Goal: Information Seeking & Learning: Learn about a topic

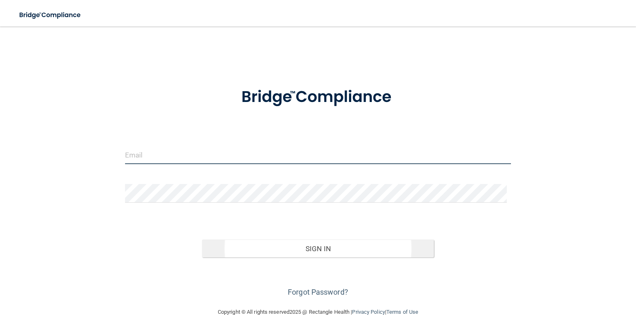
type input "[EMAIL_ADDRESS][DOMAIN_NAME]"
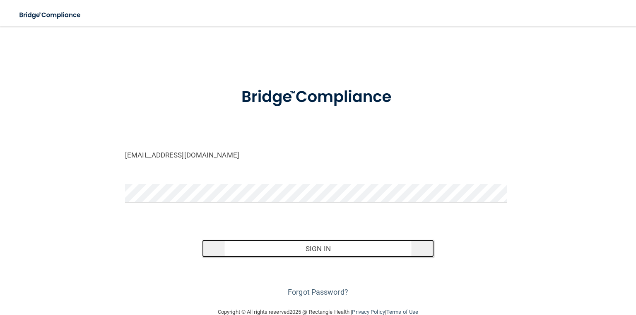
click at [270, 253] on button "Sign In" at bounding box center [318, 248] width 232 height 18
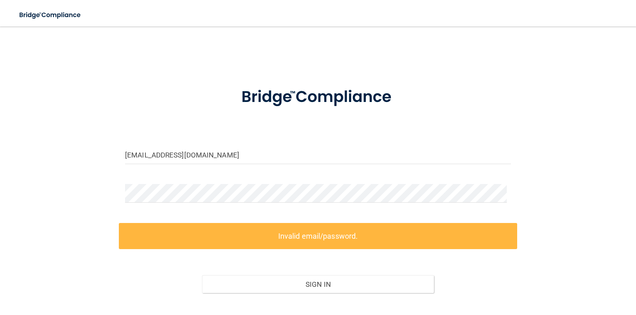
click at [357, 235] on label "Invalid email/password." at bounding box center [318, 236] width 399 height 26
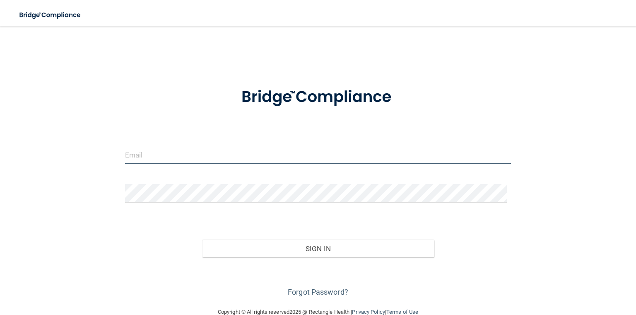
type input "[EMAIL_ADDRESS][DOMAIN_NAME]"
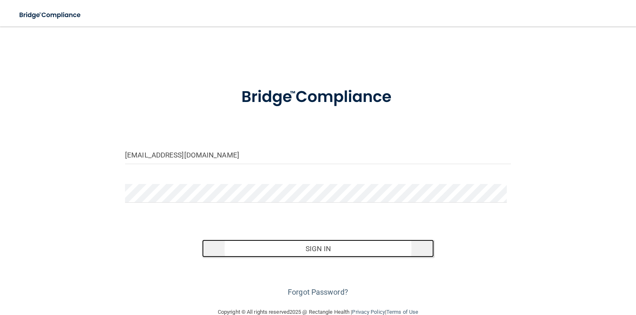
click at [319, 246] on button "Sign In" at bounding box center [318, 248] width 232 height 18
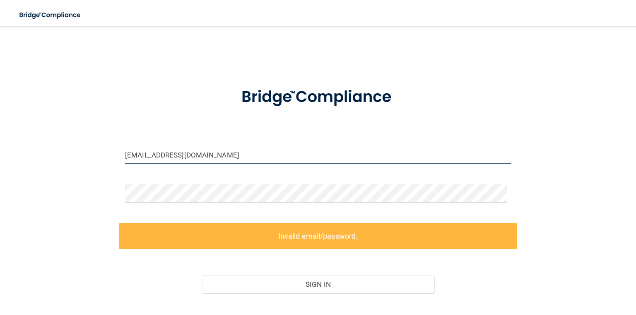
click at [250, 158] on input "[EMAIL_ADDRESS][DOMAIN_NAME]" at bounding box center [318, 154] width 386 height 19
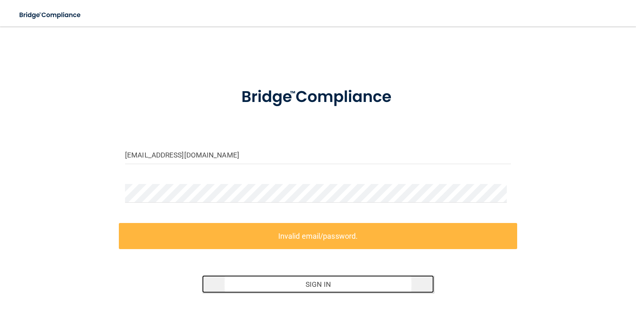
click at [358, 283] on button "Sign In" at bounding box center [318, 284] width 232 height 18
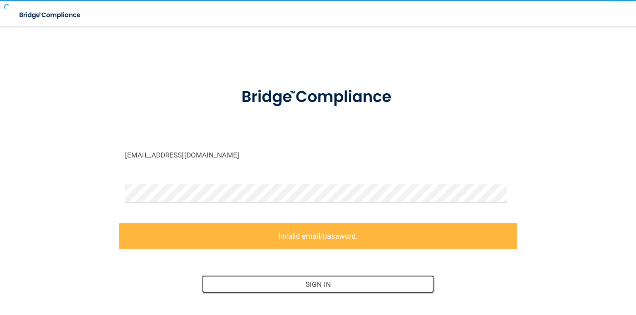
scroll to position [52, 0]
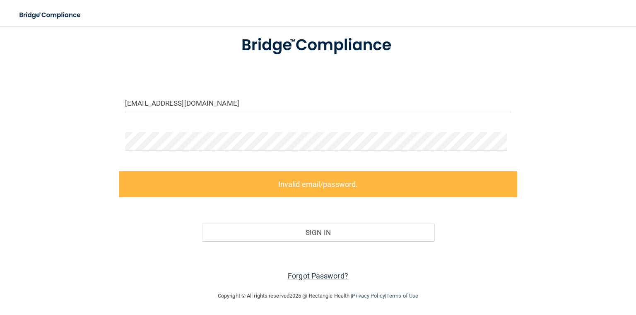
click at [325, 276] on link "Forgot Password?" at bounding box center [318, 275] width 60 height 9
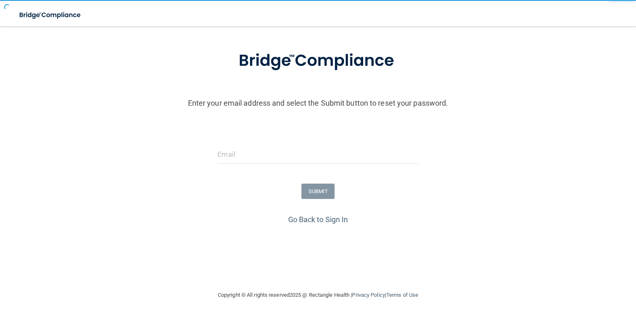
scroll to position [37, 0]
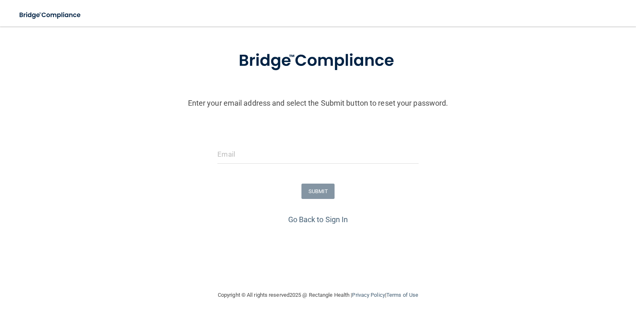
click at [234, 132] on form "Enter your email address and select the Submit button to reset your password. S…" at bounding box center [318, 125] width 628 height 173
click at [239, 146] on input "email" at bounding box center [318, 154] width 201 height 19
type input "[EMAIL_ADDRESS][DOMAIN_NAME]"
click at [312, 190] on button "SUBMIT" at bounding box center [319, 191] width 34 height 15
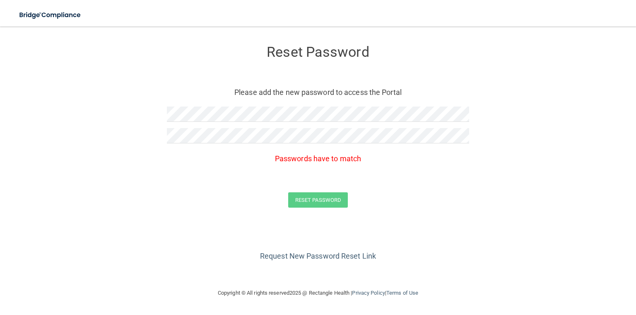
click at [433, 206] on div "Reset Password" at bounding box center [318, 199] width 616 height 15
click at [148, 110] on form "Reset Password Please add the new password to access the Portal Passwords have …" at bounding box center [318, 128] width 603 height 187
click at [144, 135] on form "Reset Password Please add the new password to access the Portal Passwords have …" at bounding box center [318, 128] width 603 height 187
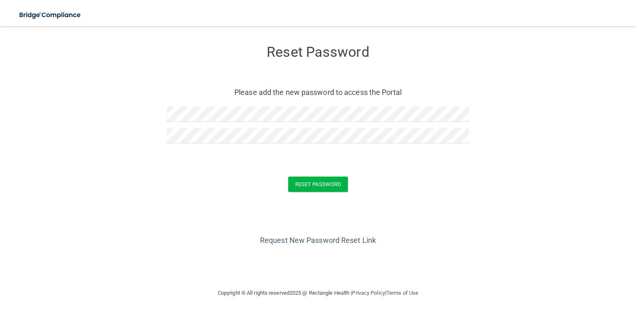
click at [172, 163] on form "Reset Password Please add the new password to access the Portal Reset Password …" at bounding box center [318, 120] width 603 height 171
click at [317, 179] on button "Reset Password" at bounding box center [318, 183] width 60 height 15
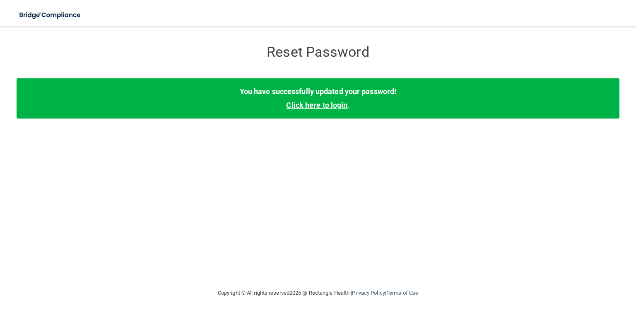
click at [331, 105] on link "Click here to login" at bounding box center [316, 105] width 61 height 9
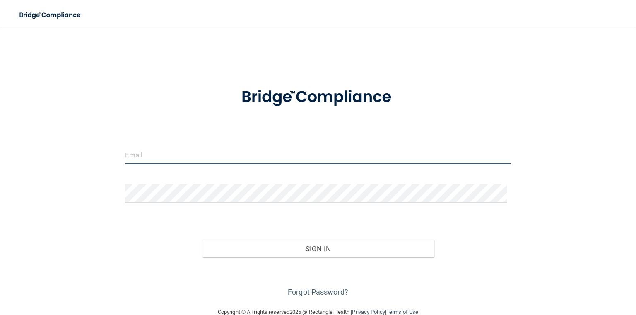
type input "[EMAIL_ADDRESS][DOMAIN_NAME]"
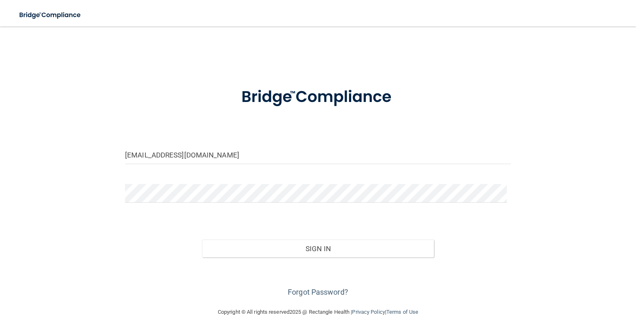
click at [208, 180] on form "bethanne73@yahoo.com Invalid email/password. You don't have permission to acces…" at bounding box center [318, 187] width 386 height 222
click at [301, 257] on div "Forgot Password?" at bounding box center [318, 277] width 399 height 41
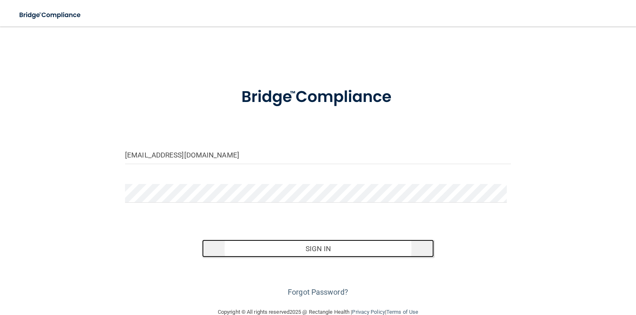
click at [324, 245] on button "Sign In" at bounding box center [318, 248] width 232 height 18
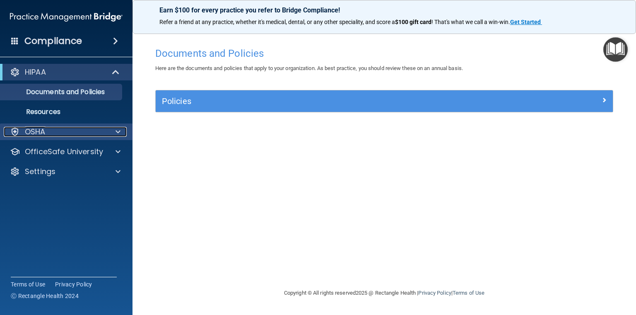
click at [57, 133] on div "OSHA" at bounding box center [55, 132] width 103 height 10
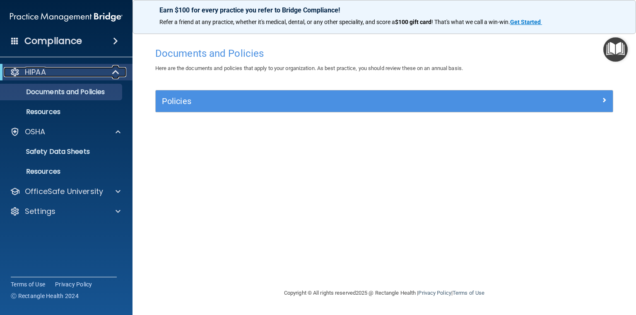
click at [50, 73] on div "HIPAA" at bounding box center [55, 72] width 102 height 10
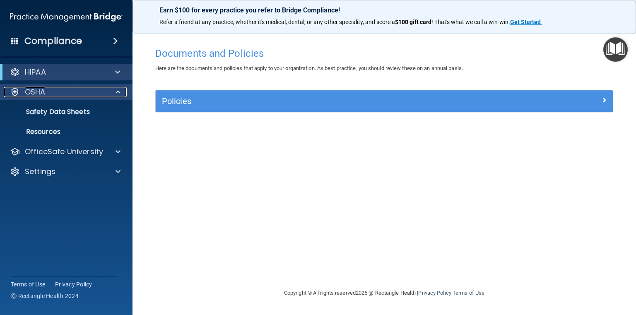
click at [55, 92] on div "OSHA" at bounding box center [55, 92] width 103 height 10
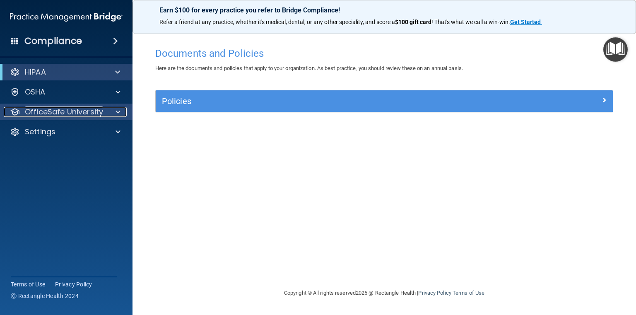
click at [57, 109] on p "OfficeSafe University" at bounding box center [64, 112] width 78 height 10
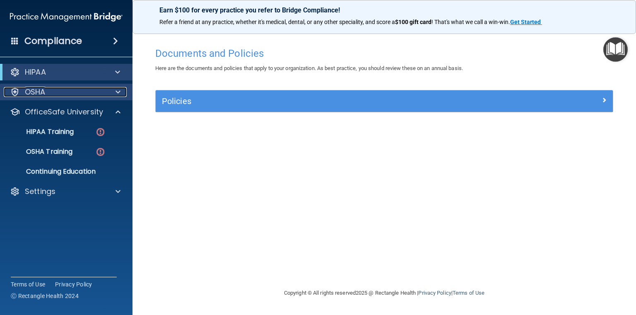
click at [55, 92] on div "OSHA" at bounding box center [55, 92] width 103 height 10
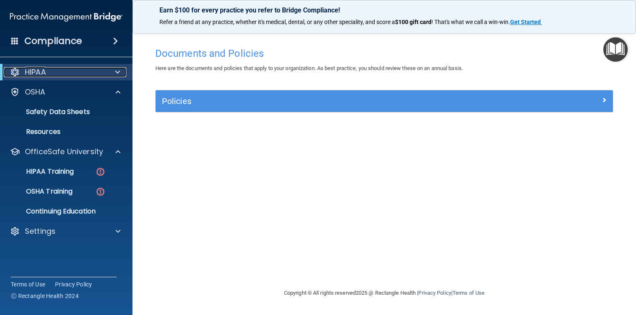
click at [59, 70] on div "HIPAA" at bounding box center [55, 72] width 102 height 10
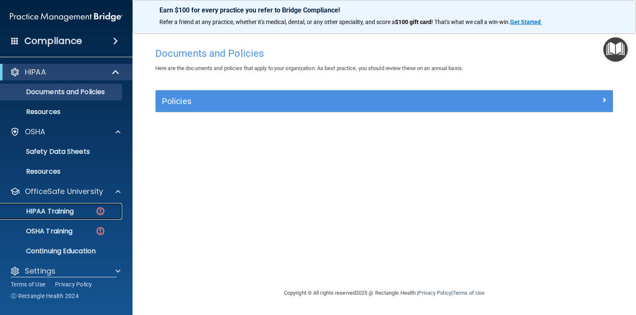
click at [100, 210] on img at bounding box center [100, 211] width 10 height 10
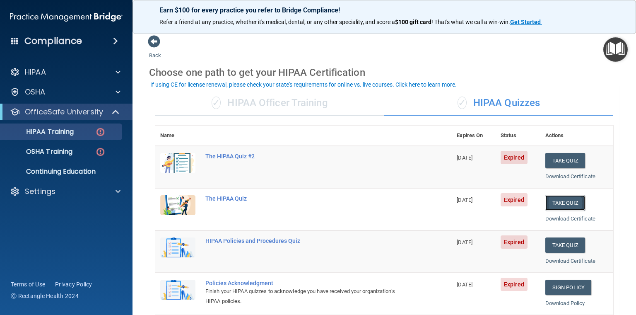
click at [567, 200] on button "Take Quiz" at bounding box center [566, 202] width 40 height 15
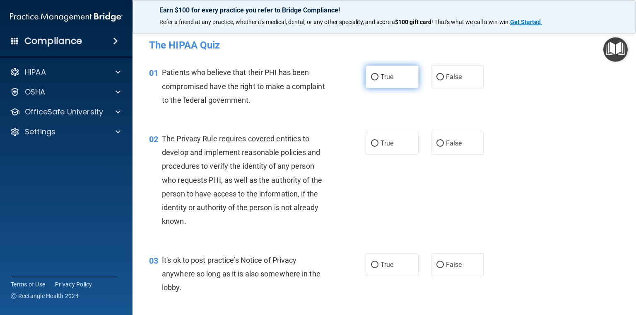
click at [371, 77] on input "True" at bounding box center [374, 77] width 7 height 6
radio input "true"
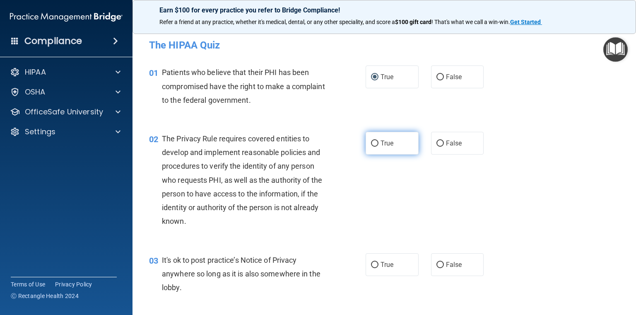
click at [371, 142] on input "True" at bounding box center [374, 143] width 7 height 6
radio input "true"
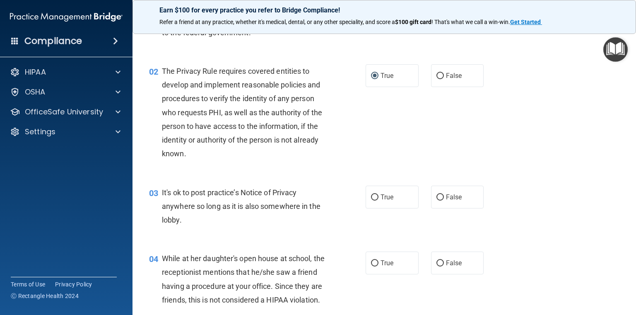
scroll to position [83, 0]
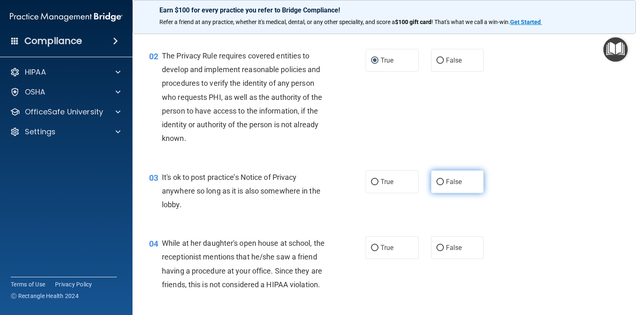
click at [446, 178] on span "False" at bounding box center [454, 182] width 16 height 8
click at [444, 179] on input "False" at bounding box center [440, 182] width 7 height 6
radio input "true"
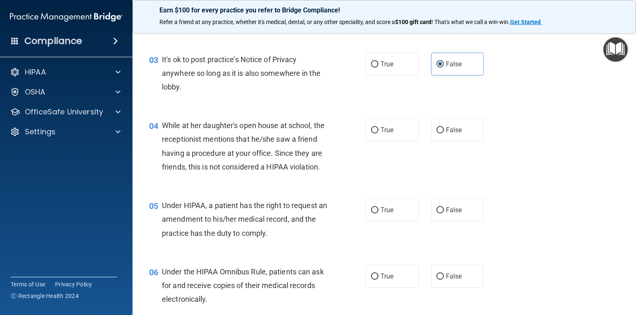
scroll to position [207, 0]
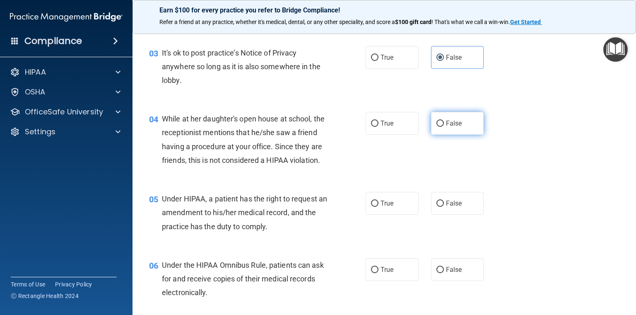
click at [451, 119] on span "False" at bounding box center [454, 123] width 16 height 8
click at [444, 121] on input "False" at bounding box center [440, 124] width 7 height 6
radio input "true"
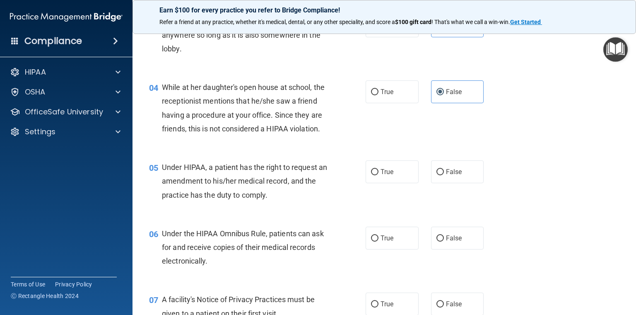
scroll to position [290, 0]
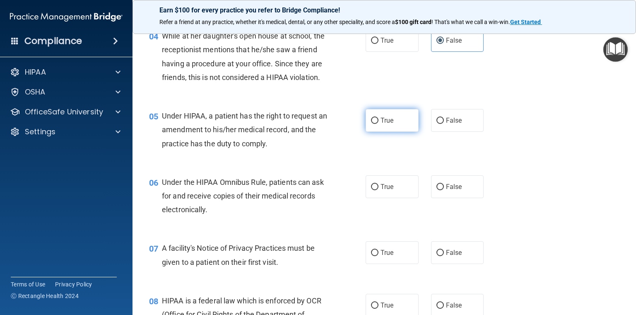
click at [392, 132] on label "True" at bounding box center [392, 120] width 53 height 23
click at [379, 124] on input "True" at bounding box center [374, 121] width 7 height 6
radio input "true"
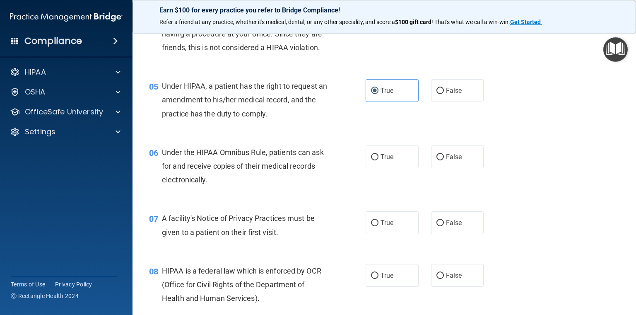
scroll to position [331, 0]
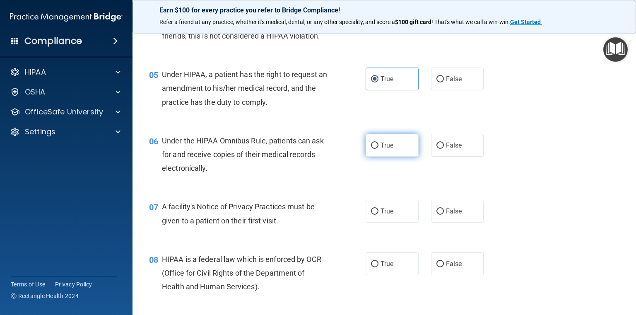
click at [380, 157] on label "True" at bounding box center [392, 145] width 53 height 23
click at [379, 149] on input "True" at bounding box center [374, 146] width 7 height 6
radio input "true"
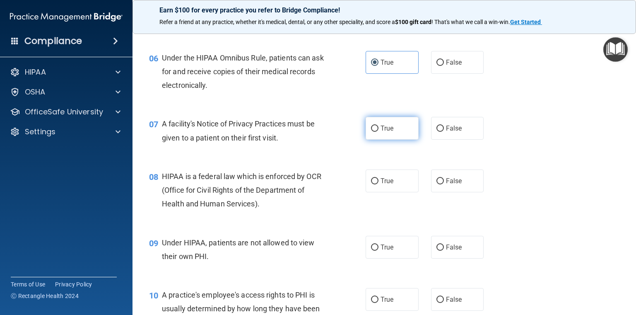
click at [375, 132] on input "True" at bounding box center [374, 129] width 7 height 6
radio input "true"
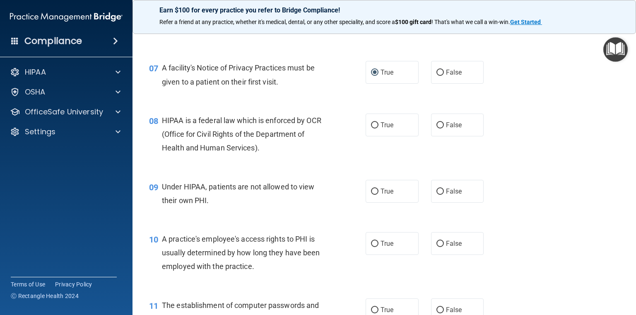
scroll to position [497, 0]
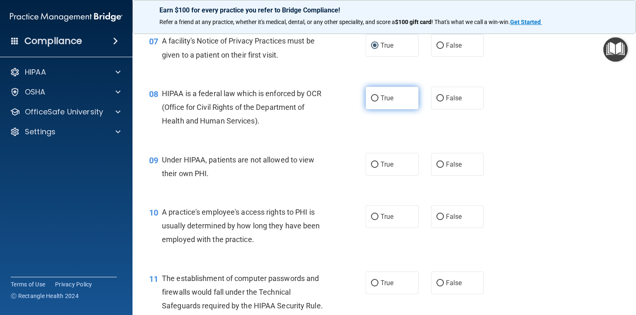
click at [391, 109] on label "True" at bounding box center [392, 98] width 53 height 23
click at [379, 102] on input "True" at bounding box center [374, 98] width 7 height 6
radio input "true"
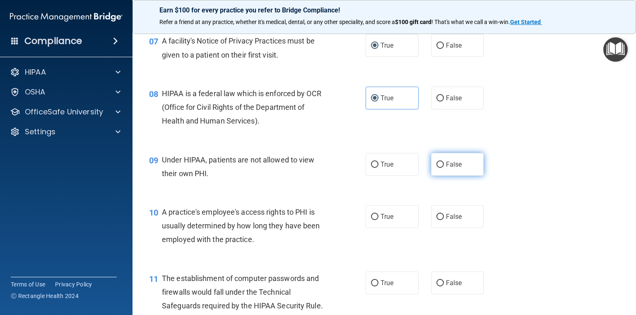
click at [434, 172] on label "False" at bounding box center [457, 164] width 53 height 23
click at [437, 168] on input "False" at bounding box center [440, 165] width 7 height 6
radio input "true"
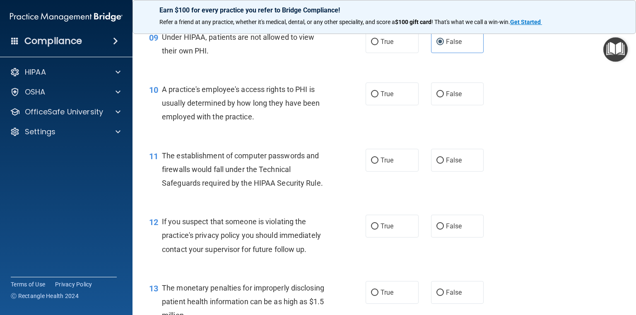
scroll to position [621, 0]
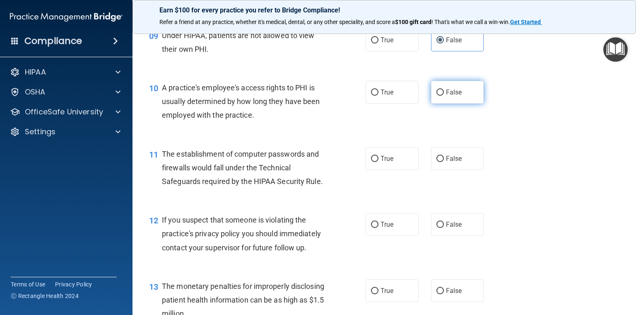
click at [442, 104] on label "False" at bounding box center [457, 92] width 53 height 23
click at [442, 96] on input "False" at bounding box center [440, 92] width 7 height 6
radio input "true"
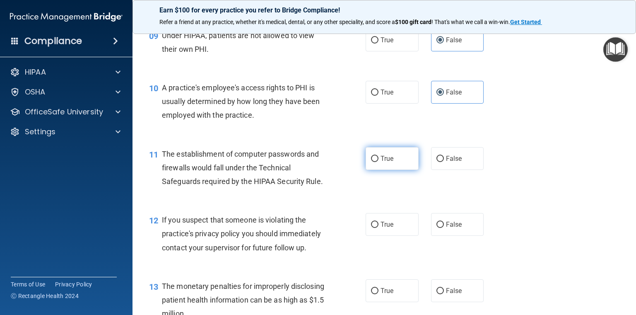
click at [367, 170] on label "True" at bounding box center [392, 158] width 53 height 23
click at [371, 162] on input "True" at bounding box center [374, 159] width 7 height 6
radio input "true"
click at [383, 252] on div "12 If you suspect that someone is violating the practice's privacy policy you s…" at bounding box center [384, 236] width 483 height 66
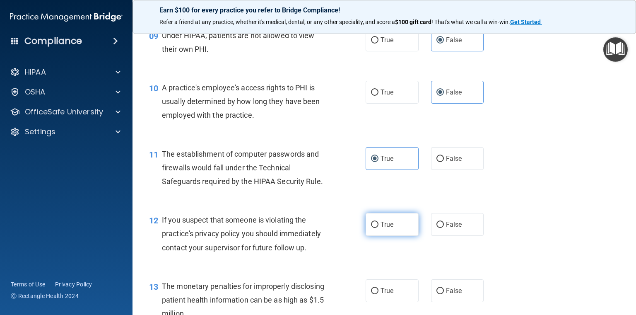
click at [380, 236] on label "True" at bounding box center [392, 224] width 53 height 23
click at [379, 228] on input "True" at bounding box center [374, 225] width 7 height 6
radio input "true"
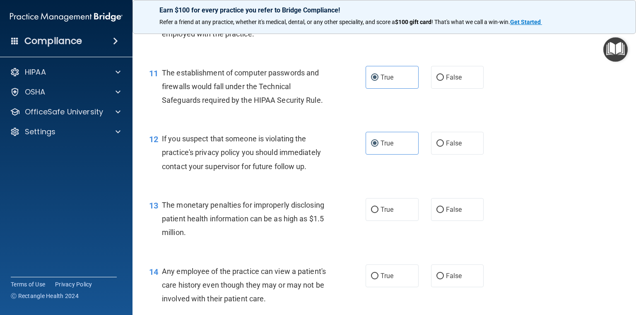
scroll to position [704, 0]
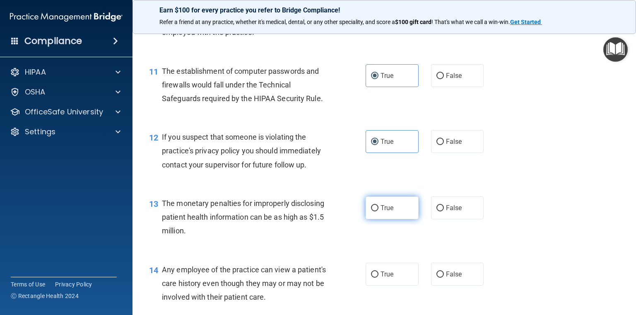
click at [368, 219] on label "True" at bounding box center [392, 207] width 53 height 23
click at [371, 211] on input "True" at bounding box center [374, 208] width 7 height 6
radio input "true"
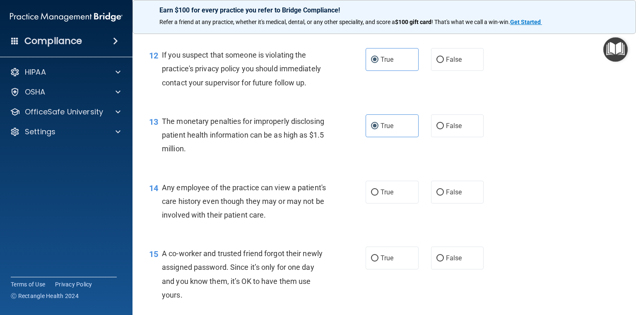
scroll to position [787, 0]
click at [437, 195] on input "False" at bounding box center [440, 192] width 7 height 6
radio input "true"
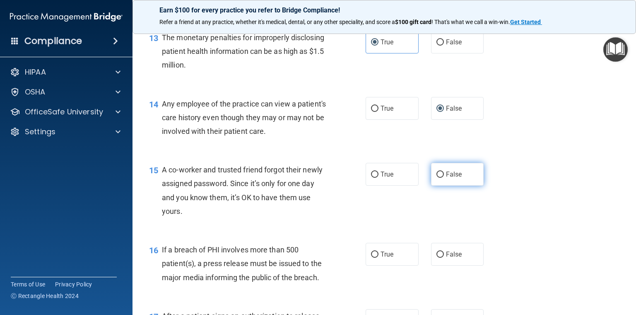
click at [453, 186] on label "False" at bounding box center [457, 174] width 53 height 23
click at [444, 178] on input "False" at bounding box center [440, 175] width 7 height 6
radio input "true"
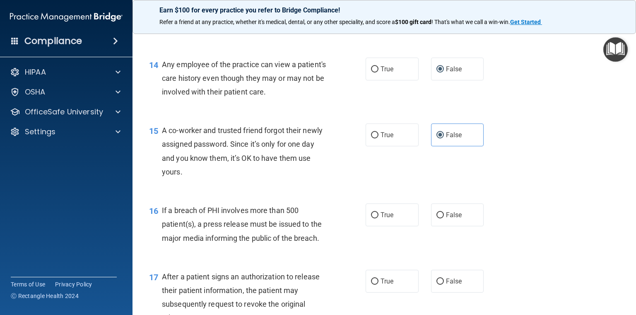
scroll to position [953, 0]
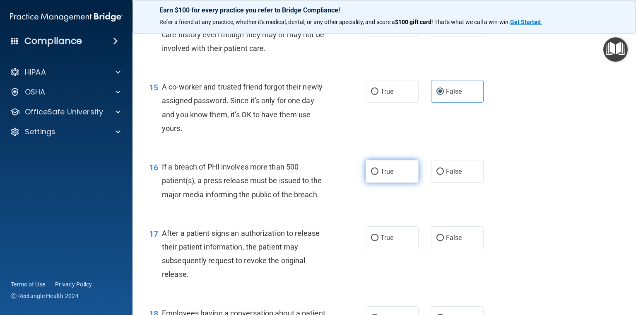
click at [382, 183] on label "True" at bounding box center [392, 171] width 53 height 23
click at [379, 175] on input "True" at bounding box center [374, 172] width 7 height 6
radio input "true"
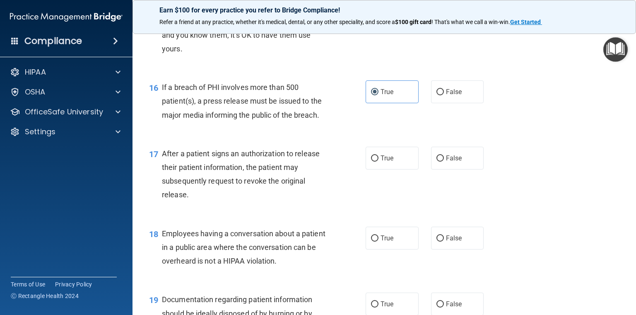
scroll to position [1036, 0]
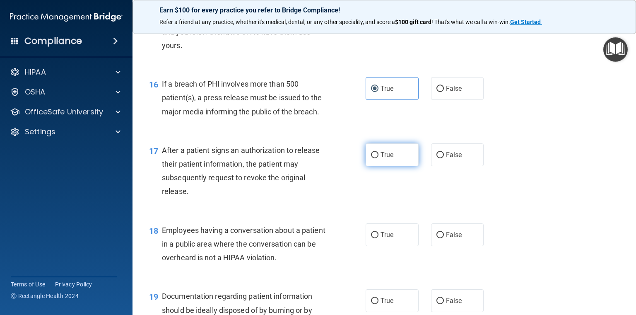
click at [375, 166] on label "True" at bounding box center [392, 154] width 53 height 23
click at [375, 158] on input "True" at bounding box center [374, 155] width 7 height 6
radio input "true"
click at [456, 246] on label "False" at bounding box center [457, 234] width 53 height 23
click at [444, 238] on input "False" at bounding box center [440, 235] width 7 height 6
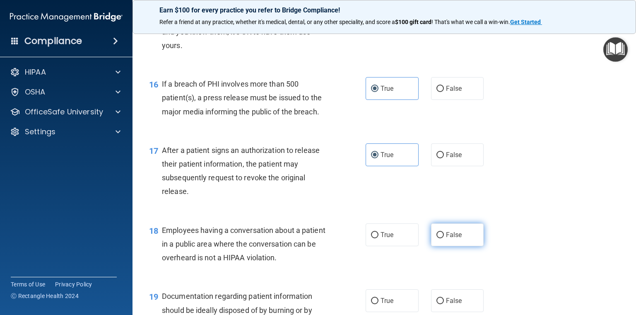
radio input "true"
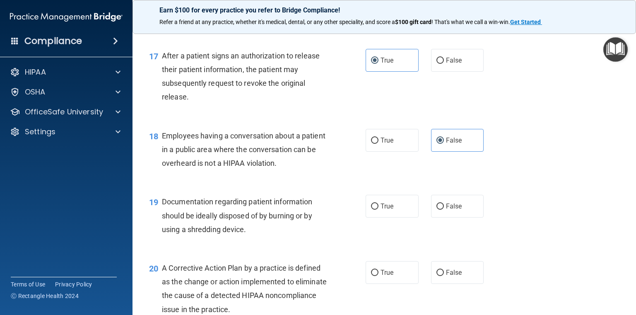
scroll to position [1160, 0]
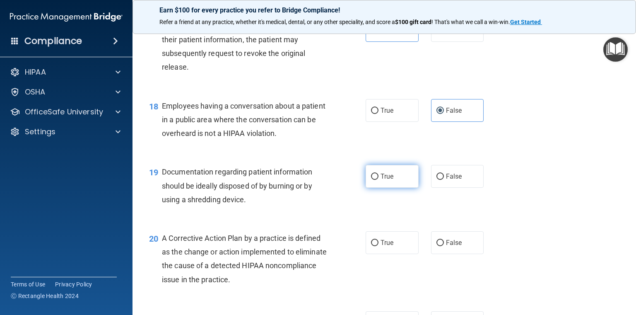
click at [399, 188] on label "True" at bounding box center [392, 176] width 53 height 23
click at [379, 180] on input "True" at bounding box center [374, 177] width 7 height 6
radio input "true"
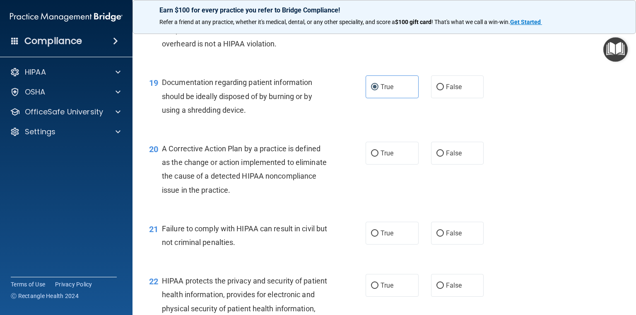
scroll to position [1284, 0]
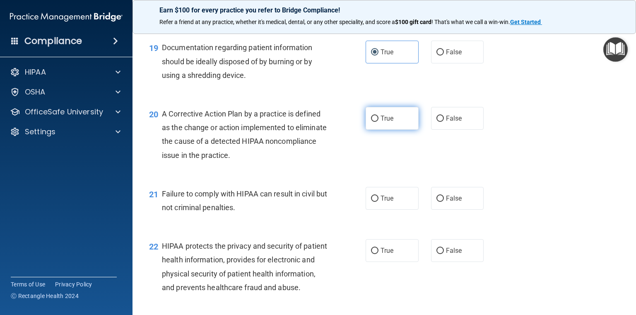
click at [375, 122] on input "True" at bounding box center [374, 119] width 7 height 6
radio input "true"
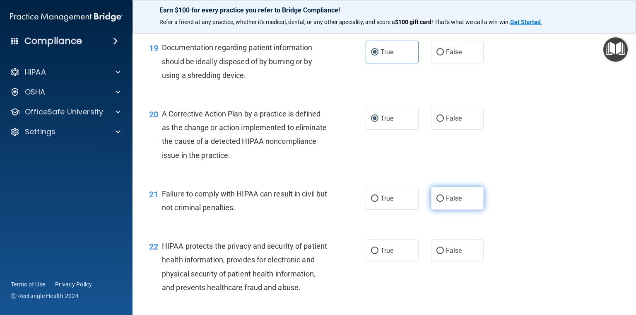
click at [431, 210] on label "False" at bounding box center [457, 198] width 53 height 23
click at [437, 202] on input "False" at bounding box center [440, 199] width 7 height 6
radio input "true"
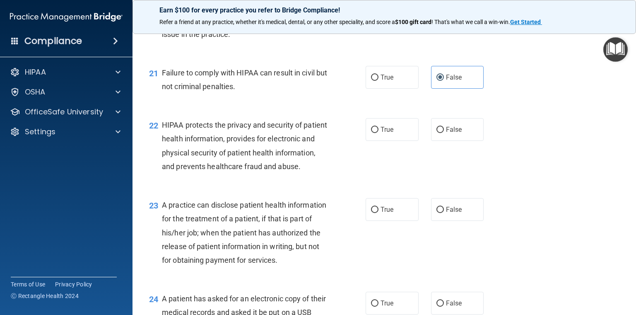
scroll to position [1409, 0]
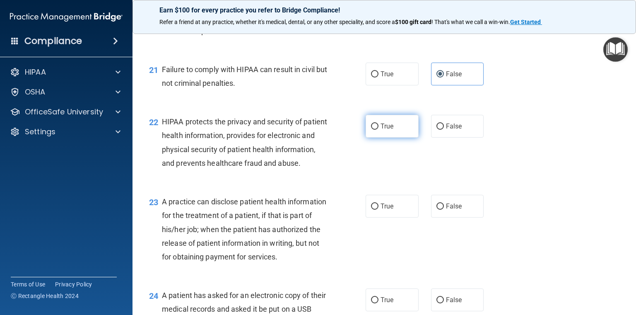
click at [393, 138] on label "True" at bounding box center [392, 126] width 53 height 23
click at [379, 130] on input "True" at bounding box center [374, 126] width 7 height 6
radio input "true"
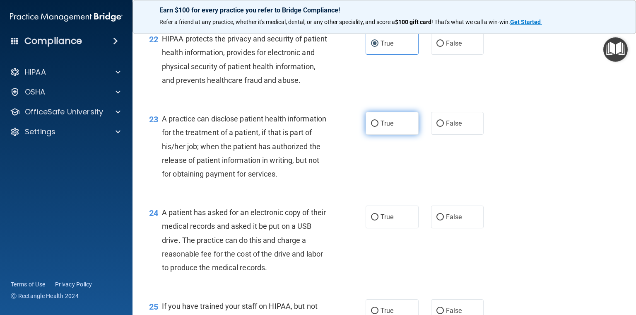
click at [386, 127] on span "True" at bounding box center [387, 123] width 13 height 8
click at [379, 127] on input "True" at bounding box center [374, 124] width 7 height 6
radio input "true"
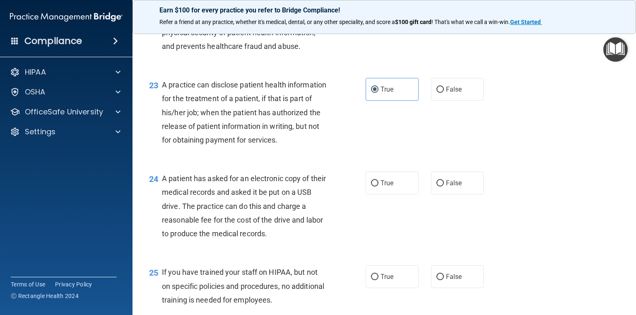
scroll to position [1574, 0]
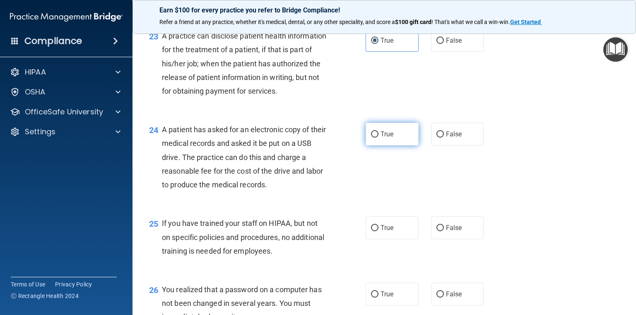
click at [382, 138] on span "True" at bounding box center [387, 134] width 13 height 8
click at [379, 138] on input "True" at bounding box center [374, 134] width 7 height 6
radio input "true"
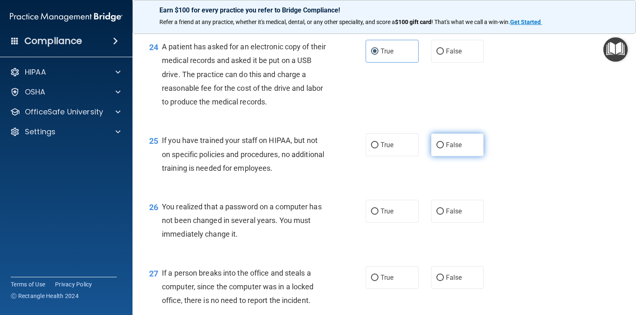
click at [449, 156] on label "False" at bounding box center [457, 144] width 53 height 23
click at [444, 148] on input "False" at bounding box center [440, 145] width 7 height 6
radio input "true"
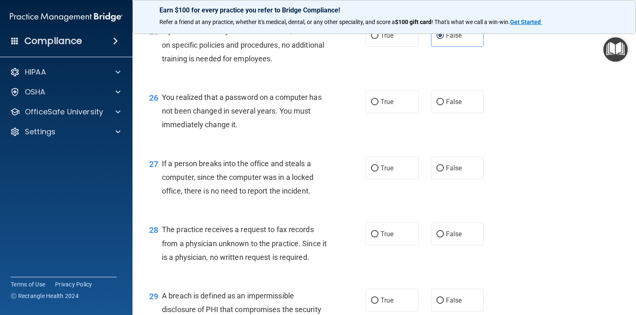
scroll to position [1782, 0]
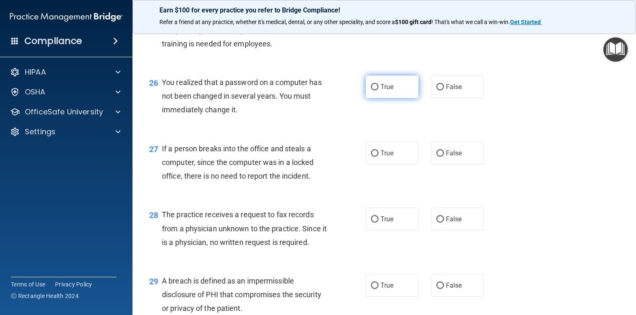
click at [387, 91] on span "True" at bounding box center [387, 87] width 13 height 8
click at [379, 90] on input "True" at bounding box center [374, 87] width 7 height 6
radio input "true"
click at [444, 164] on label "False" at bounding box center [457, 153] width 53 height 23
click at [444, 157] on input "False" at bounding box center [440, 153] width 7 height 6
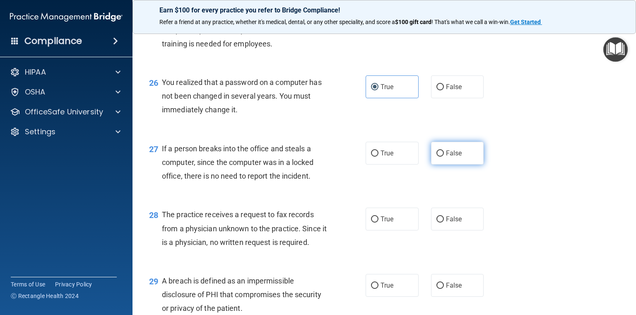
radio input "true"
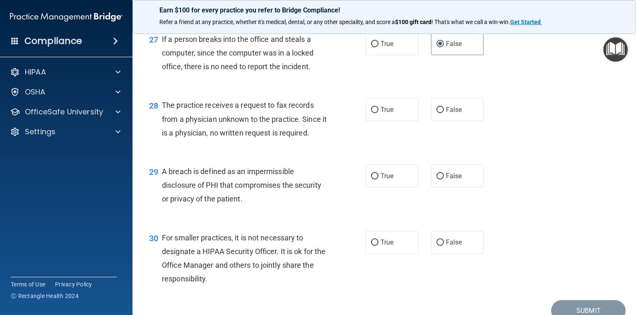
scroll to position [1906, 0]
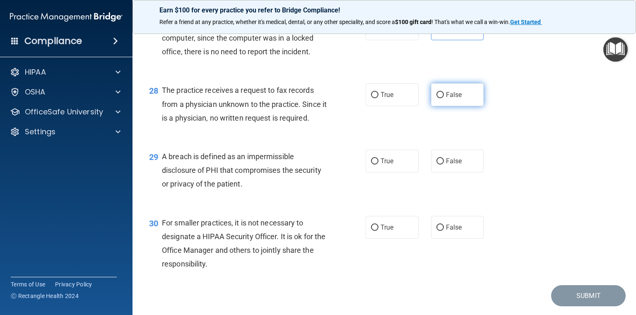
click at [459, 106] on label "False" at bounding box center [457, 94] width 53 height 23
click at [444, 98] on input "False" at bounding box center [440, 95] width 7 height 6
radio input "true"
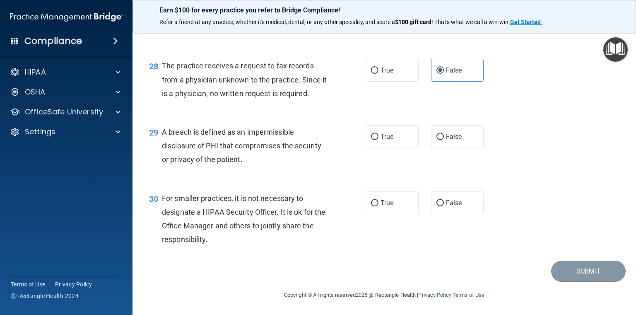
scroll to position [1972, 0]
click at [350, 145] on div "29 A breach is defined as an impermissible disclosure of PHI that compromises t…" at bounding box center [258, 148] width 242 height 46
click at [381, 140] on span "True" at bounding box center [387, 137] width 13 height 8
click at [378, 140] on input "True" at bounding box center [374, 137] width 7 height 6
radio input "true"
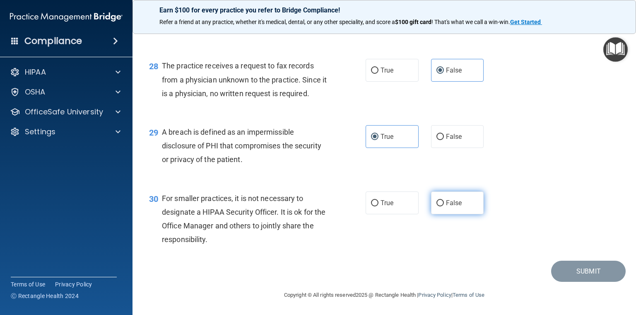
click at [449, 206] on span "False" at bounding box center [454, 203] width 16 height 8
click at [444, 206] on input "False" at bounding box center [440, 203] width 7 height 6
radio input "true"
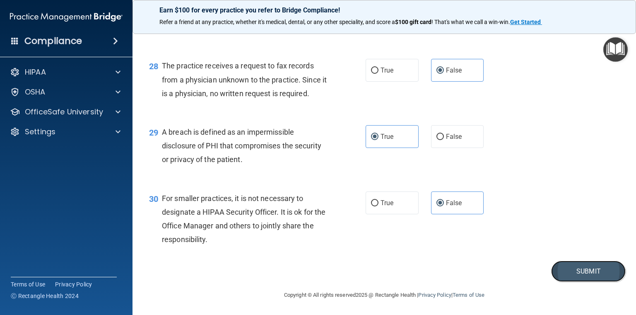
click at [557, 266] on button "Submit" at bounding box center [588, 271] width 75 height 21
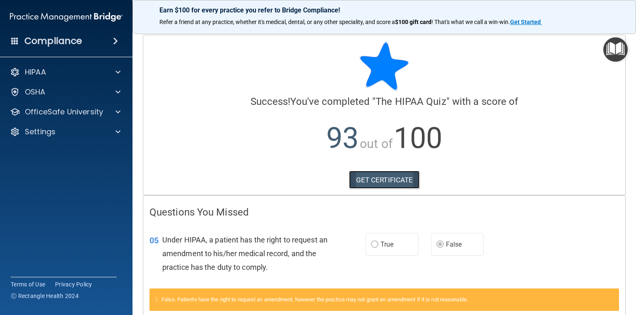
click at [367, 181] on link "GET CERTIFICATE" at bounding box center [384, 180] width 71 height 18
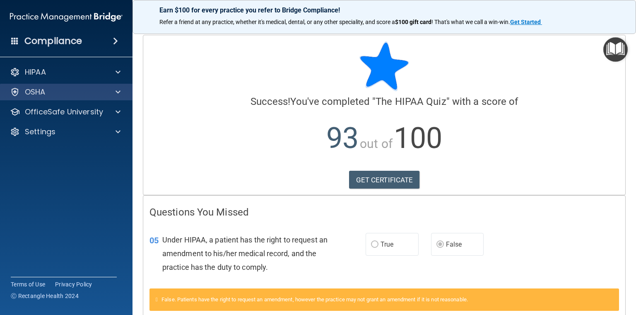
click at [70, 98] on div "OSHA" at bounding box center [66, 92] width 133 height 17
click at [59, 88] on div "OSHA" at bounding box center [55, 92] width 103 height 10
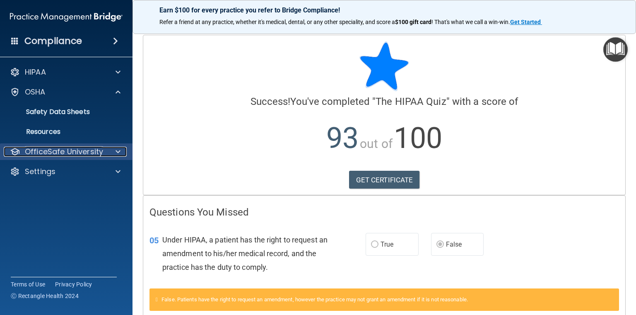
click at [61, 153] on p "OfficeSafe University" at bounding box center [64, 152] width 78 height 10
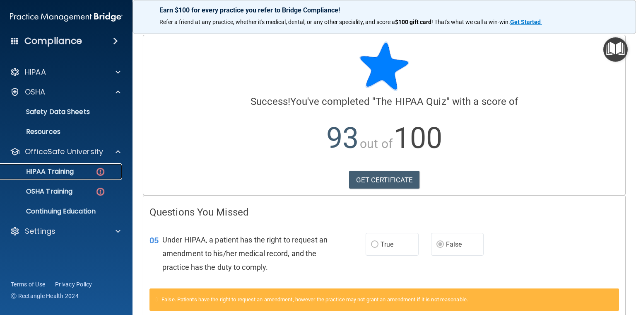
click at [103, 170] on img at bounding box center [100, 172] width 10 height 10
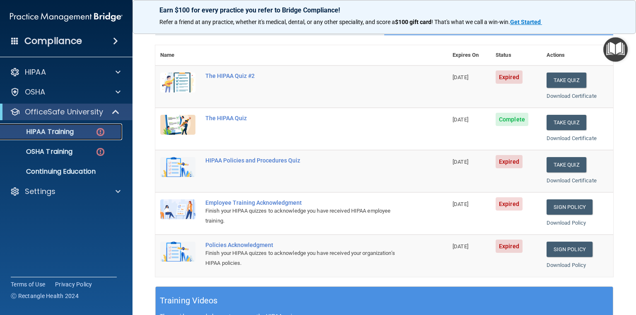
scroll to position [124, 0]
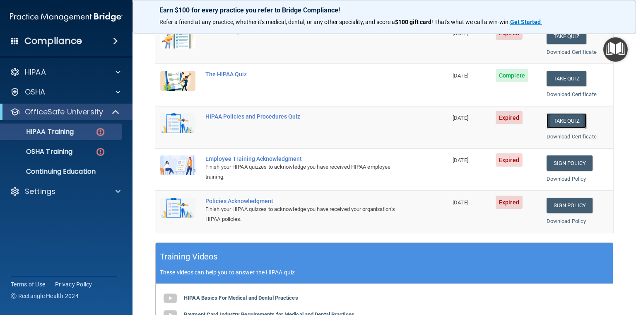
click at [575, 120] on button "Take Quiz" at bounding box center [567, 120] width 40 height 15
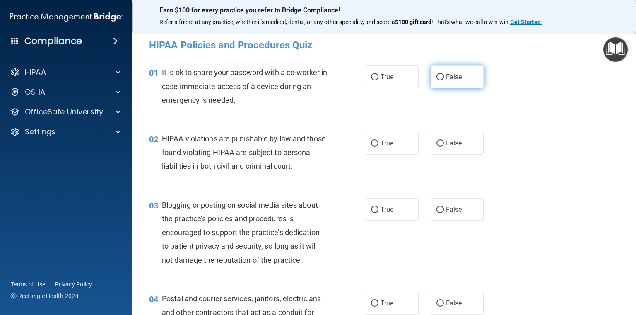
click at [450, 80] on span "False" at bounding box center [454, 77] width 16 height 8
click at [444, 80] on input "False" at bounding box center [440, 77] width 7 height 6
radio input "true"
click at [386, 143] on span "True" at bounding box center [387, 143] width 13 height 8
click at [379, 143] on input "True" at bounding box center [374, 143] width 7 height 6
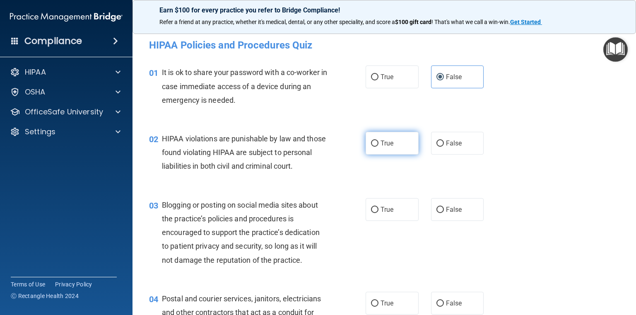
radio input "true"
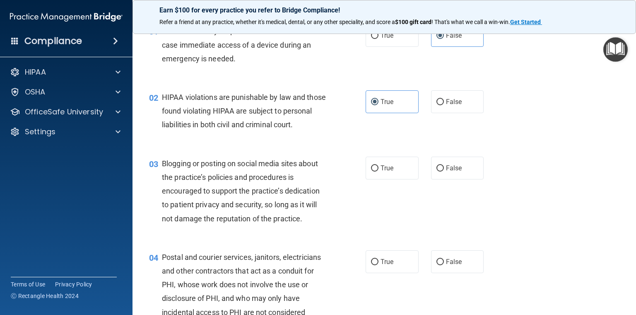
scroll to position [83, 0]
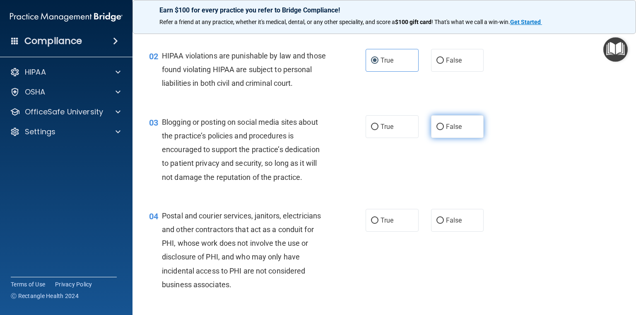
click at [461, 138] on label "False" at bounding box center [457, 126] width 53 height 23
click at [444, 130] on input "False" at bounding box center [440, 127] width 7 height 6
radio input "true"
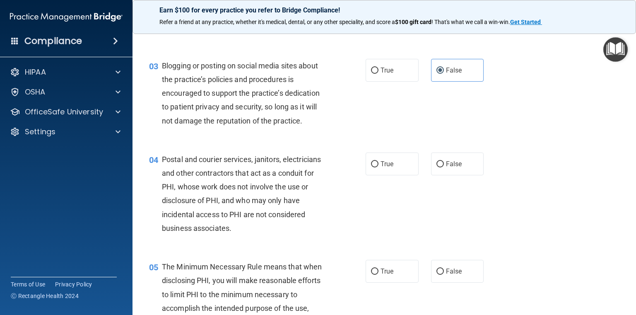
scroll to position [207, 0]
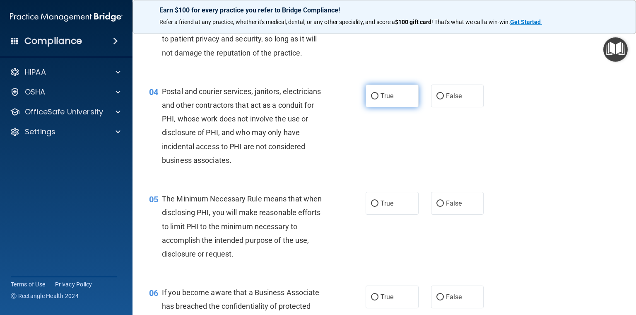
click at [372, 107] on label "True" at bounding box center [392, 96] width 53 height 23
click at [372, 99] on input "True" at bounding box center [374, 96] width 7 height 6
radio input "true"
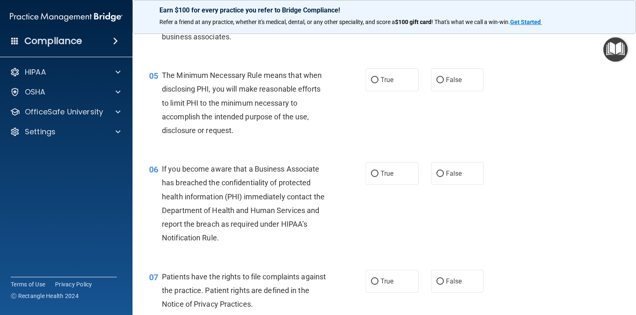
scroll to position [331, 0]
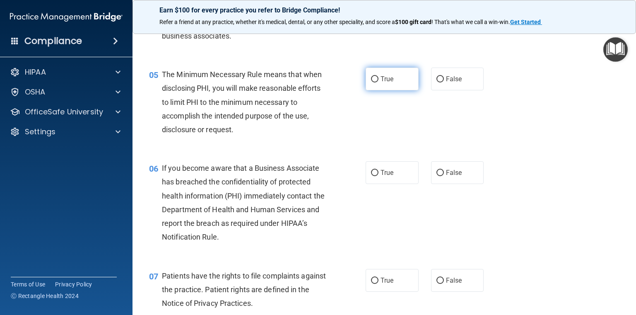
click at [375, 90] on label "True" at bounding box center [392, 79] width 53 height 23
click at [375, 82] on input "True" at bounding box center [374, 79] width 7 height 6
radio input "true"
click at [382, 184] on label "True" at bounding box center [392, 172] width 53 height 23
click at [379, 176] on input "True" at bounding box center [374, 173] width 7 height 6
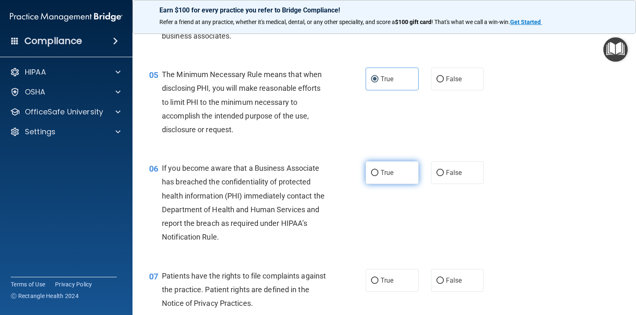
radio input "true"
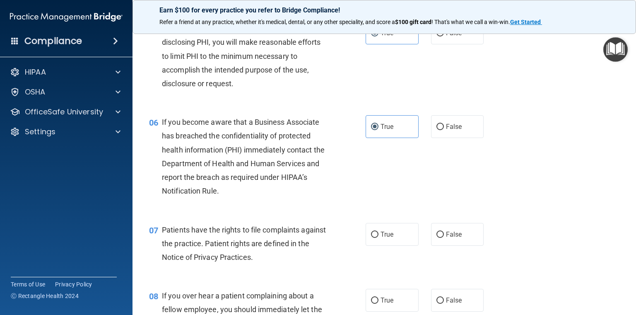
scroll to position [497, 0]
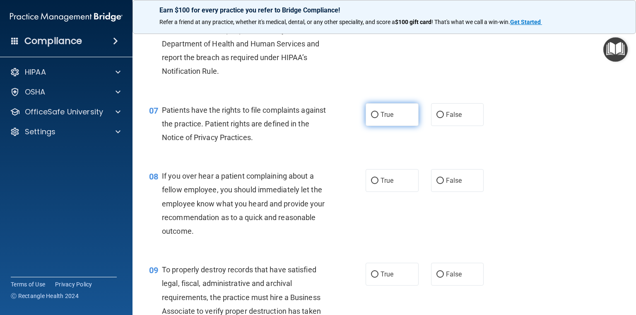
click at [380, 126] on label "True" at bounding box center [392, 114] width 53 height 23
click at [379, 118] on input "True" at bounding box center [374, 115] width 7 height 6
radio input "true"
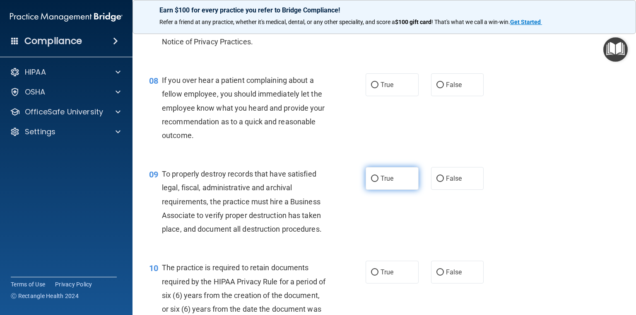
scroll to position [580, 0]
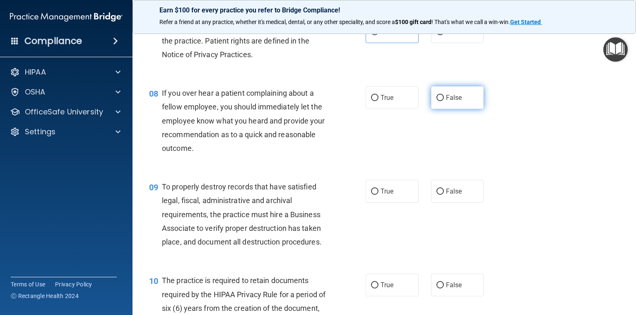
click at [472, 109] on label "False" at bounding box center [457, 97] width 53 height 23
click at [444, 101] on input "False" at bounding box center [440, 98] width 7 height 6
radio input "true"
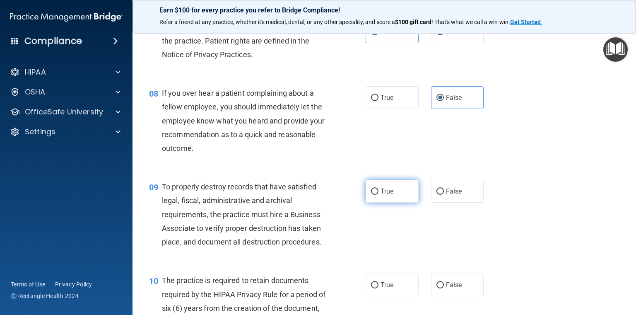
click at [393, 203] on label "True" at bounding box center [392, 191] width 53 height 23
click at [379, 195] on input "True" at bounding box center [374, 192] width 7 height 6
radio input "true"
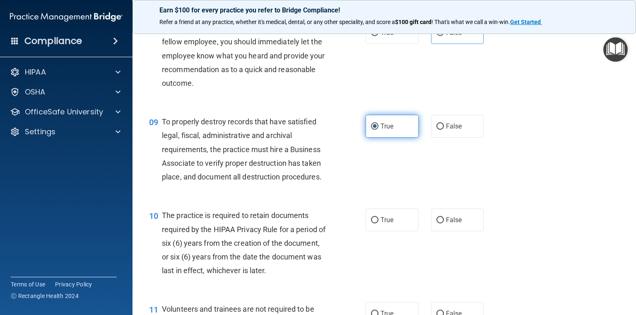
scroll to position [704, 0]
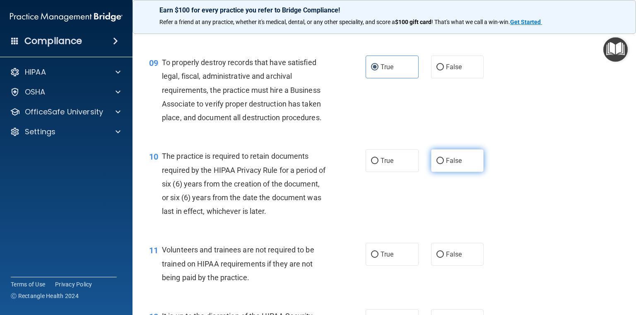
click at [454, 172] on label "False" at bounding box center [457, 160] width 53 height 23
click at [444, 164] on input "False" at bounding box center [440, 161] width 7 height 6
radio input "true"
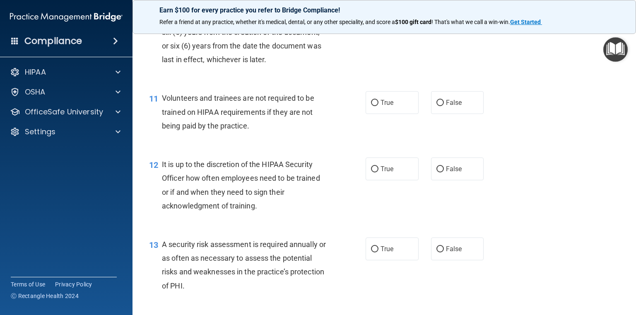
scroll to position [870, 0]
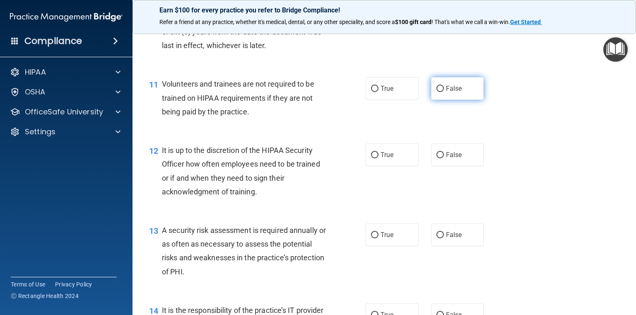
click at [446, 92] on span "False" at bounding box center [454, 89] width 16 height 8
click at [442, 92] on input "False" at bounding box center [440, 89] width 7 height 6
radio input "true"
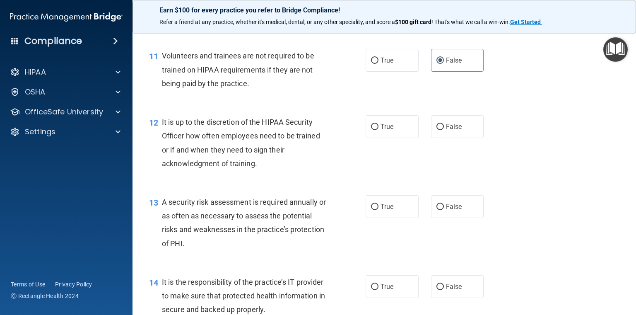
scroll to position [911, 0]
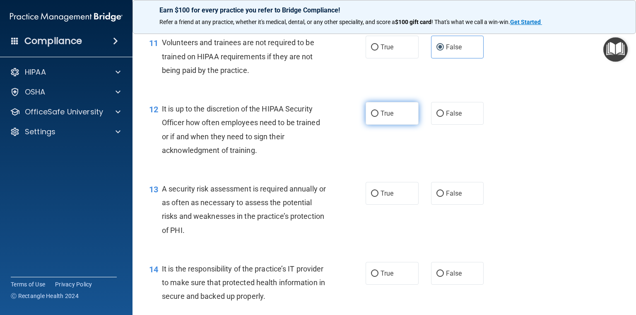
click at [401, 125] on label "True" at bounding box center [392, 113] width 53 height 23
click at [379, 117] on input "True" at bounding box center [374, 114] width 7 height 6
radio input "true"
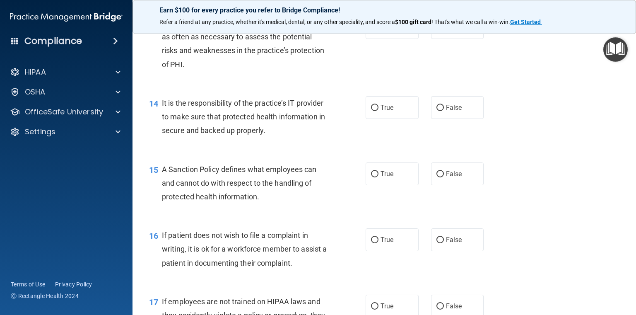
scroll to position [1036, 0]
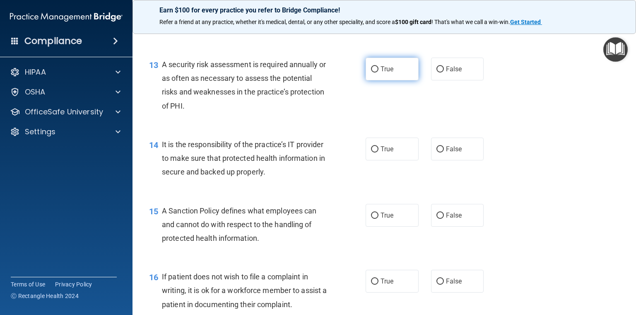
click at [377, 80] on label "True" at bounding box center [392, 69] width 53 height 23
click at [377, 73] on input "True" at bounding box center [374, 69] width 7 height 6
radio input "true"
click at [371, 152] on input "True" at bounding box center [374, 149] width 7 height 6
radio input "true"
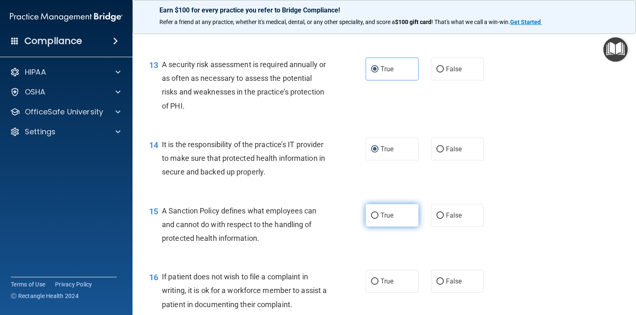
click at [378, 227] on label "True" at bounding box center [392, 215] width 53 height 23
click at [378, 219] on input "True" at bounding box center [374, 216] width 7 height 6
radio input "true"
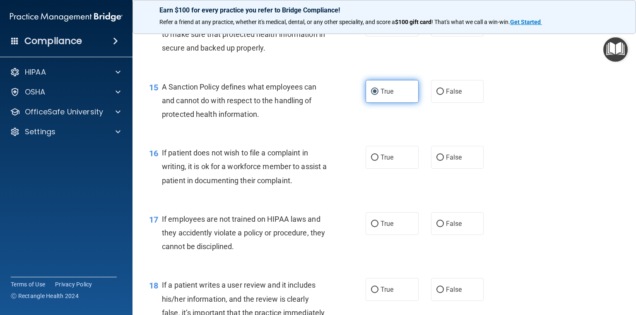
scroll to position [1160, 0]
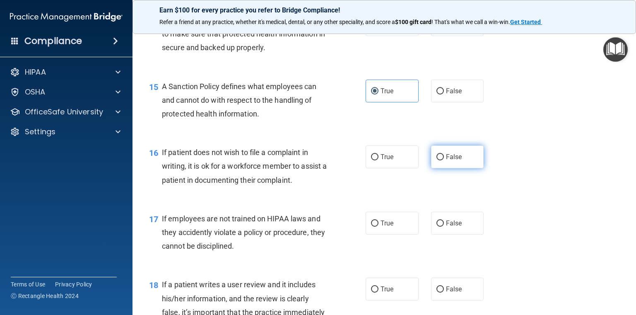
click at [470, 168] on label "False" at bounding box center [457, 156] width 53 height 23
click at [444, 160] on input "False" at bounding box center [440, 157] width 7 height 6
radio input "true"
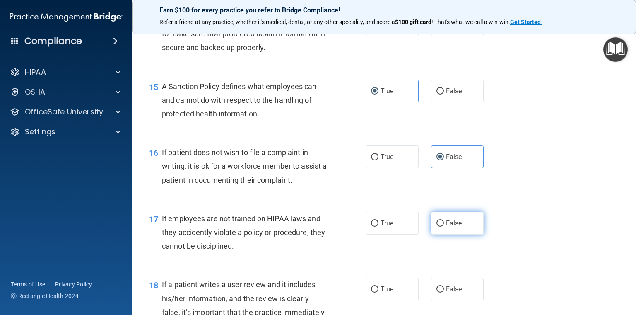
click at [441, 235] on label "False" at bounding box center [457, 223] width 53 height 23
click at [441, 227] on input "False" at bounding box center [440, 223] width 7 height 6
radio input "true"
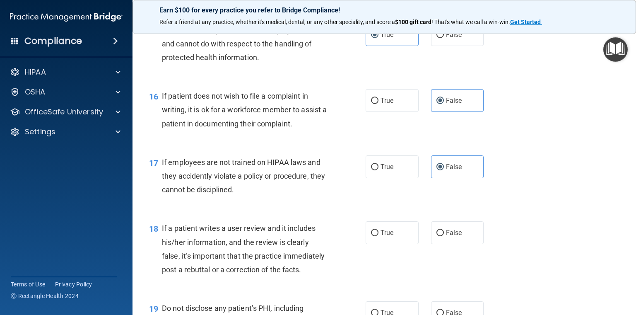
scroll to position [1284, 0]
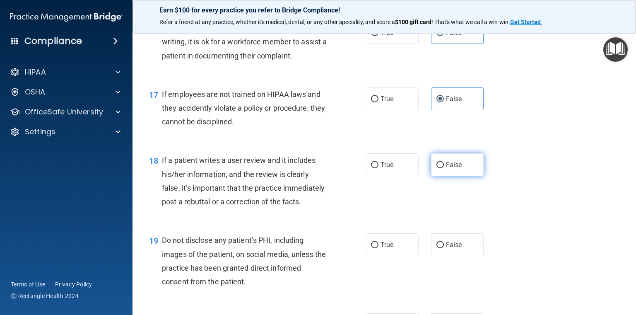
click at [446, 169] on span "False" at bounding box center [454, 165] width 16 height 8
click at [444, 168] on input "False" at bounding box center [440, 165] width 7 height 6
radio input "true"
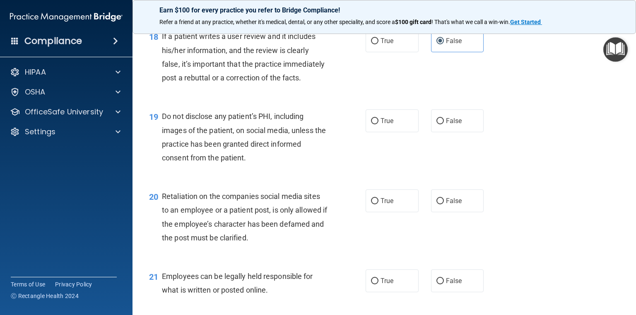
scroll to position [1409, 0]
click at [392, 132] on label "True" at bounding box center [392, 120] width 53 height 23
click at [379, 124] on input "True" at bounding box center [374, 121] width 7 height 6
radio input "true"
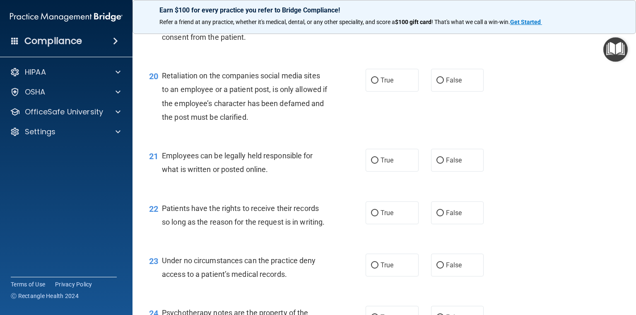
scroll to position [1533, 0]
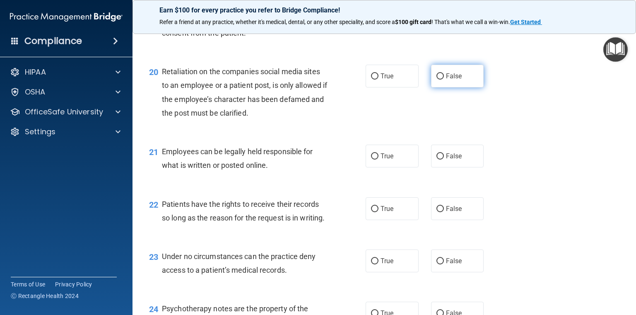
click at [463, 87] on label "False" at bounding box center [457, 76] width 53 height 23
click at [444, 80] on input "False" at bounding box center [440, 76] width 7 height 6
radio input "true"
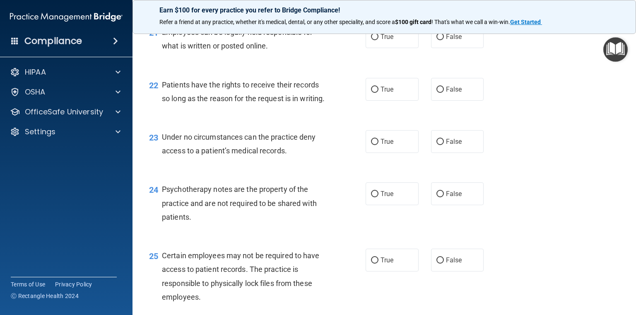
scroll to position [1657, 0]
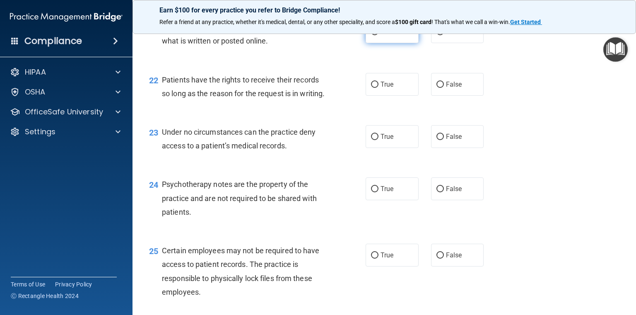
click at [387, 43] on label "True" at bounding box center [392, 31] width 53 height 23
click at [379, 35] on input "True" at bounding box center [374, 32] width 7 height 6
radio input "true"
click at [369, 96] on label "True" at bounding box center [392, 84] width 53 height 23
click at [371, 88] on input "True" at bounding box center [374, 85] width 7 height 6
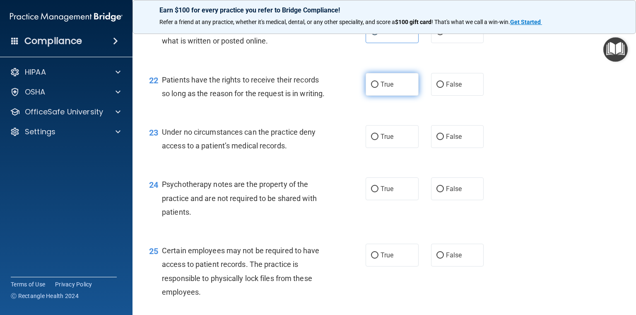
radio input "true"
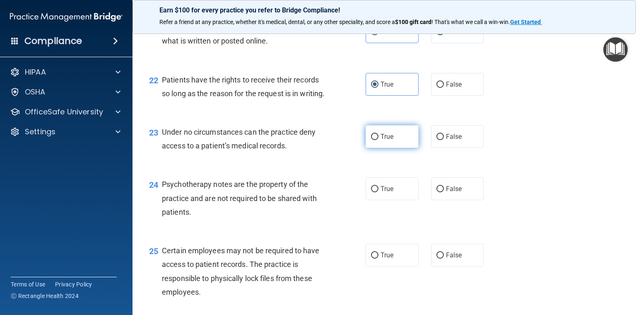
click at [376, 148] on label "True" at bounding box center [392, 136] width 53 height 23
click at [376, 140] on input "True" at bounding box center [374, 137] width 7 height 6
radio input "true"
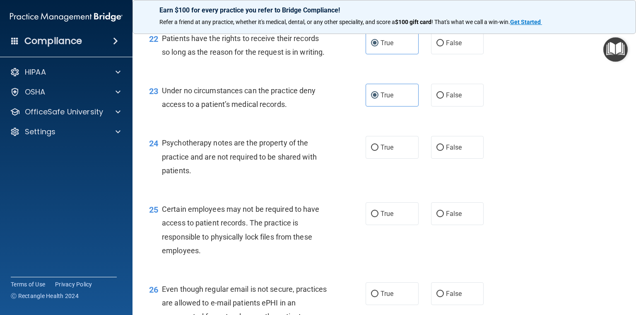
scroll to position [1740, 0]
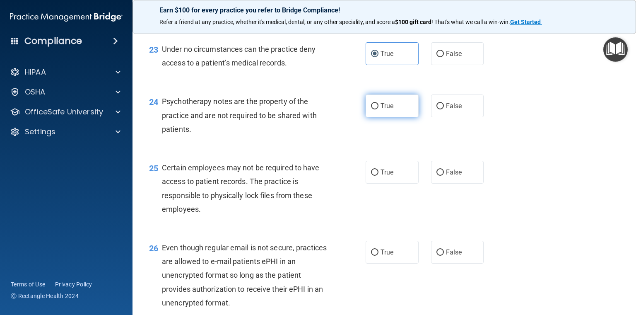
click at [399, 117] on label "True" at bounding box center [392, 105] width 53 height 23
click at [379, 109] on input "True" at bounding box center [374, 106] width 7 height 6
radio input "true"
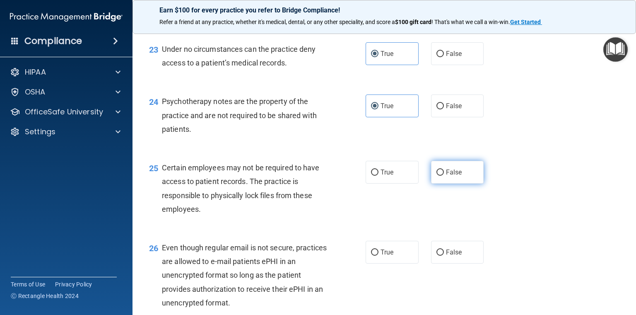
click at [455, 176] on span "False" at bounding box center [454, 172] width 16 height 8
click at [444, 176] on input "False" at bounding box center [440, 172] width 7 height 6
radio input "true"
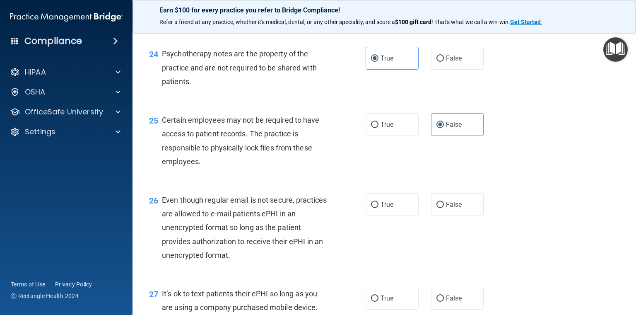
scroll to position [1864, 0]
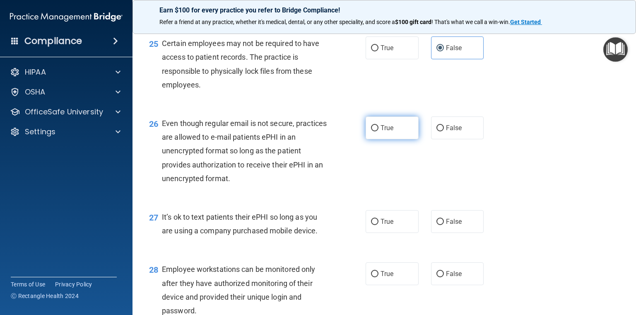
click at [366, 139] on label "True" at bounding box center [392, 127] width 53 height 23
click at [371, 131] on input "True" at bounding box center [374, 128] width 7 height 6
radio input "true"
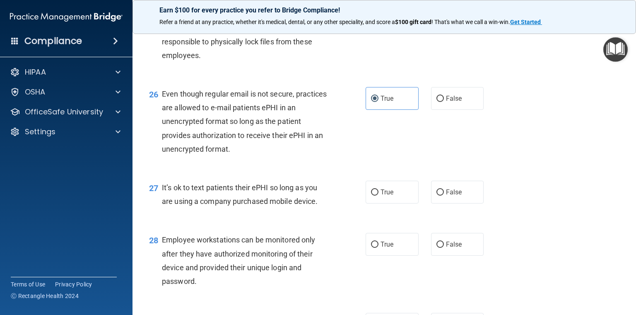
scroll to position [1906, 0]
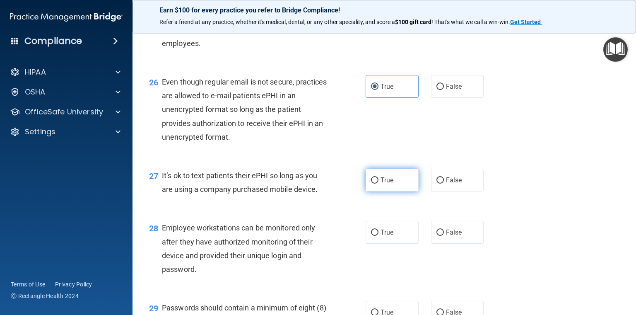
click at [390, 191] on label "True" at bounding box center [392, 180] width 53 height 23
click at [379, 184] on input "True" at bounding box center [374, 180] width 7 height 6
radio input "true"
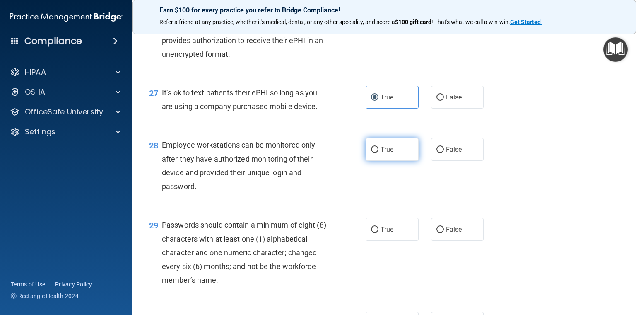
click at [398, 161] on label "True" at bounding box center [392, 149] width 53 height 23
click at [379, 153] on input "True" at bounding box center [374, 150] width 7 height 6
radio input "true"
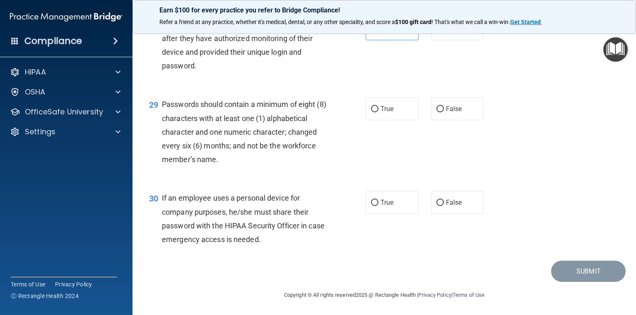
scroll to position [2113, 0]
click at [381, 113] on span "True" at bounding box center [387, 109] width 13 height 8
click at [377, 112] on input "True" at bounding box center [374, 109] width 7 height 6
radio input "true"
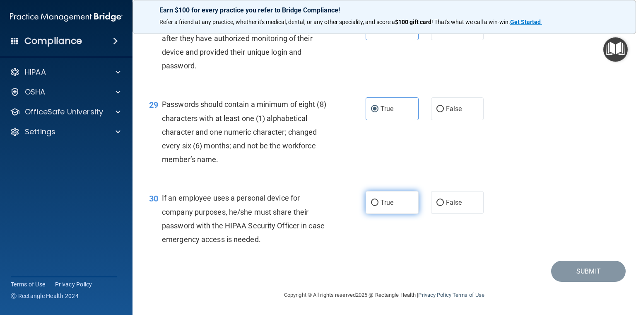
click at [392, 201] on label "True" at bounding box center [392, 202] width 53 height 23
click at [379, 201] on input "True" at bounding box center [374, 203] width 7 height 6
radio input "true"
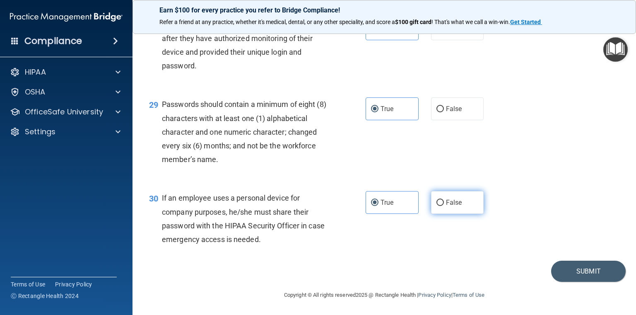
click at [454, 206] on span "False" at bounding box center [454, 202] width 16 height 8
click at [444, 206] on input "False" at bounding box center [440, 203] width 7 height 6
radio input "true"
click at [361, 216] on div "30 If an employee uses a personal device for company purposes, he/she must shar…" at bounding box center [258, 220] width 242 height 59
click at [366, 208] on label "True" at bounding box center [392, 202] width 53 height 23
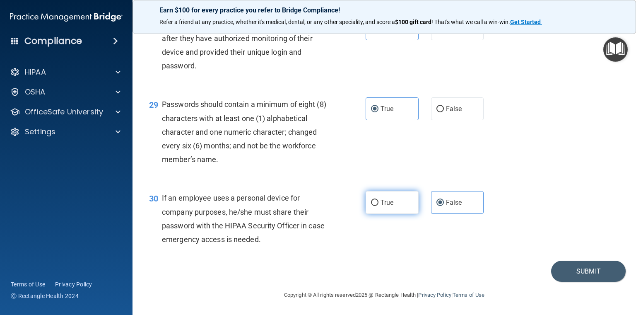
click at [371, 206] on input "True" at bounding box center [374, 203] width 7 height 6
radio input "true"
radio input "false"
click at [569, 273] on button "Submit" at bounding box center [588, 271] width 75 height 21
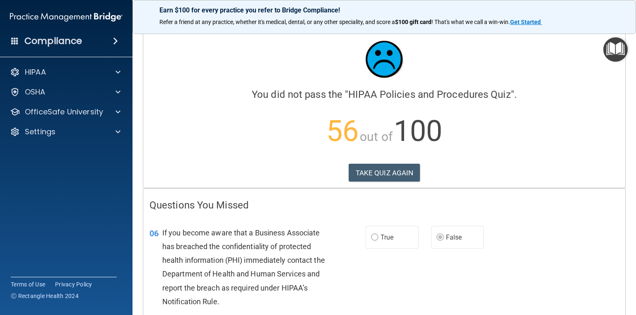
scroll to position [6, 0]
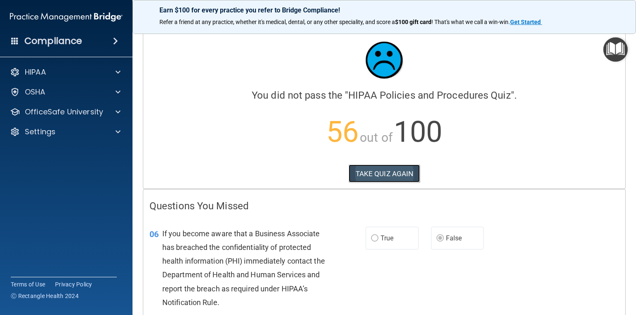
click at [394, 174] on button "TAKE QUIZ AGAIN" at bounding box center [385, 173] width 72 height 18
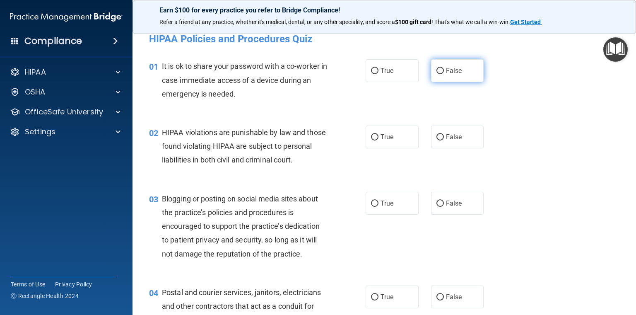
click at [446, 72] on span "False" at bounding box center [454, 71] width 16 height 8
click at [444, 72] on input "False" at bounding box center [440, 71] width 7 height 6
radio input "true"
click at [344, 141] on div "02 HIPAA violations are punishable by law and those found violating HIPAA are s…" at bounding box center [258, 149] width 242 height 46
click at [383, 136] on span "True" at bounding box center [387, 137] width 13 height 8
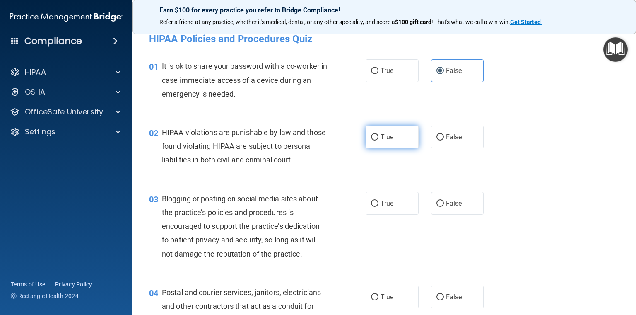
click at [379, 136] on input "True" at bounding box center [374, 137] width 7 height 6
radio input "true"
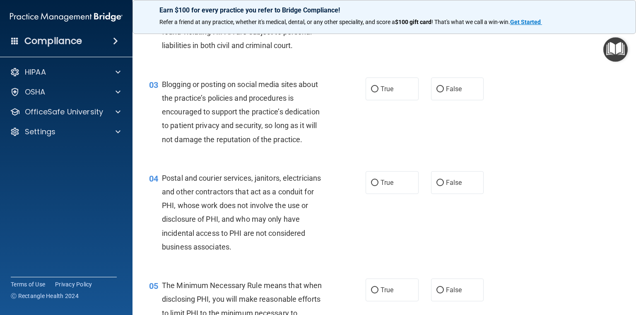
scroll to position [131, 0]
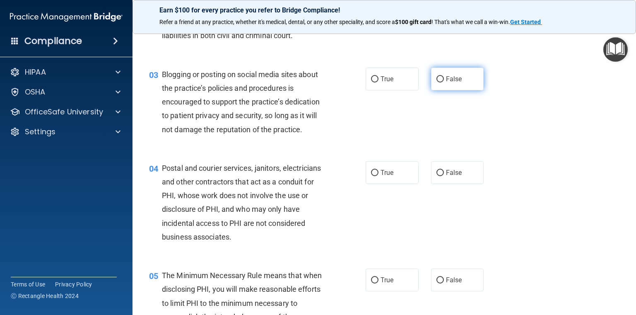
click at [437, 82] on input "False" at bounding box center [440, 79] width 7 height 6
radio input "true"
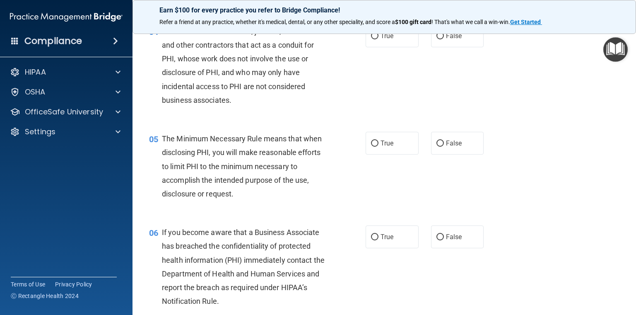
scroll to position [255, 0]
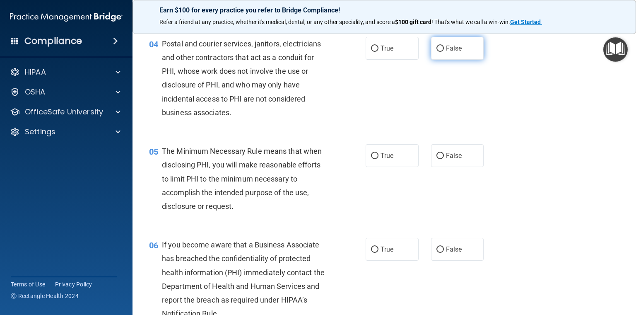
click at [439, 52] on input "False" at bounding box center [440, 49] width 7 height 6
radio input "true"
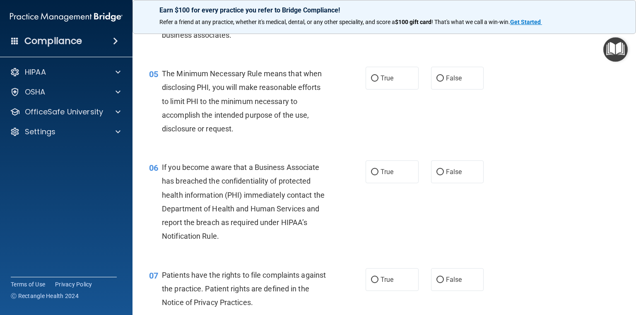
scroll to position [338, 0]
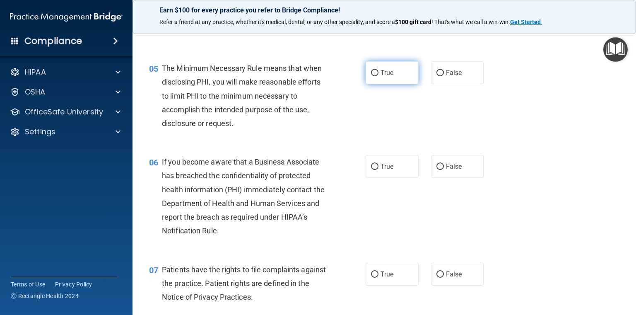
click at [381, 77] on span "True" at bounding box center [387, 73] width 13 height 8
click at [379, 76] on input "True" at bounding box center [374, 73] width 7 height 6
radio input "true"
click at [446, 170] on span "False" at bounding box center [454, 166] width 16 height 8
click at [444, 170] on input "False" at bounding box center [440, 167] width 7 height 6
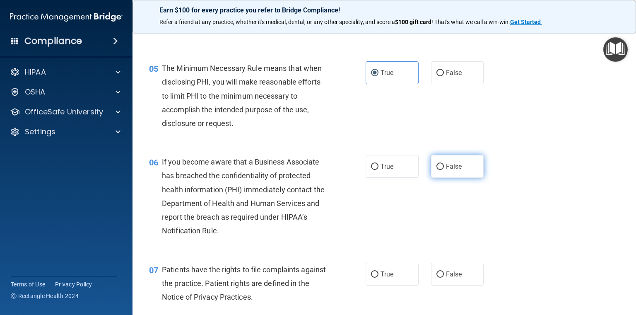
radio input "true"
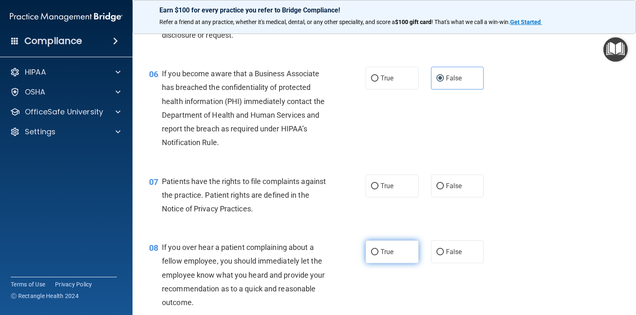
scroll to position [503, 0]
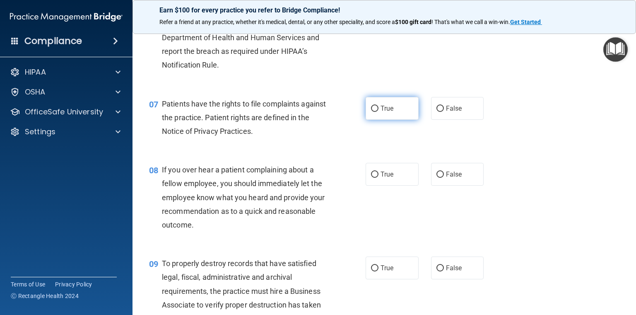
click at [383, 120] on label "True" at bounding box center [392, 108] width 53 height 23
click at [379, 112] on input "True" at bounding box center [374, 109] width 7 height 6
radio input "true"
click at [452, 178] on span "False" at bounding box center [454, 174] width 16 height 8
click at [444, 178] on input "False" at bounding box center [440, 175] width 7 height 6
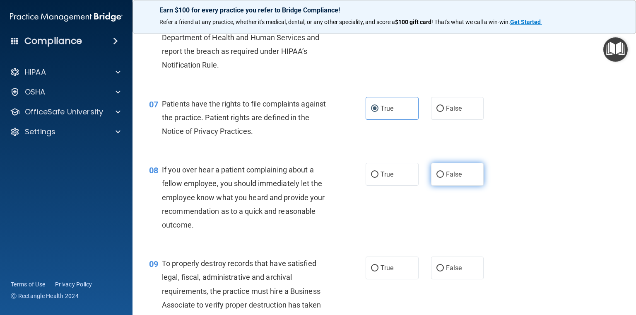
radio input "true"
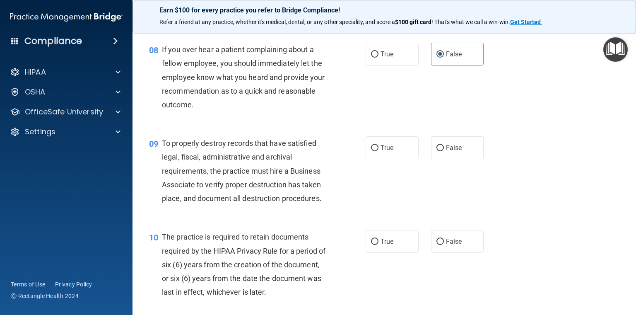
scroll to position [628, 0]
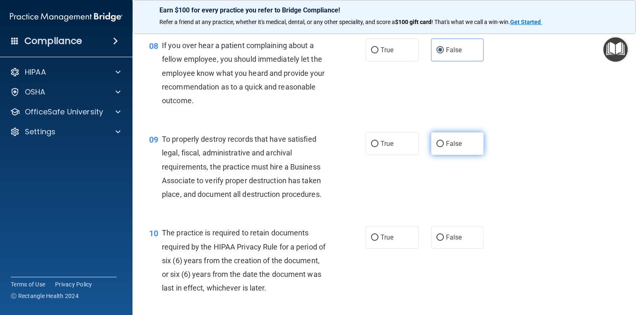
click at [449, 147] on span "False" at bounding box center [454, 144] width 16 height 8
click at [444, 147] on input "False" at bounding box center [440, 144] width 7 height 6
radio input "true"
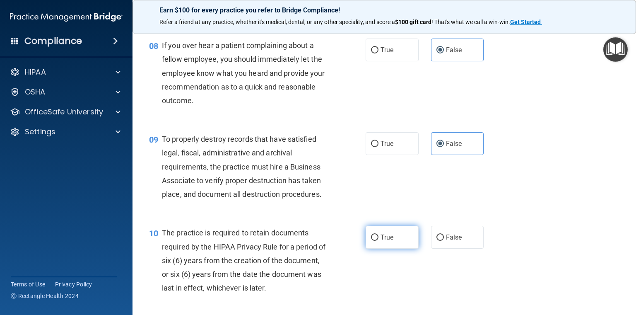
click at [376, 249] on label "True" at bounding box center [392, 237] width 53 height 23
click at [376, 241] on input "True" at bounding box center [374, 238] width 7 height 6
radio input "true"
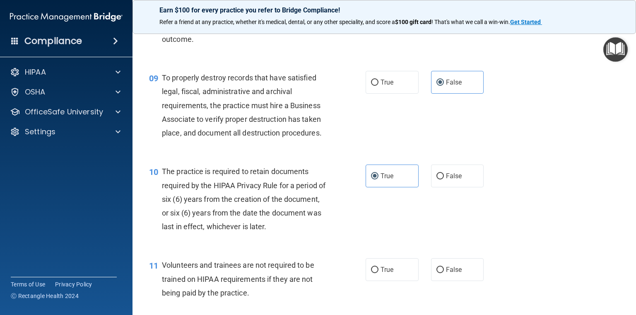
scroll to position [793, 0]
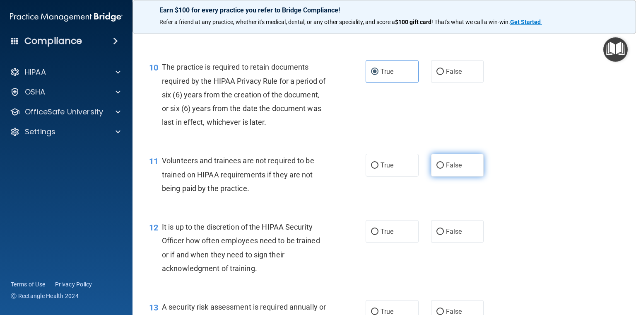
click at [457, 169] on span "False" at bounding box center [454, 165] width 16 height 8
click at [444, 169] on input "False" at bounding box center [440, 165] width 7 height 6
radio input "true"
click at [446, 235] on span "False" at bounding box center [454, 231] width 16 height 8
click at [442, 235] on input "False" at bounding box center [440, 232] width 7 height 6
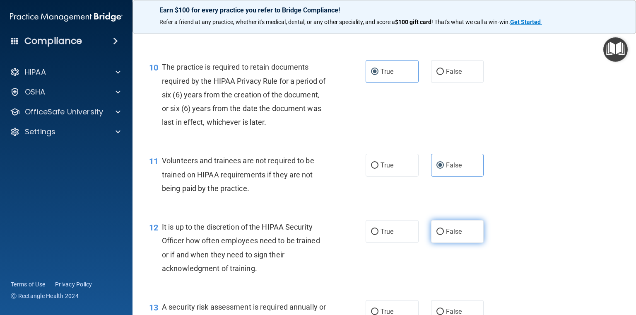
radio input "true"
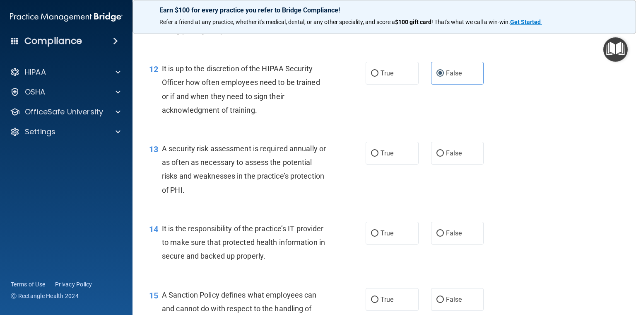
scroll to position [959, 0]
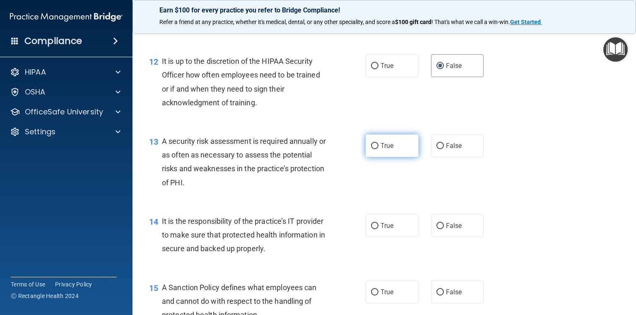
click at [388, 150] on span "True" at bounding box center [387, 146] width 13 height 8
click at [379, 149] on input "True" at bounding box center [374, 146] width 7 height 6
radio input "true"
click at [444, 237] on label "False" at bounding box center [457, 225] width 53 height 23
click at [444, 229] on input "False" at bounding box center [440, 226] width 7 height 6
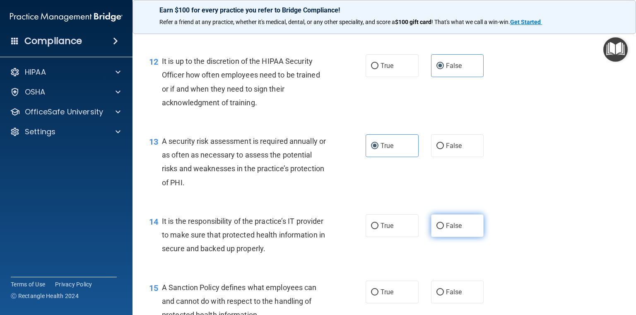
radio input "true"
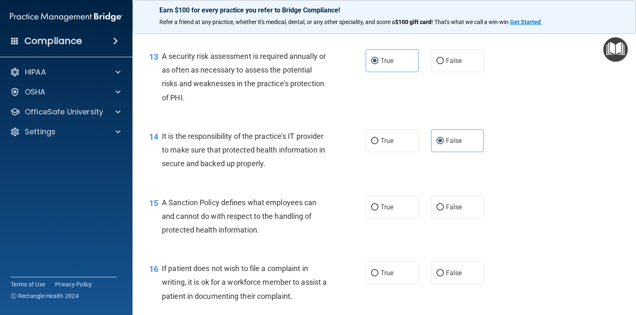
scroll to position [1125, 0]
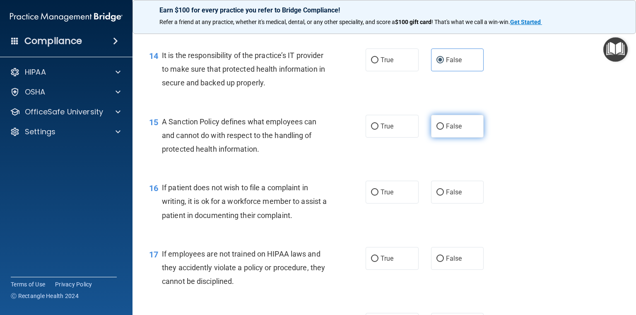
click at [455, 138] on label "False" at bounding box center [457, 126] width 53 height 23
click at [444, 130] on input "False" at bounding box center [440, 126] width 7 height 6
radio input "true"
click at [373, 203] on label "True" at bounding box center [392, 192] width 53 height 23
click at [373, 196] on input "True" at bounding box center [374, 192] width 7 height 6
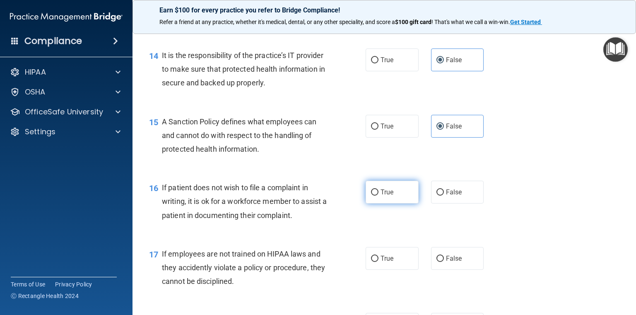
radio input "true"
click at [437, 262] on input "False" at bounding box center [440, 259] width 7 height 6
radio input "true"
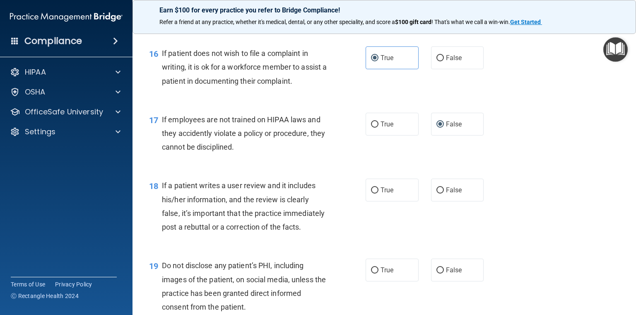
scroll to position [1291, 0]
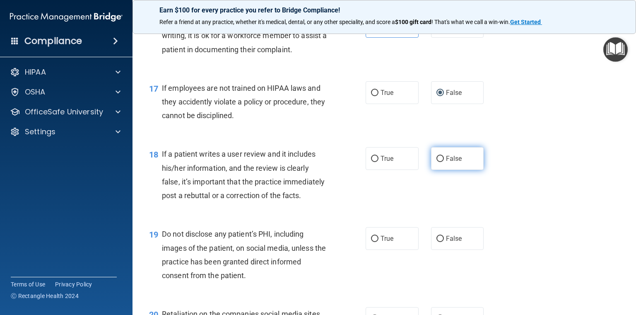
click at [447, 162] on span "False" at bounding box center [454, 159] width 16 height 8
click at [444, 162] on input "False" at bounding box center [440, 159] width 7 height 6
radio input "true"
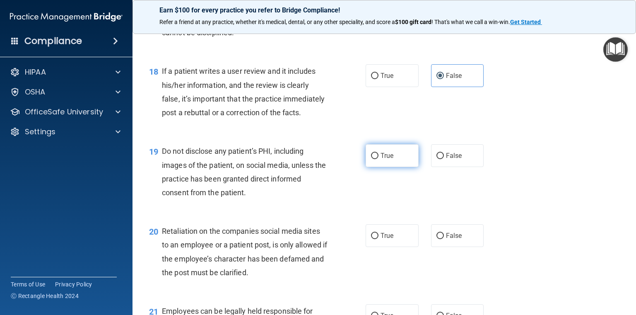
click at [372, 159] on input "True" at bounding box center [374, 156] width 7 height 6
radio input "true"
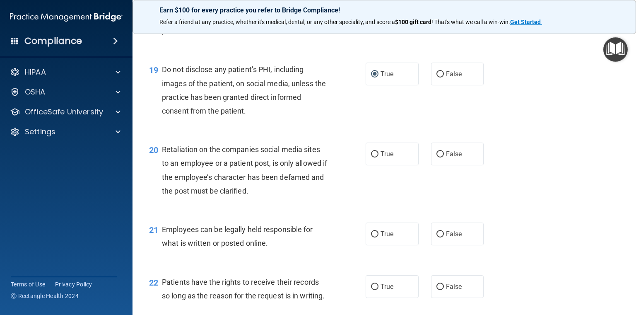
scroll to position [1539, 0]
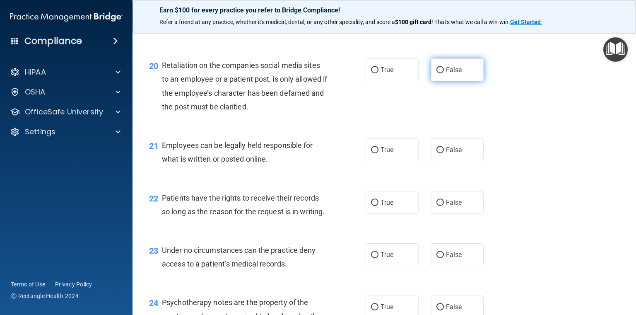
click at [454, 74] on span "False" at bounding box center [454, 70] width 16 height 8
click at [444, 73] on input "False" at bounding box center [440, 70] width 7 height 6
radio input "true"
click at [398, 161] on label "True" at bounding box center [392, 149] width 53 height 23
click at [379, 153] on input "True" at bounding box center [374, 150] width 7 height 6
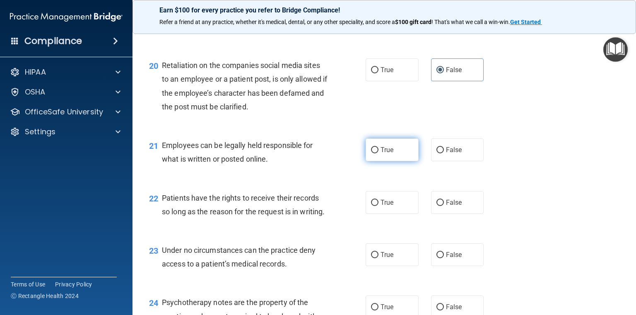
radio input "true"
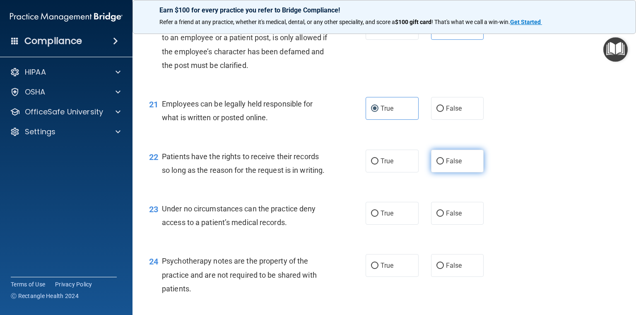
click at [437, 164] on input "False" at bounding box center [440, 161] width 7 height 6
radio input "true"
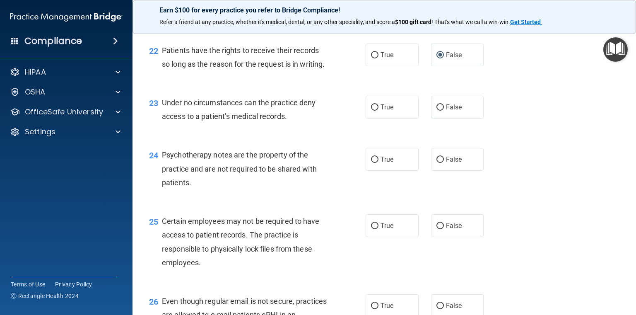
scroll to position [1705, 0]
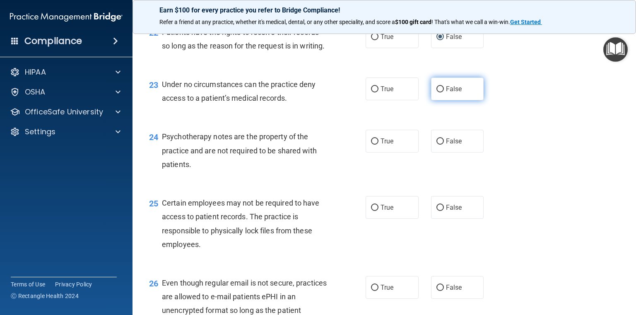
click at [437, 92] on input "False" at bounding box center [440, 89] width 7 height 6
radio input "true"
click at [397, 152] on label "True" at bounding box center [392, 141] width 53 height 23
click at [379, 145] on input "True" at bounding box center [374, 141] width 7 height 6
radio input "true"
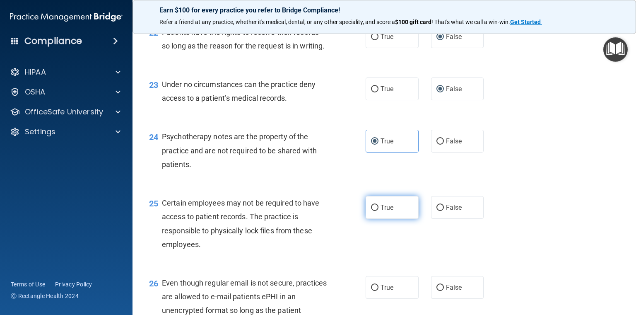
click at [397, 219] on label "True" at bounding box center [392, 207] width 53 height 23
click at [379, 211] on input "True" at bounding box center [374, 208] width 7 height 6
radio input "true"
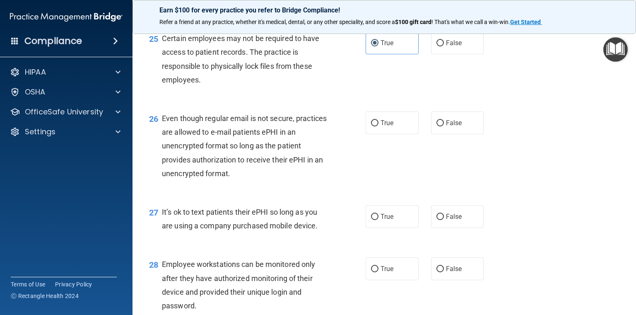
scroll to position [1871, 0]
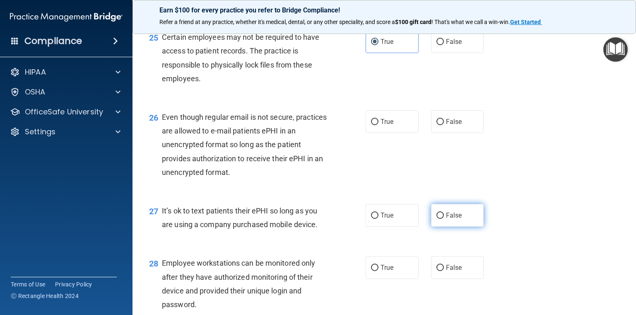
click at [442, 227] on label "False" at bounding box center [457, 215] width 53 height 23
click at [442, 219] on input "False" at bounding box center [440, 216] width 7 height 6
radio input "true"
click at [381, 126] on span "True" at bounding box center [387, 122] width 13 height 8
click at [379, 125] on input "True" at bounding box center [374, 122] width 7 height 6
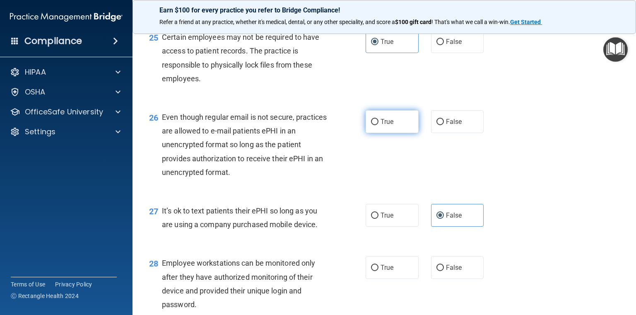
radio input "true"
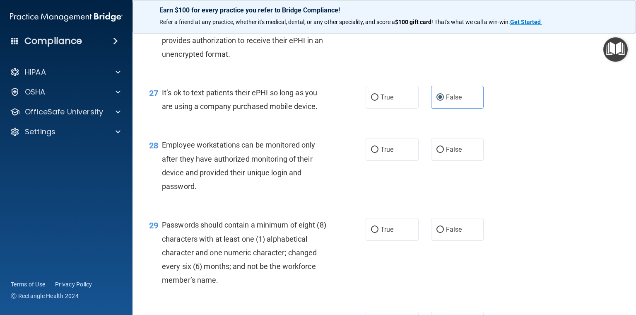
scroll to position [1995, 0]
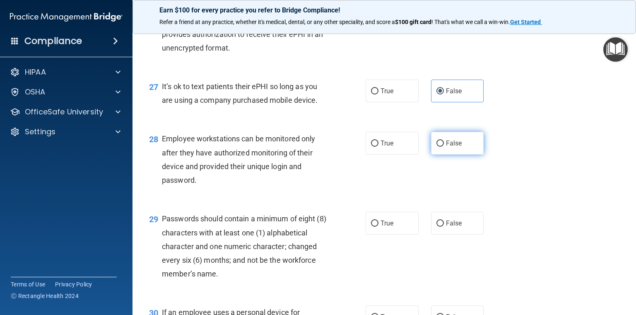
click at [447, 147] on span "False" at bounding box center [454, 143] width 16 height 8
click at [444, 147] on input "False" at bounding box center [440, 143] width 7 height 6
radio input "true"
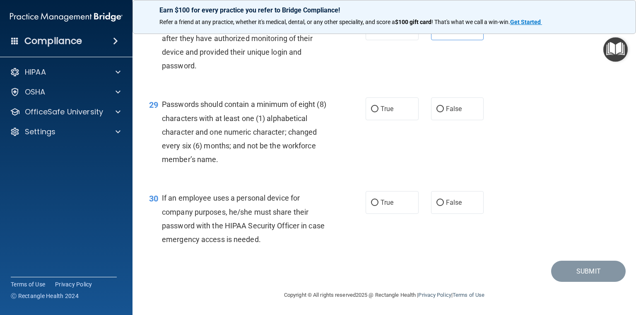
scroll to position [2151, 0]
click at [435, 208] on label "False" at bounding box center [457, 202] width 53 height 23
click at [437, 206] on input "False" at bounding box center [440, 203] width 7 height 6
radio input "true"
click at [393, 102] on label "True" at bounding box center [392, 108] width 53 height 23
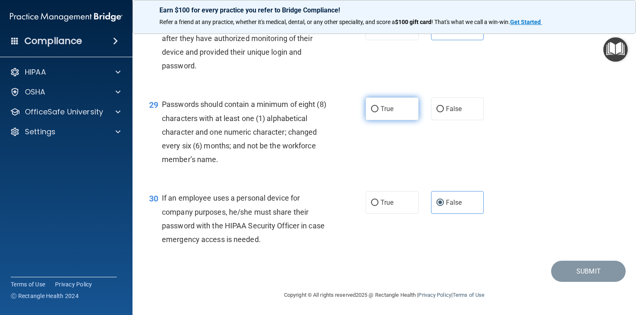
click at [379, 106] on input "True" at bounding box center [374, 109] width 7 height 6
radio input "true"
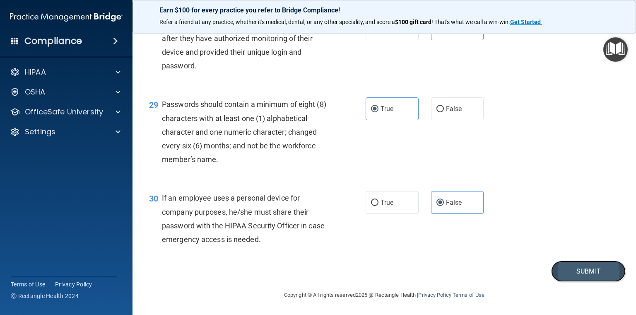
click at [590, 281] on button "Submit" at bounding box center [588, 271] width 75 height 21
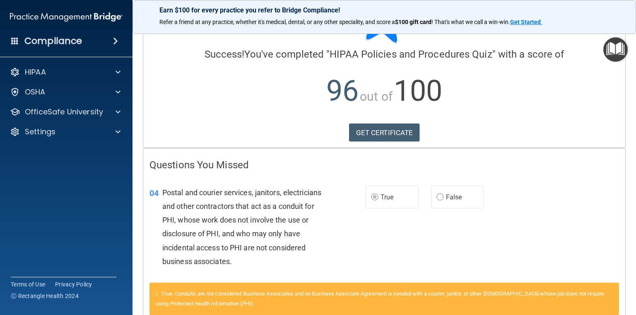
scroll to position [96, 0]
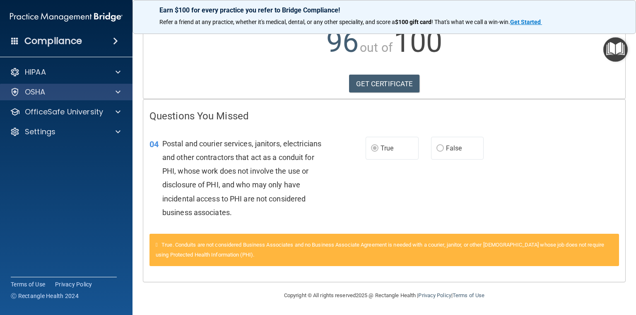
click at [46, 85] on div "OSHA" at bounding box center [66, 92] width 133 height 17
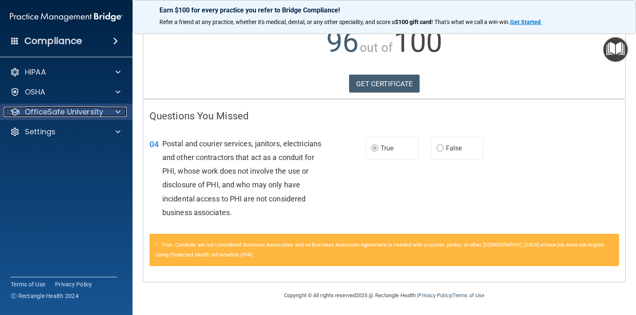
click at [116, 113] on span at bounding box center [118, 112] width 5 height 10
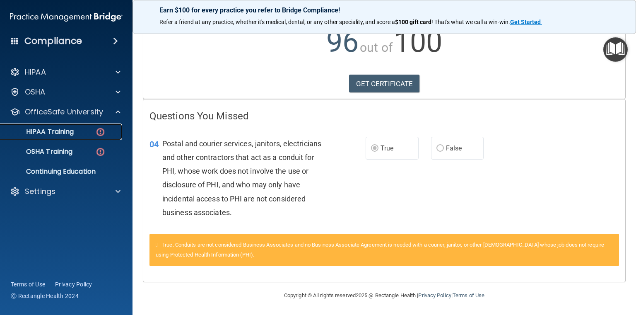
click at [71, 133] on p "HIPAA Training" at bounding box center [39, 132] width 68 height 8
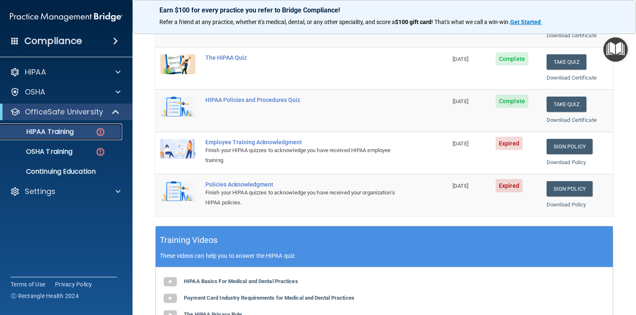
scroll to position [17, 0]
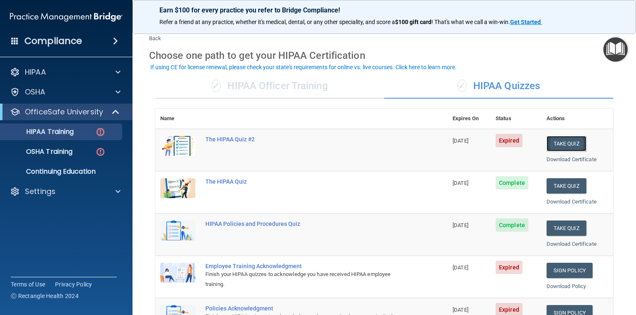
click at [565, 142] on button "Take Quiz" at bounding box center [567, 143] width 40 height 15
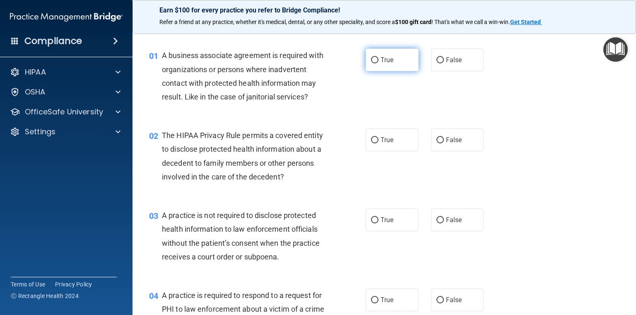
click at [375, 60] on label "True" at bounding box center [392, 59] width 53 height 23
click at [375, 60] on input "True" at bounding box center [374, 60] width 7 height 6
radio input "true"
click at [384, 140] on span "True" at bounding box center [387, 140] width 13 height 8
click at [379, 140] on input "True" at bounding box center [374, 140] width 7 height 6
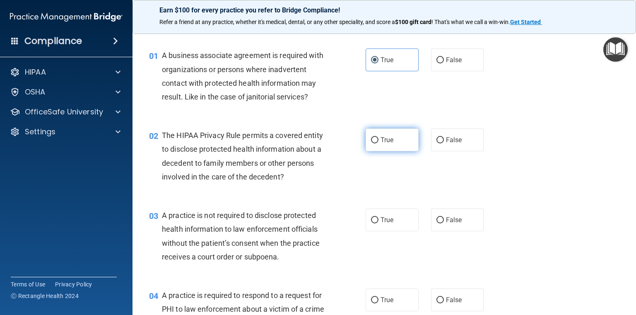
radio input "true"
click at [384, 221] on span "True" at bounding box center [387, 220] width 13 height 8
click at [379, 221] on input "True" at bounding box center [374, 220] width 7 height 6
radio input "true"
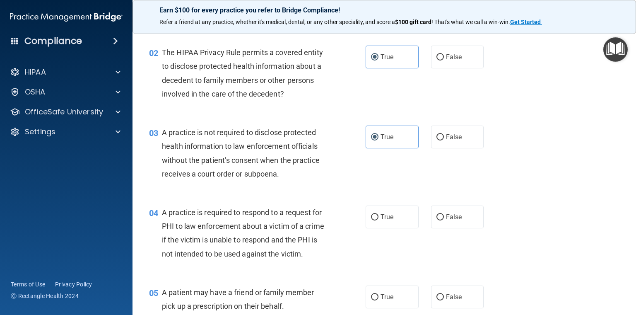
scroll to position [141, 0]
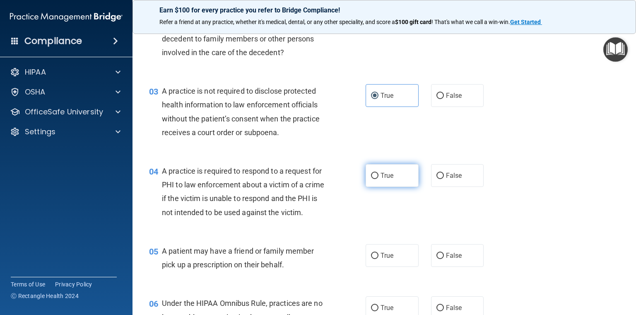
click at [380, 181] on label "True" at bounding box center [392, 175] width 53 height 23
click at [379, 179] on input "True" at bounding box center [374, 176] width 7 height 6
radio input "true"
click at [385, 259] on span "True" at bounding box center [387, 255] width 13 height 8
click at [379, 259] on input "True" at bounding box center [374, 256] width 7 height 6
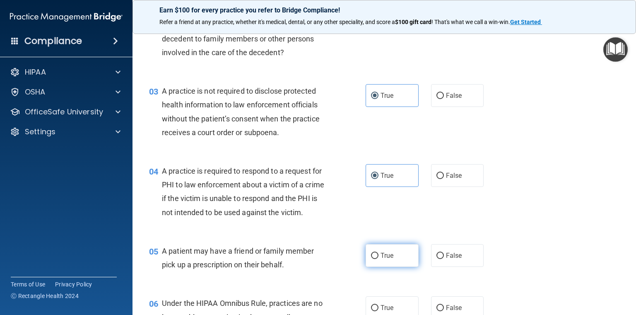
radio input "true"
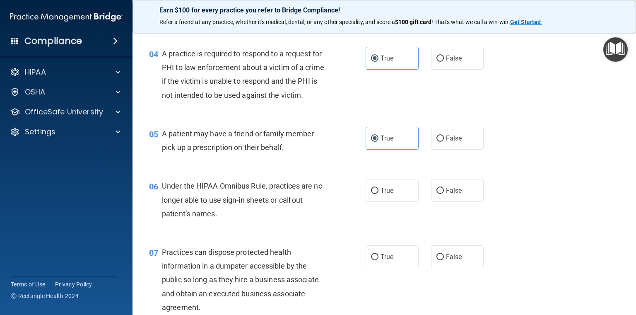
scroll to position [348, 0]
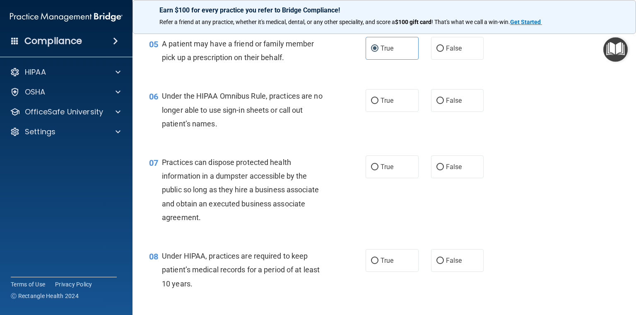
click at [373, 126] on div "06 Under the HIPAA Omnibus Rule, practices are no longer able to use sign-in sh…" at bounding box center [258, 112] width 242 height 46
click at [385, 104] on span "True" at bounding box center [387, 101] width 13 height 8
click at [379, 104] on input "True" at bounding box center [374, 101] width 7 height 6
radio input "true"
click at [381, 171] on span "True" at bounding box center [387, 167] width 13 height 8
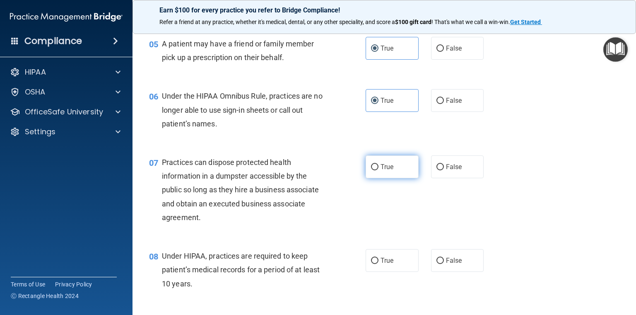
click at [379, 170] on input "True" at bounding box center [374, 167] width 7 height 6
radio input "true"
click at [382, 264] on span "True" at bounding box center [387, 260] width 13 height 8
click at [379, 264] on input "True" at bounding box center [374, 261] width 7 height 6
radio input "true"
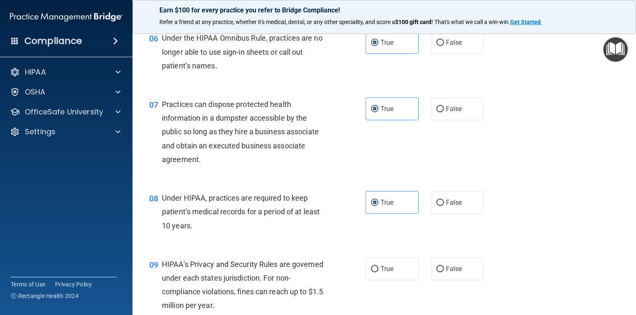
scroll to position [556, 0]
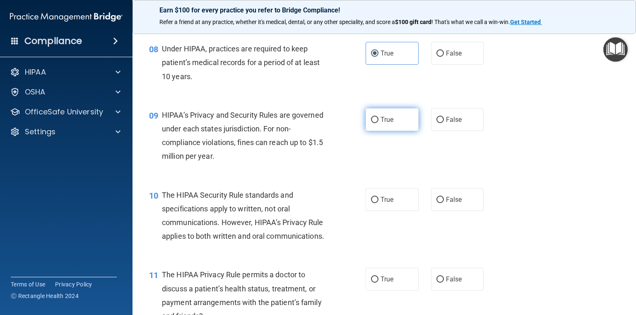
click at [386, 131] on label "True" at bounding box center [392, 119] width 53 height 23
click at [379, 123] on input "True" at bounding box center [374, 120] width 7 height 6
radio input "true"
drag, startPoint x: 386, startPoint y: 215, endPoint x: 386, endPoint y: 227, distance: 12.4
click at [386, 203] on span "True" at bounding box center [387, 200] width 13 height 8
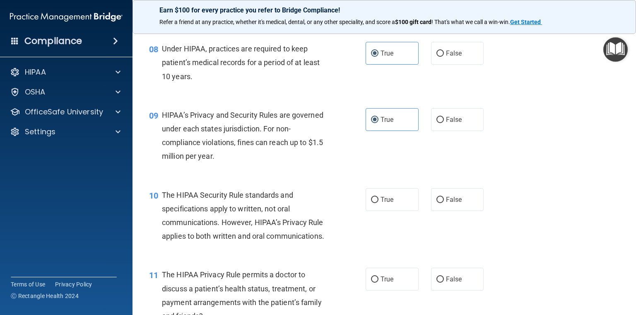
click at [379, 203] on input "True" at bounding box center [374, 200] width 7 height 6
radio input "true"
click at [376, 290] on label "True" at bounding box center [392, 279] width 53 height 23
click at [376, 283] on input "True" at bounding box center [374, 279] width 7 height 6
radio input "true"
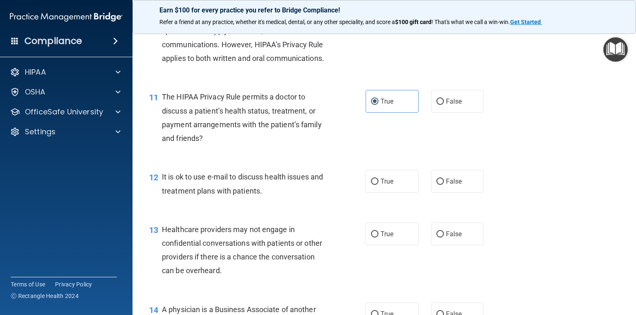
scroll to position [763, 0]
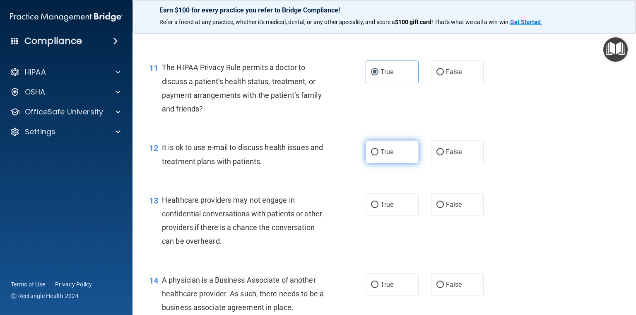
click at [385, 163] on label "True" at bounding box center [392, 151] width 53 height 23
click at [379, 155] on input "True" at bounding box center [374, 152] width 7 height 6
radio input "true"
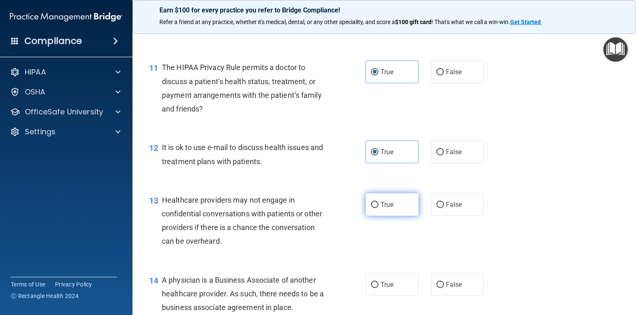
drag, startPoint x: 387, startPoint y: 231, endPoint x: 387, endPoint y: 236, distance: 5.0
click at [387, 208] on span "True" at bounding box center [387, 205] width 13 height 8
click at [379, 208] on input "True" at bounding box center [374, 205] width 7 height 6
radio input "true"
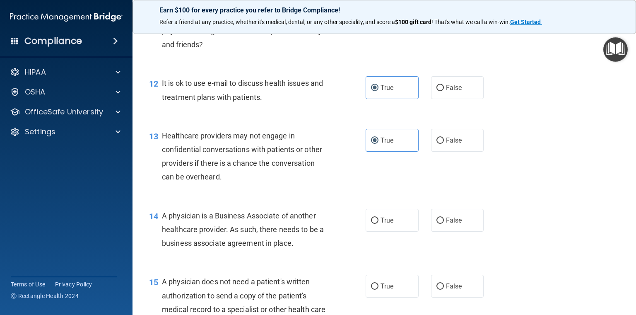
scroll to position [928, 0]
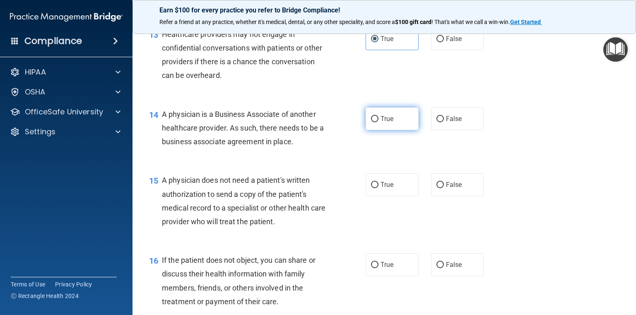
click at [391, 130] on label "True" at bounding box center [392, 118] width 53 height 23
click at [379, 122] on input "True" at bounding box center [374, 119] width 7 height 6
radio input "true"
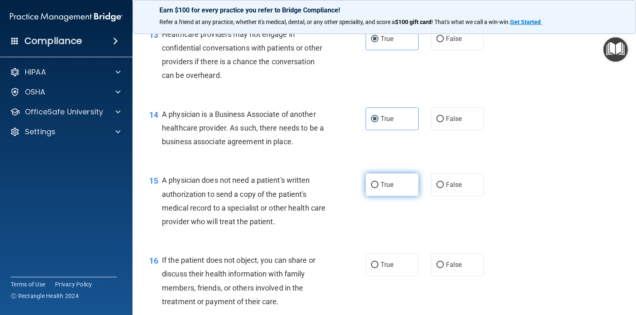
click at [386, 189] on span "True" at bounding box center [387, 185] width 13 height 8
click at [379, 188] on input "True" at bounding box center [374, 185] width 7 height 6
radio input "true"
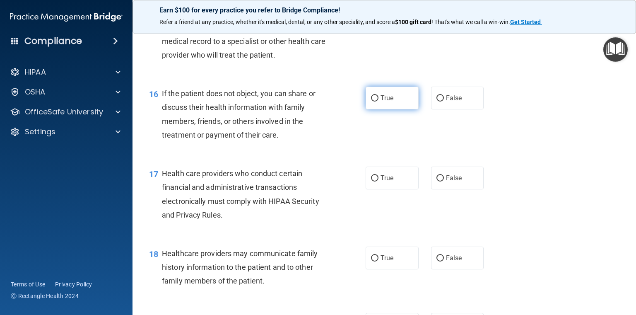
scroll to position [1053, 0]
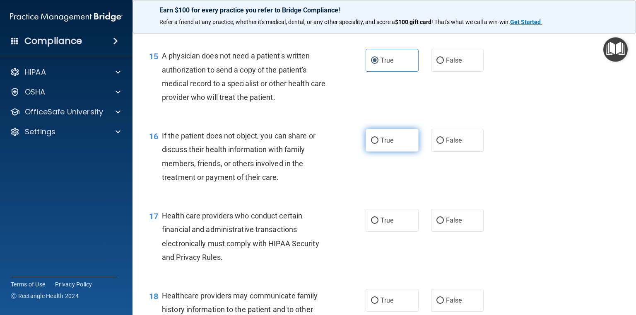
click at [391, 152] on label "True" at bounding box center [392, 140] width 53 height 23
click at [379, 144] on input "True" at bounding box center [374, 141] width 7 height 6
radio input "true"
click at [397, 232] on label "True" at bounding box center [392, 220] width 53 height 23
click at [379, 224] on input "True" at bounding box center [374, 221] width 7 height 6
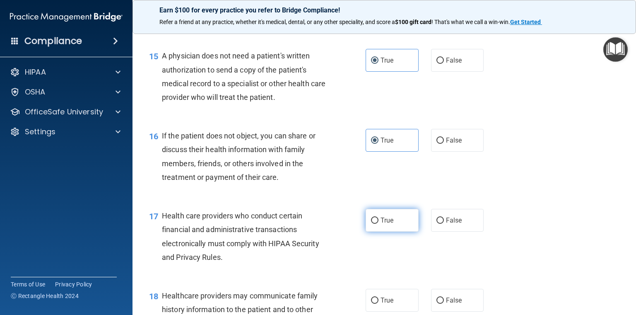
radio input "true"
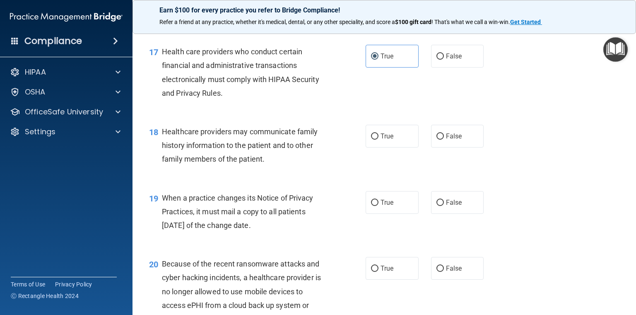
scroll to position [1218, 0]
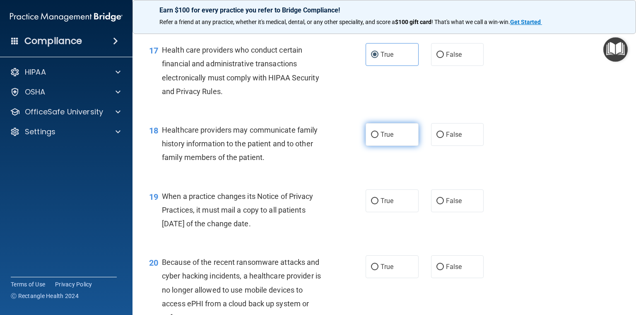
click at [399, 146] on label "True" at bounding box center [392, 134] width 53 height 23
click at [379, 138] on input "True" at bounding box center [374, 135] width 7 height 6
radio input "true"
click at [387, 205] on span "True" at bounding box center [387, 201] width 13 height 8
click at [379, 204] on input "True" at bounding box center [374, 201] width 7 height 6
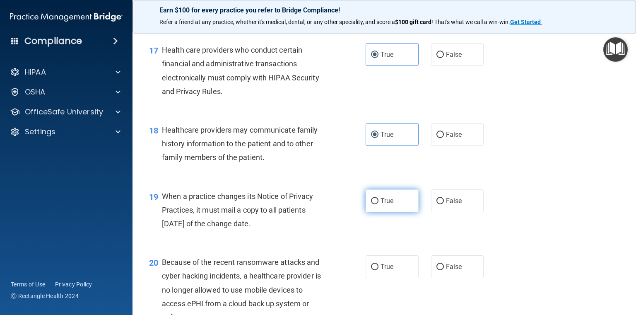
radio input "true"
click at [382, 271] on span "True" at bounding box center [387, 267] width 13 height 8
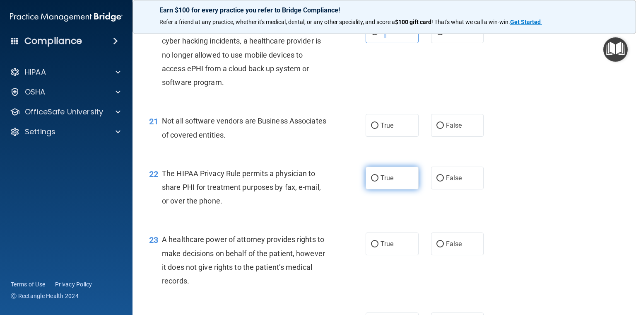
scroll to position [1467, 0]
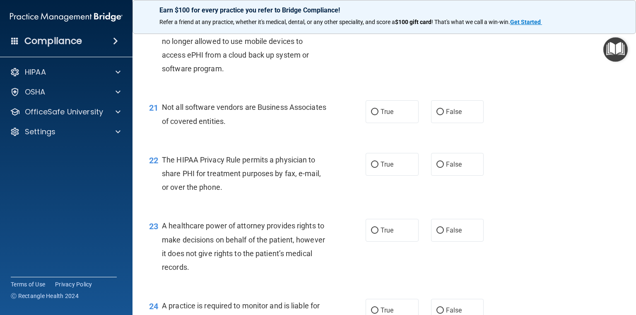
click at [382, 32] on div "Earn $100 for every practice you refer to Bridge Compliance! Refer a friend at …" at bounding box center [385, 17] width 504 height 34
click at [371, 29] on label "True" at bounding box center [392, 18] width 53 height 23
click at [371, 22] on input "True" at bounding box center [374, 18] width 7 height 6
radio input "true"
click at [382, 116] on span "True" at bounding box center [387, 112] width 13 height 8
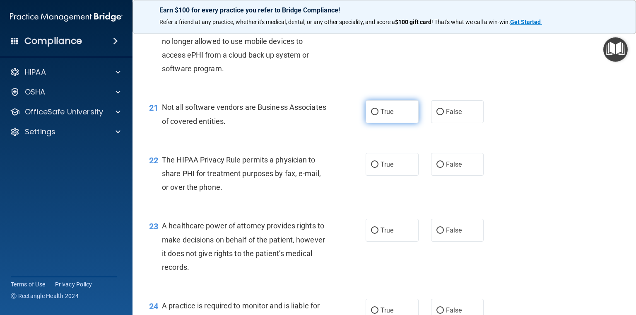
click at [379, 115] on input "True" at bounding box center [374, 112] width 7 height 6
radio input "true"
click at [381, 208] on div "22 The HIPAA Privacy Rule permits a physician to share PHI for treatment purpos…" at bounding box center [384, 176] width 483 height 66
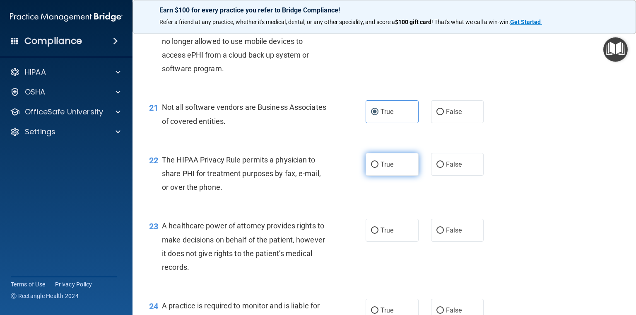
click at [382, 168] on span "True" at bounding box center [387, 164] width 13 height 8
click at [379, 168] on input "True" at bounding box center [374, 165] width 7 height 6
radio input "true"
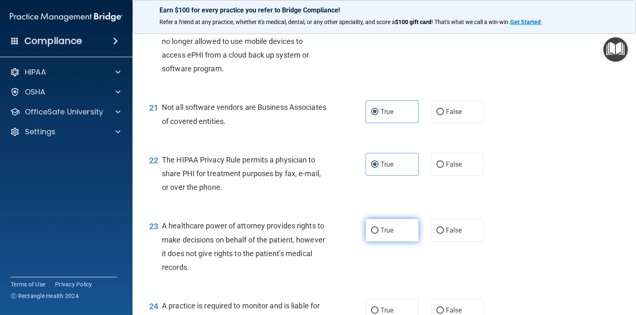
click at [377, 242] on label "True" at bounding box center [392, 230] width 53 height 23
click at [377, 234] on input "True" at bounding box center [374, 230] width 7 height 6
radio input "true"
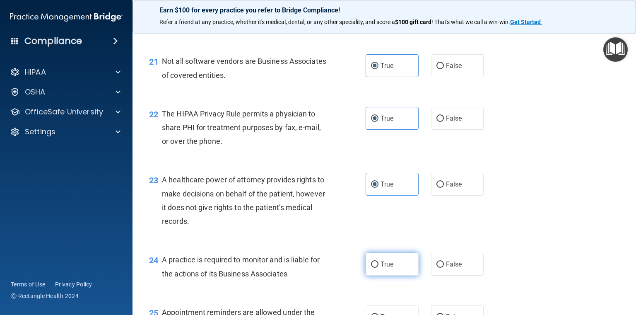
scroll to position [1591, 0]
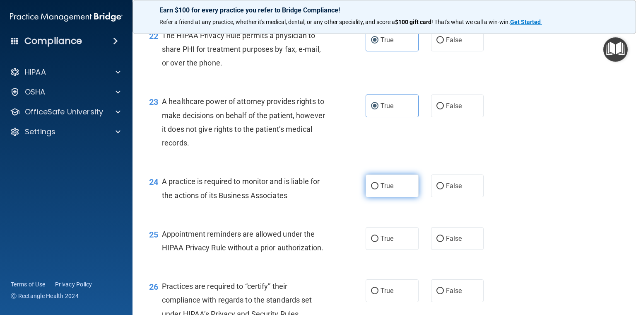
click at [391, 197] on label "True" at bounding box center [392, 185] width 53 height 23
click at [379, 189] on input "True" at bounding box center [374, 186] width 7 height 6
radio input "true"
click at [381, 250] on label "True" at bounding box center [392, 238] width 53 height 23
click at [379, 242] on input "True" at bounding box center [374, 239] width 7 height 6
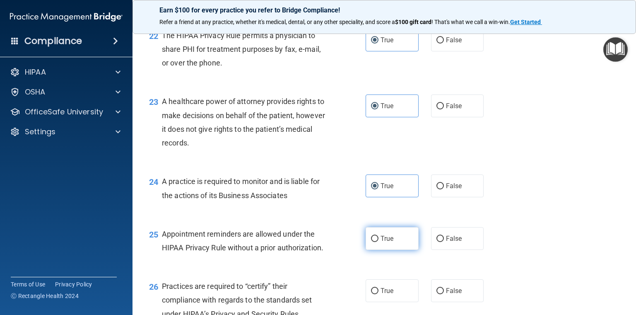
radio input "true"
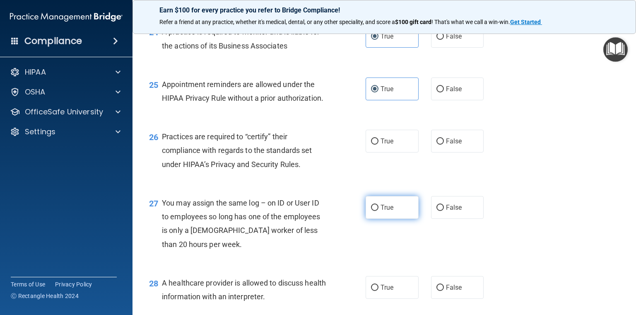
scroll to position [1757, 0]
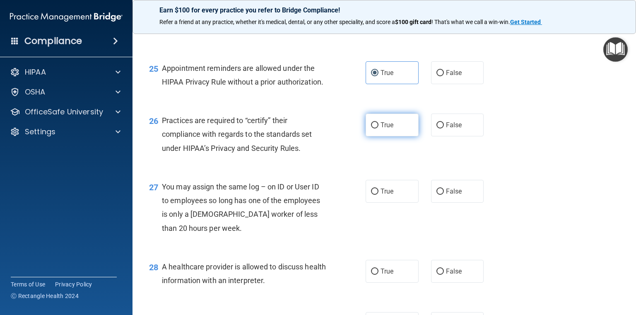
click at [385, 129] on span "True" at bounding box center [387, 125] width 13 height 8
click at [379, 128] on input "True" at bounding box center [374, 125] width 7 height 6
radio input "true"
click at [385, 195] on span "True" at bounding box center [387, 191] width 13 height 8
click at [379, 195] on input "True" at bounding box center [374, 192] width 7 height 6
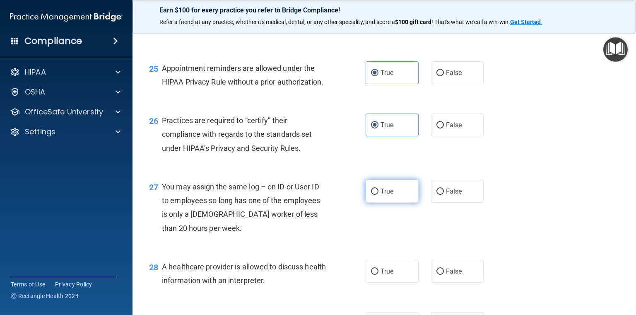
radio input "true"
click at [391, 283] on label "True" at bounding box center [392, 271] width 53 height 23
click at [379, 275] on input "True" at bounding box center [374, 271] width 7 height 6
radio input "true"
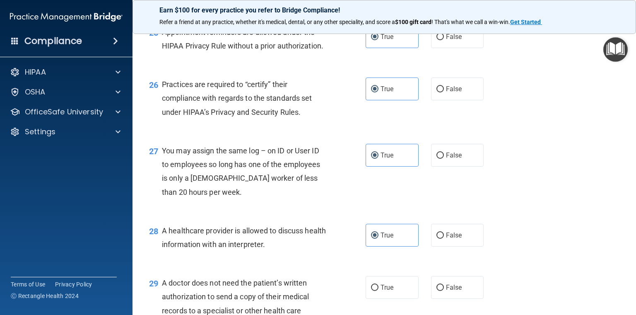
scroll to position [1923, 0]
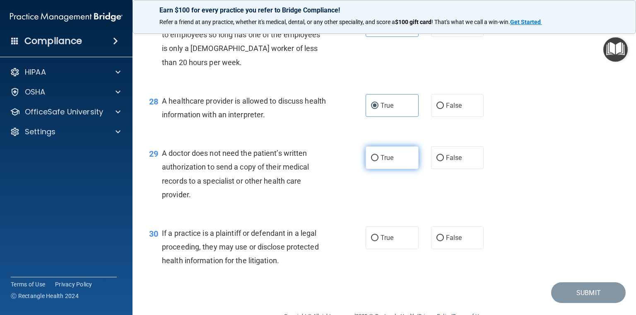
click at [389, 162] on span "True" at bounding box center [387, 158] width 13 height 8
click at [379, 161] on input "True" at bounding box center [374, 158] width 7 height 6
radio input "true"
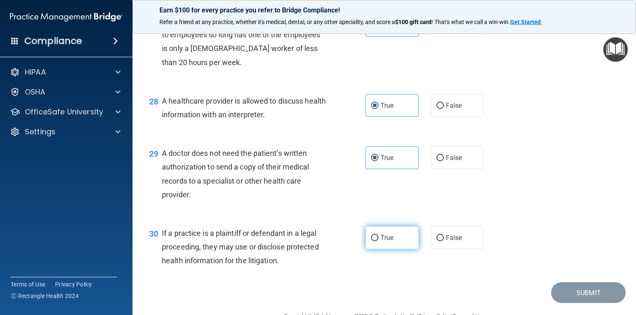
click at [389, 242] on span "True" at bounding box center [387, 238] width 13 height 8
click at [379, 241] on input "True" at bounding box center [374, 238] width 7 height 6
radio input "true"
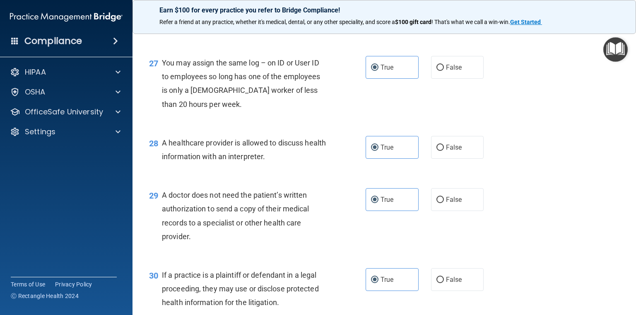
scroll to position [1972, 0]
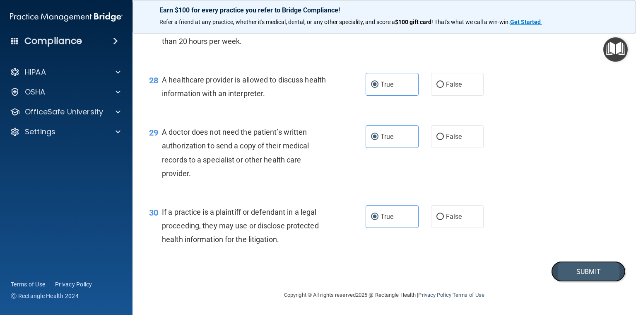
click at [577, 280] on button "Submit" at bounding box center [588, 271] width 75 height 21
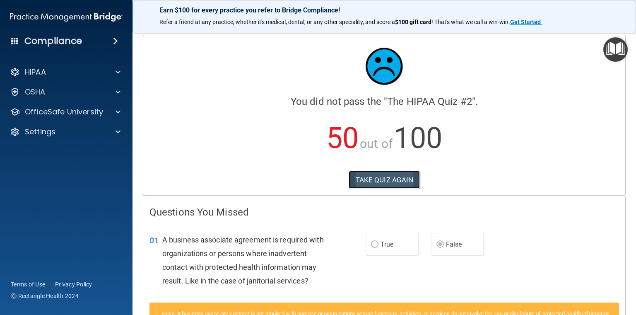
click at [387, 184] on button "TAKE QUIZ AGAIN" at bounding box center [385, 180] width 72 height 18
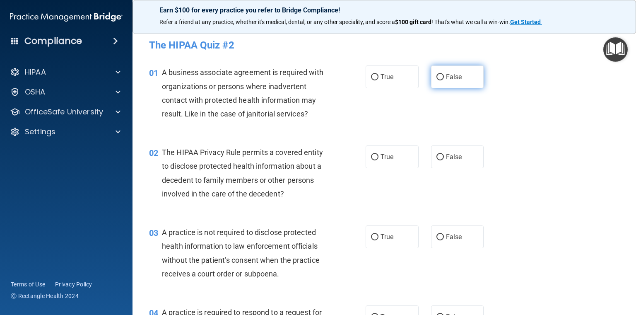
click at [436, 82] on label "False" at bounding box center [457, 76] width 53 height 23
click at [437, 80] on input "False" at bounding box center [440, 77] width 7 height 6
radio input "true"
click at [454, 234] on span "False" at bounding box center [454, 237] width 16 height 8
click at [444, 234] on input "False" at bounding box center [440, 237] width 7 height 6
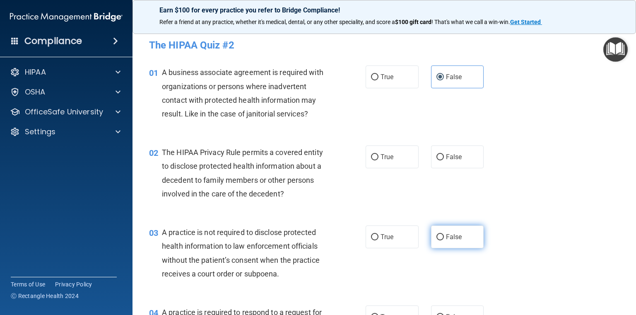
radio input "true"
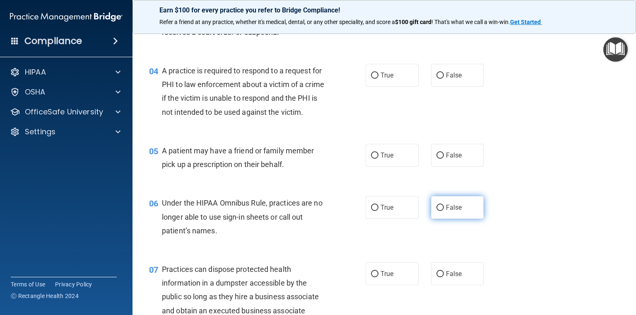
scroll to position [249, 0]
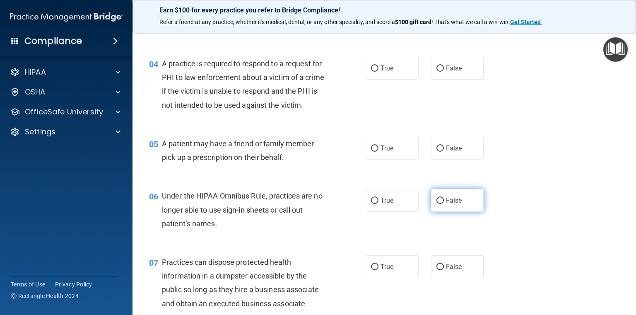
click at [452, 212] on label "False" at bounding box center [457, 200] width 53 height 23
click at [444, 204] on input "False" at bounding box center [440, 201] width 7 height 6
radio input "true"
click at [450, 271] on span "False" at bounding box center [454, 267] width 16 height 8
click at [444, 270] on input "False" at bounding box center [440, 267] width 7 height 6
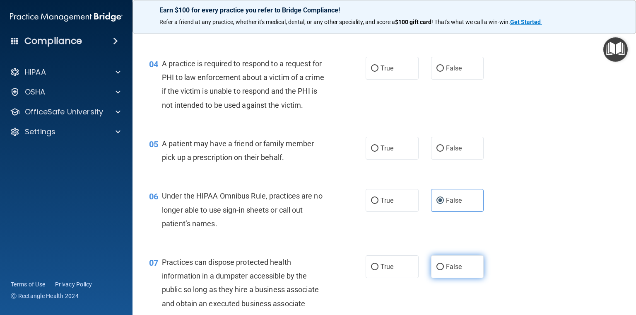
radio input "true"
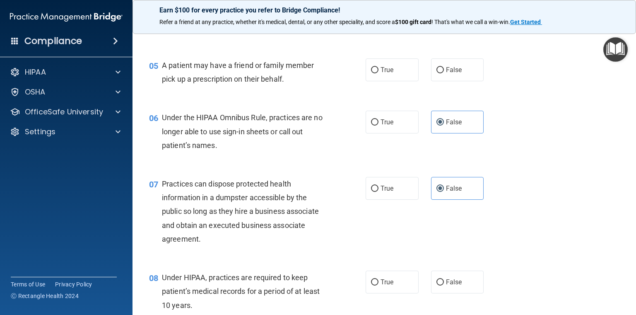
scroll to position [373, 0]
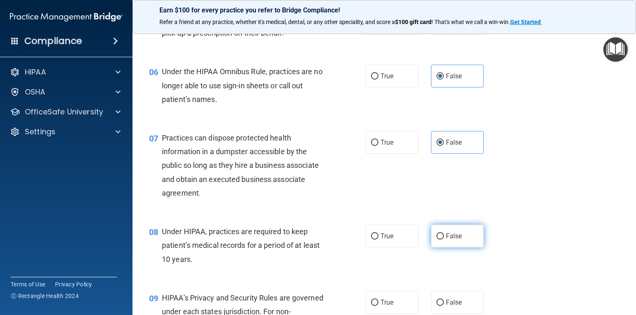
click at [450, 240] on span "False" at bounding box center [454, 236] width 16 height 8
click at [444, 239] on input "False" at bounding box center [440, 236] width 7 height 6
radio input "true"
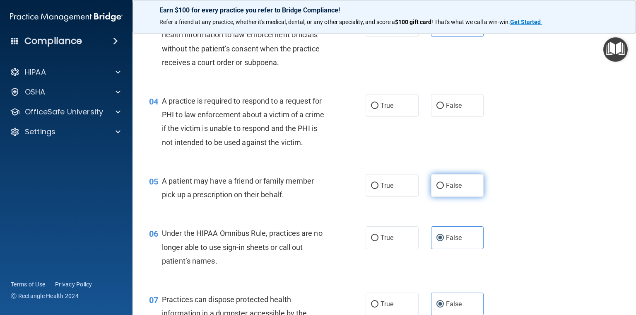
scroll to position [207, 0]
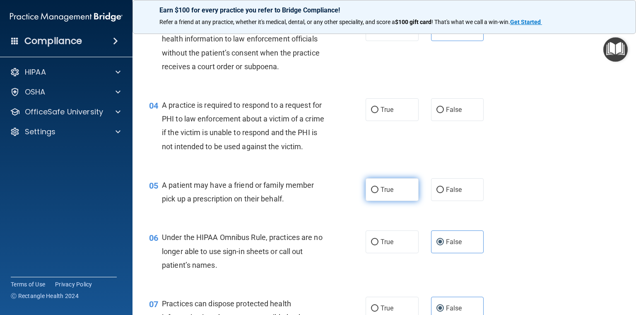
click at [396, 201] on label "True" at bounding box center [392, 189] width 53 height 23
click at [379, 193] on input "True" at bounding box center [374, 190] width 7 height 6
radio input "true"
click at [392, 113] on label "True" at bounding box center [392, 109] width 53 height 23
click at [379, 113] on input "True" at bounding box center [374, 110] width 7 height 6
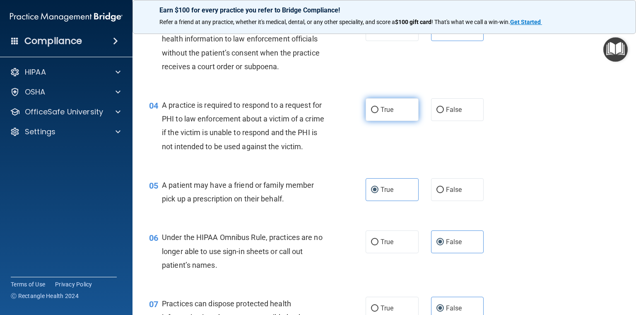
radio input "true"
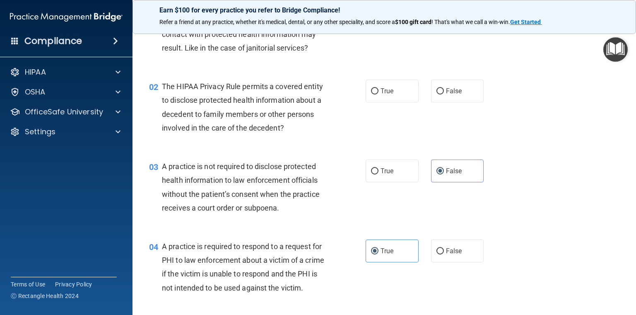
scroll to position [41, 0]
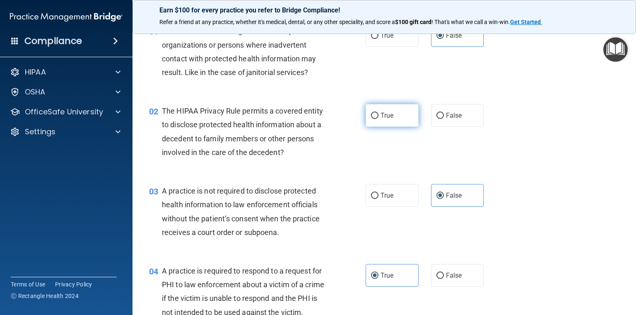
click at [392, 115] on label "True" at bounding box center [392, 115] width 53 height 23
click at [379, 115] on input "True" at bounding box center [374, 116] width 7 height 6
radio input "true"
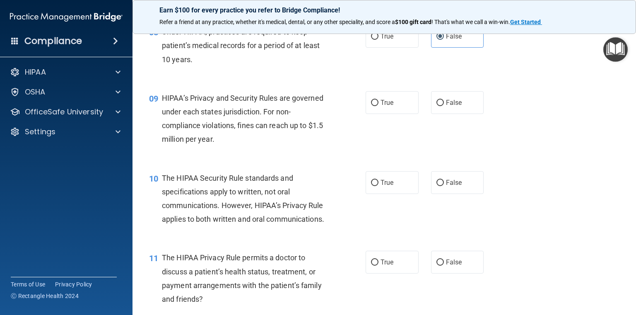
scroll to position [580, 0]
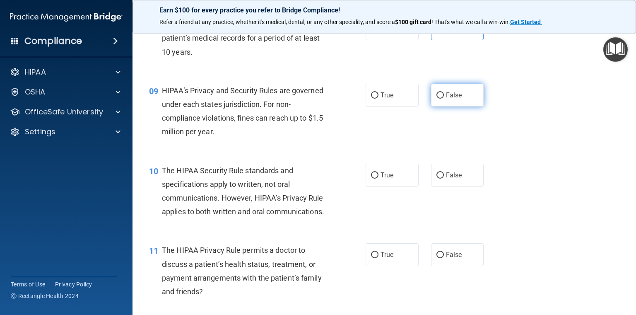
click at [440, 106] on label "False" at bounding box center [457, 95] width 53 height 23
click at [440, 99] on input "False" at bounding box center [440, 95] width 7 height 6
radio input "true"
click at [397, 186] on label "True" at bounding box center [392, 175] width 53 height 23
click at [379, 179] on input "True" at bounding box center [374, 175] width 7 height 6
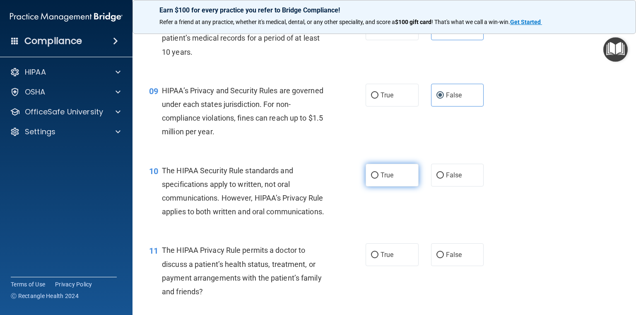
radio input "true"
click at [388, 259] on span "True" at bounding box center [387, 255] width 13 height 8
click at [379, 258] on input "True" at bounding box center [374, 255] width 7 height 6
radio input "true"
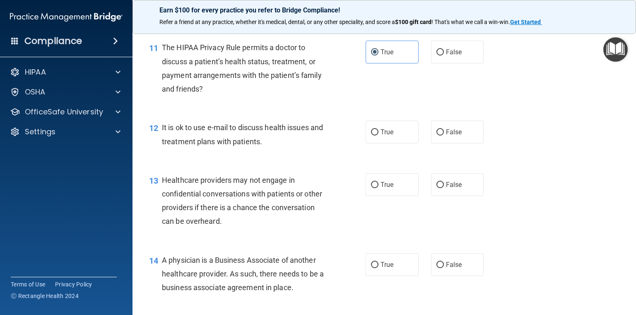
scroll to position [787, 0]
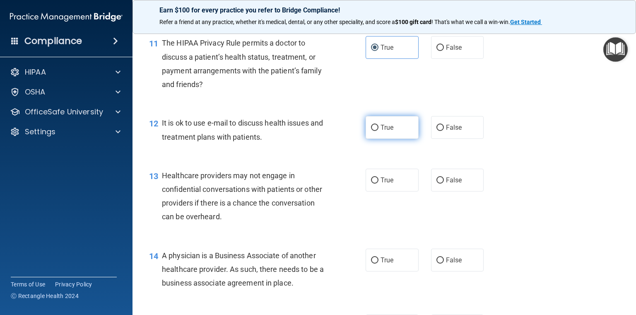
click at [389, 131] on span "True" at bounding box center [387, 127] width 13 height 8
click at [379, 131] on input "True" at bounding box center [374, 128] width 7 height 6
radio input "true"
click at [452, 184] on span "False" at bounding box center [454, 180] width 16 height 8
click at [444, 184] on input "False" at bounding box center [440, 180] width 7 height 6
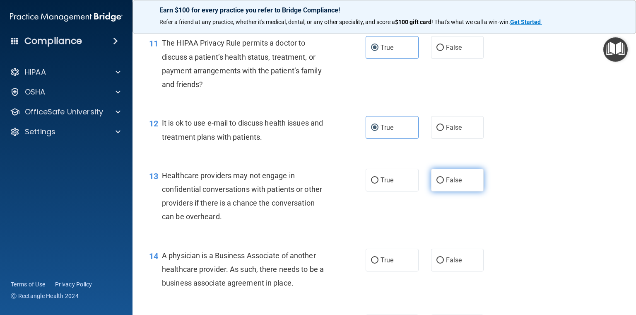
radio input "true"
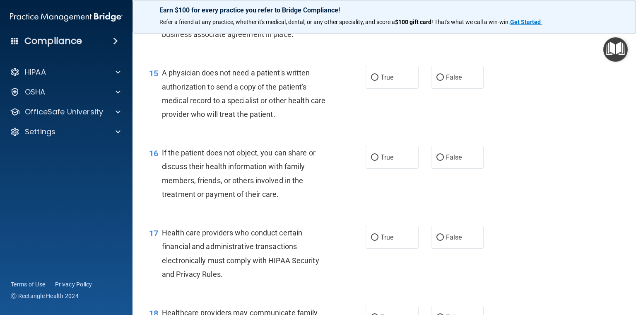
scroll to position [953, 0]
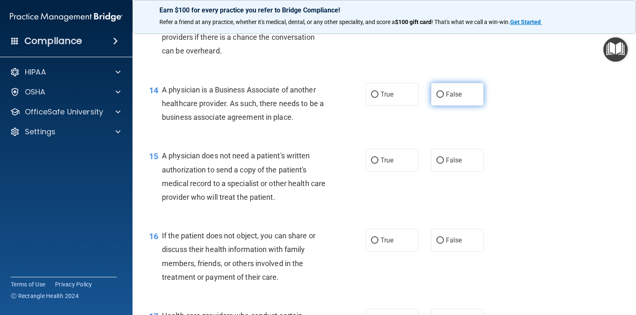
click at [455, 106] on label "False" at bounding box center [457, 94] width 53 height 23
click at [444, 98] on input "False" at bounding box center [440, 95] width 7 height 6
radio input "true"
click at [378, 172] on label "True" at bounding box center [392, 160] width 53 height 23
click at [378, 164] on input "True" at bounding box center [374, 160] width 7 height 6
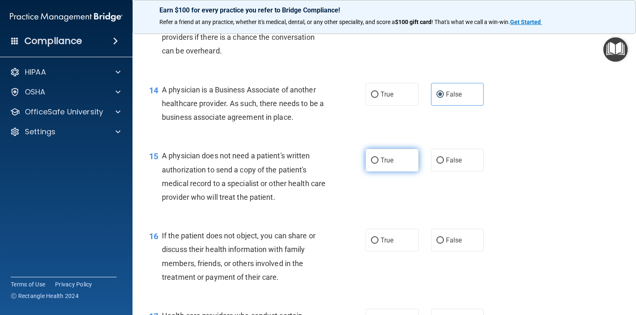
radio input "true"
click at [388, 251] on label "True" at bounding box center [392, 240] width 53 height 23
click at [379, 244] on input "True" at bounding box center [374, 240] width 7 height 6
radio input "true"
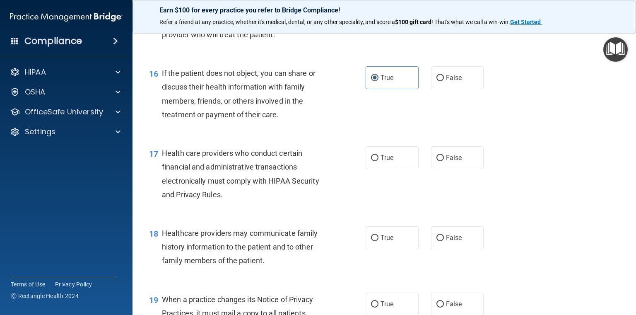
scroll to position [1119, 0]
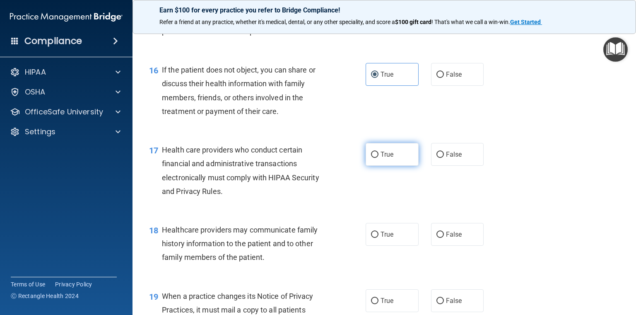
click at [391, 166] on label "True" at bounding box center [392, 154] width 53 height 23
click at [379, 158] on input "True" at bounding box center [374, 155] width 7 height 6
radio input "true"
click at [468, 246] on label "False" at bounding box center [457, 234] width 53 height 23
click at [444, 238] on input "False" at bounding box center [440, 235] width 7 height 6
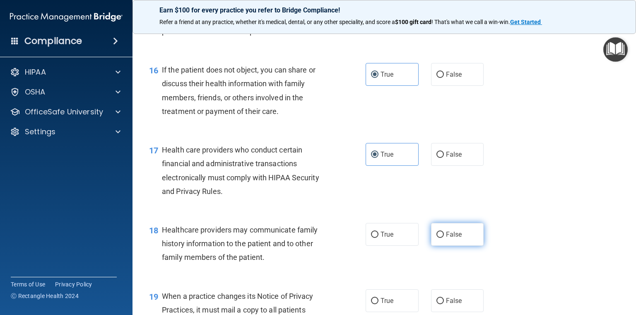
radio input "true"
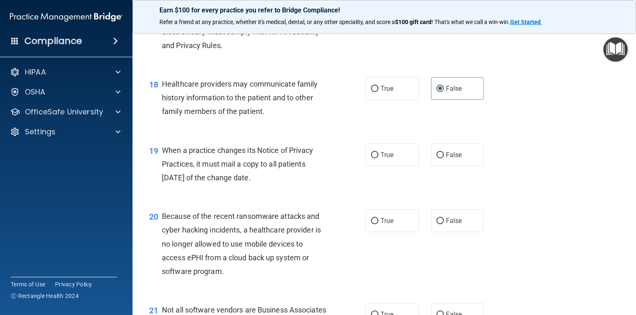
scroll to position [1284, 0]
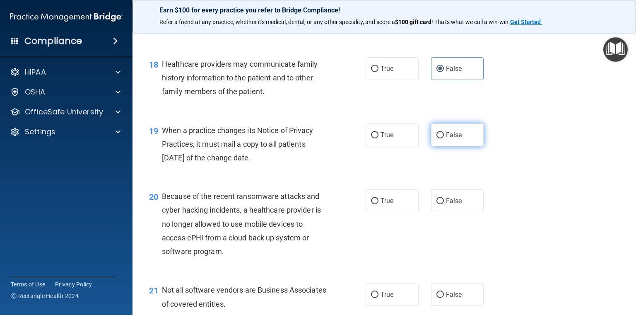
click at [452, 146] on label "False" at bounding box center [457, 134] width 53 height 23
click at [444, 138] on input "False" at bounding box center [440, 135] width 7 height 6
radio input "true"
click at [461, 212] on label "False" at bounding box center [457, 200] width 53 height 23
click at [444, 204] on input "False" at bounding box center [440, 201] width 7 height 6
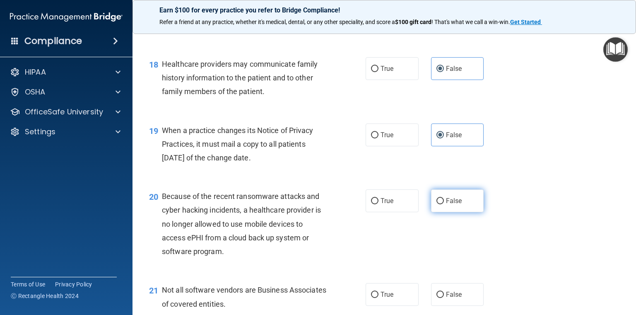
radio input "true"
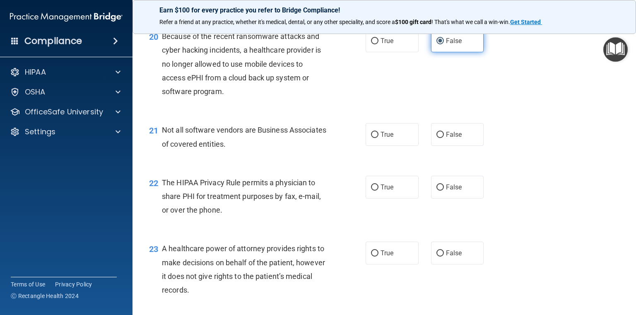
scroll to position [1450, 0]
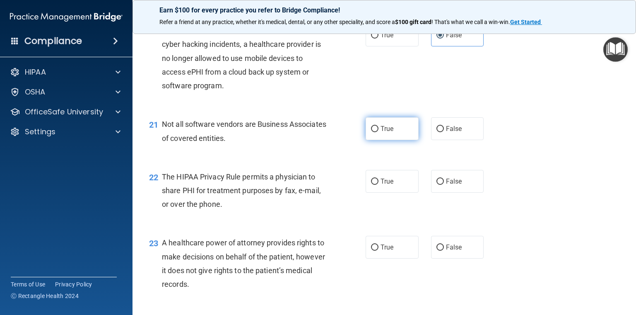
click at [396, 140] on label "True" at bounding box center [392, 128] width 53 height 23
click at [379, 132] on input "True" at bounding box center [374, 129] width 7 height 6
radio input "true"
click at [389, 193] on label "True" at bounding box center [392, 181] width 53 height 23
click at [379, 185] on input "True" at bounding box center [374, 182] width 7 height 6
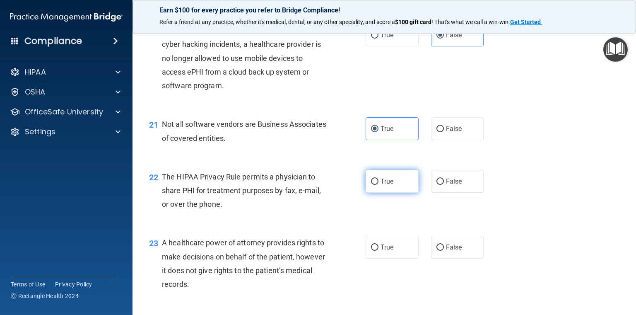
radio input "true"
click at [449, 251] on span "False" at bounding box center [454, 247] width 16 height 8
click at [444, 251] on input "False" at bounding box center [440, 247] width 7 height 6
radio input "true"
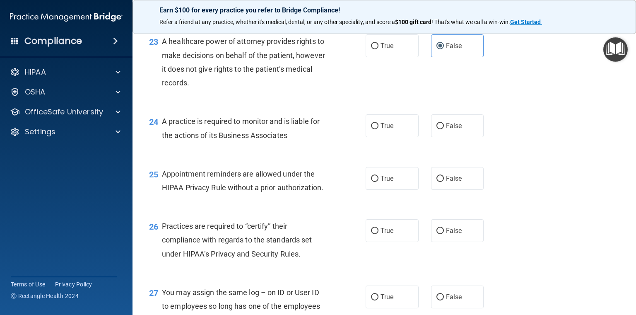
scroll to position [1657, 0]
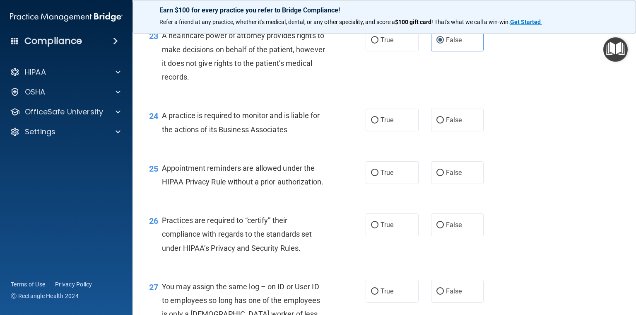
click at [455, 150] on div "24 A practice is required to monitor and is liable for the actions of its Busin…" at bounding box center [384, 124] width 483 height 52
click at [456, 124] on span "False" at bounding box center [454, 120] width 16 height 8
click at [444, 123] on input "False" at bounding box center [440, 120] width 7 height 6
radio input "true"
click at [404, 184] on label "True" at bounding box center [392, 172] width 53 height 23
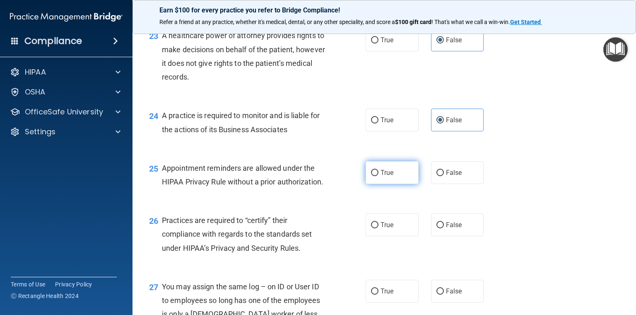
click at [379, 176] on input "True" at bounding box center [374, 173] width 7 height 6
radio input "true"
click at [447, 229] on span "False" at bounding box center [454, 225] width 16 height 8
click at [444, 228] on input "False" at bounding box center [440, 225] width 7 height 6
radio input "true"
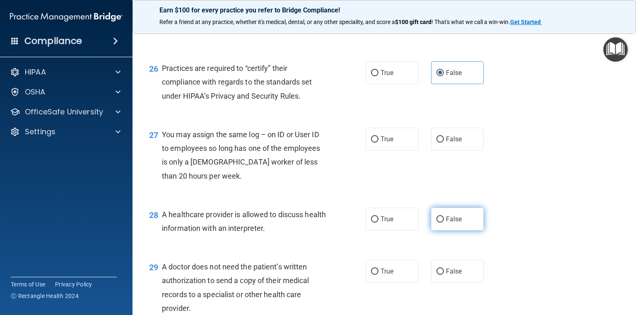
scroll to position [1823, 0]
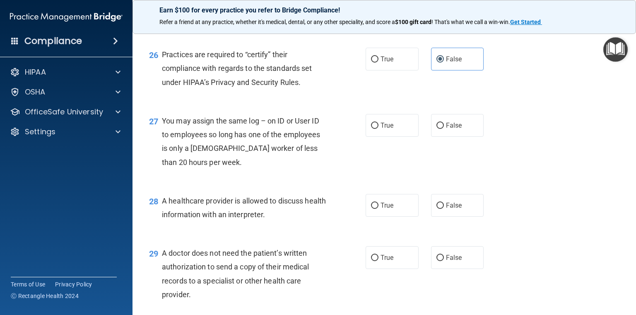
click at [455, 166] on div "27 You may assign the same log – on ID or User ID to employees so long has one …" at bounding box center [384, 144] width 483 height 80
click at [455, 129] on span "False" at bounding box center [454, 125] width 16 height 8
click at [444, 129] on input "False" at bounding box center [440, 126] width 7 height 6
radio input "true"
click at [407, 217] on label "True" at bounding box center [392, 205] width 53 height 23
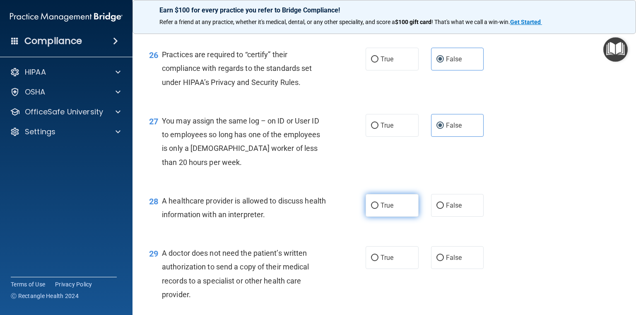
click at [379, 209] on input "True" at bounding box center [374, 206] width 7 height 6
radio input "true"
click at [396, 269] on label "True" at bounding box center [392, 257] width 53 height 23
click at [379, 261] on input "True" at bounding box center [374, 258] width 7 height 6
radio input "true"
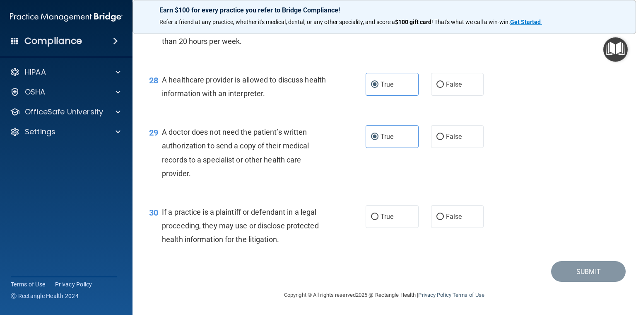
scroll to position [1972, 0]
click at [389, 214] on span "True" at bounding box center [387, 217] width 13 height 8
click at [379, 214] on input "True" at bounding box center [374, 217] width 7 height 6
radio input "true"
click at [597, 276] on button "Submit" at bounding box center [588, 271] width 75 height 21
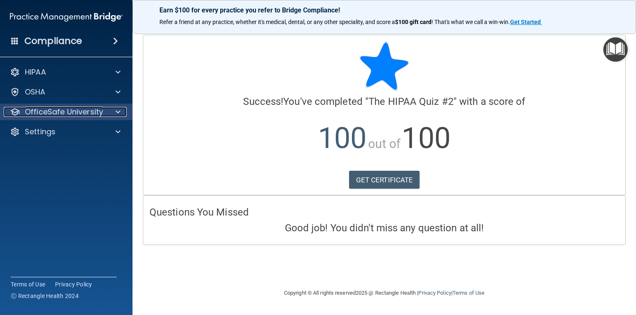
click at [116, 107] on span at bounding box center [118, 112] width 5 height 10
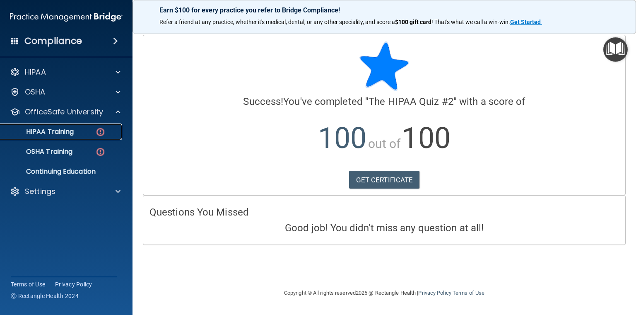
click at [90, 134] on div "HIPAA Training" at bounding box center [61, 132] width 113 height 8
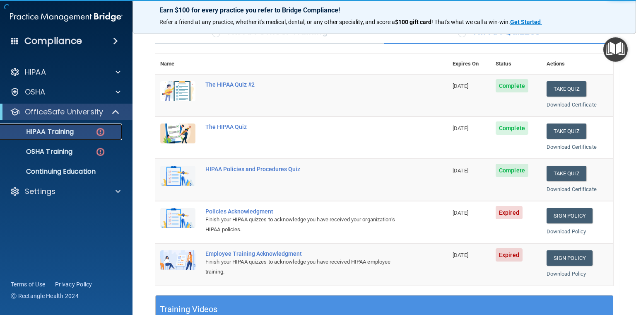
scroll to position [166, 0]
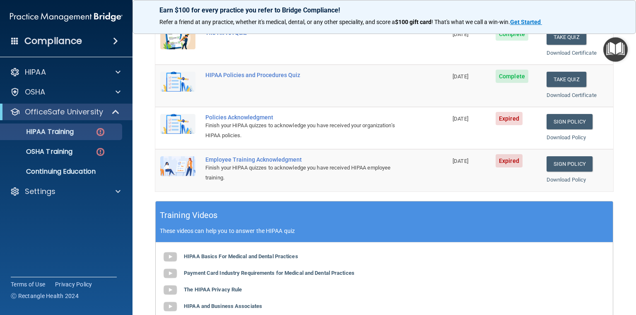
click at [502, 116] on span "Expired" at bounding box center [509, 118] width 27 height 13
click at [575, 123] on link "Sign Policy" at bounding box center [570, 121] width 46 height 15
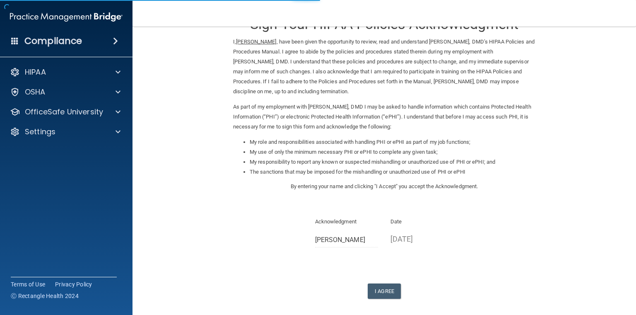
scroll to position [65, 0]
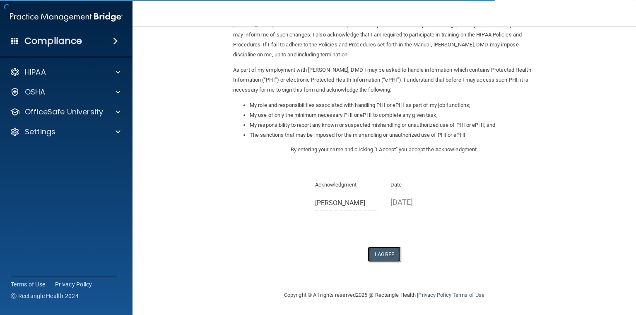
click at [384, 257] on button "I Agree" at bounding box center [384, 254] width 33 height 15
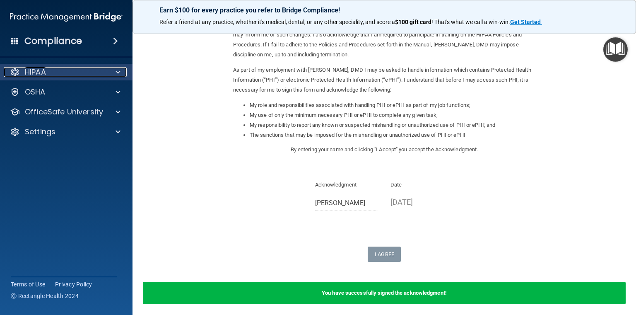
click at [71, 77] on div "HIPAA" at bounding box center [55, 72] width 103 height 10
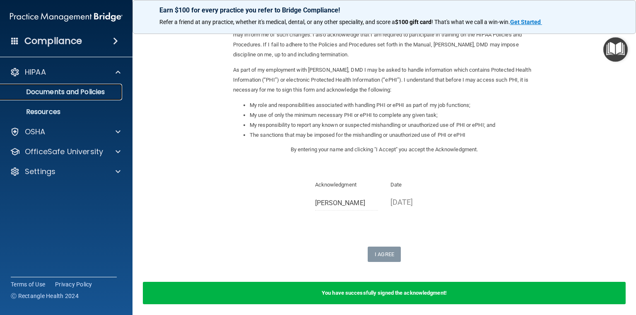
click at [83, 95] on p "Documents and Policies" at bounding box center [61, 92] width 113 height 8
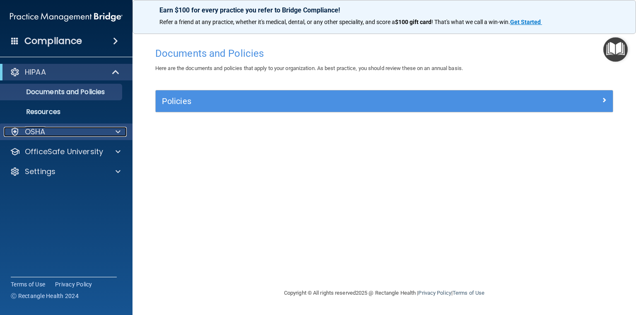
click at [39, 130] on p "OSHA" at bounding box center [35, 132] width 21 height 10
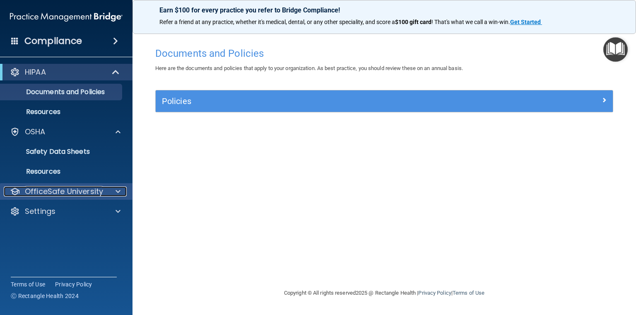
click at [45, 189] on p "OfficeSafe University" at bounding box center [64, 191] width 78 height 10
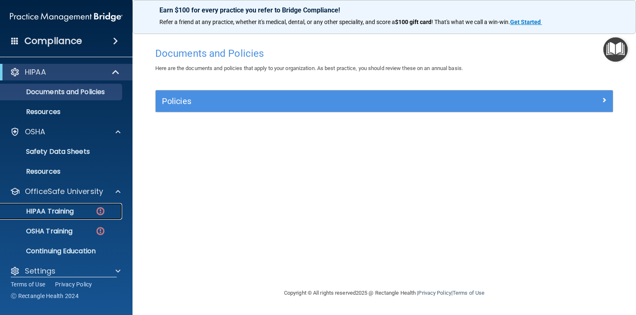
click at [89, 216] on link "HIPAA Training" at bounding box center [57, 211] width 131 height 17
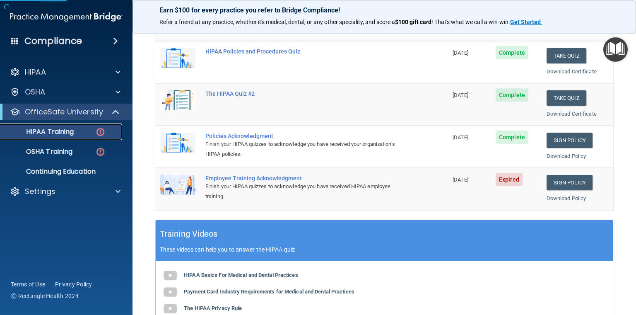
scroll to position [207, 0]
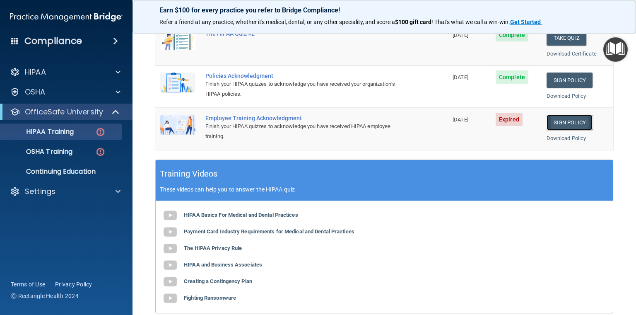
click at [567, 119] on link "Sign Policy" at bounding box center [570, 122] width 46 height 15
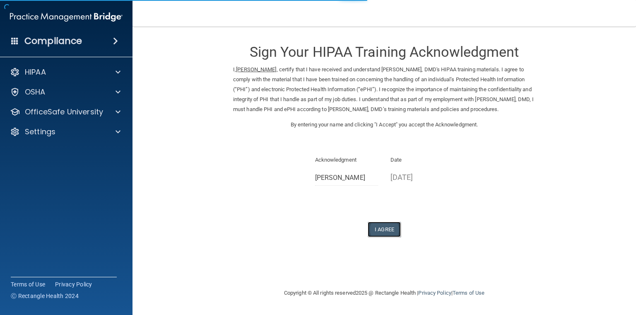
click at [376, 226] on button "I Agree" at bounding box center [384, 229] width 33 height 15
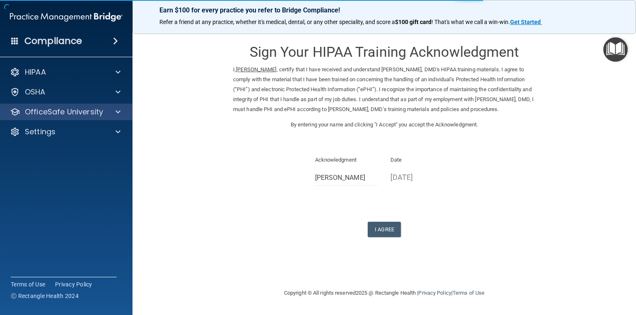
click at [84, 119] on div "OfficeSafe University" at bounding box center [66, 112] width 133 height 17
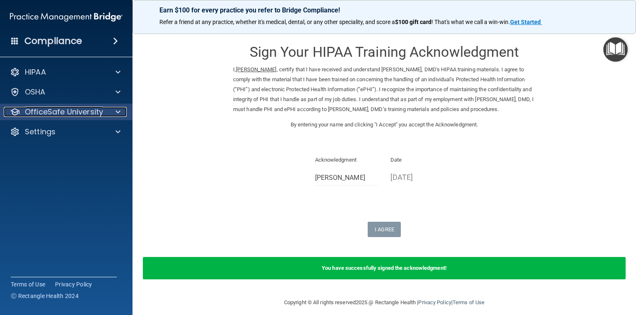
click at [97, 111] on p "OfficeSafe University" at bounding box center [64, 112] width 78 height 10
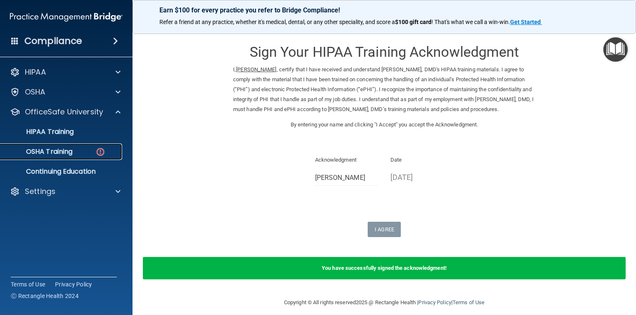
click at [76, 147] on div "OSHA Training" at bounding box center [61, 151] width 113 height 8
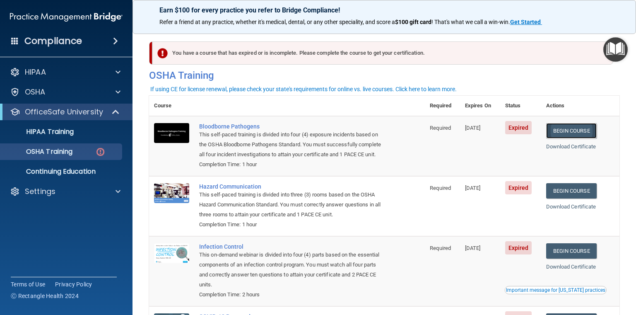
click at [568, 131] on link "Begin Course" at bounding box center [571, 130] width 51 height 15
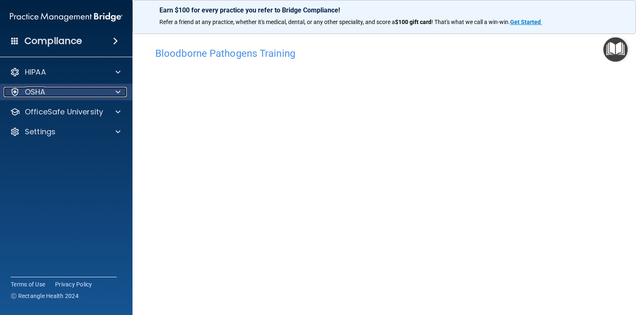
click at [94, 92] on div "OSHA" at bounding box center [55, 92] width 103 height 10
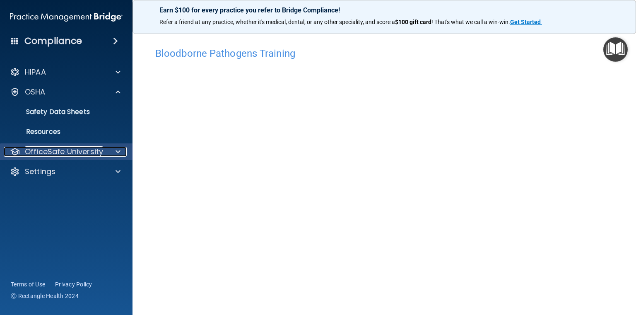
click at [88, 150] on p "OfficeSafe University" at bounding box center [64, 152] width 78 height 10
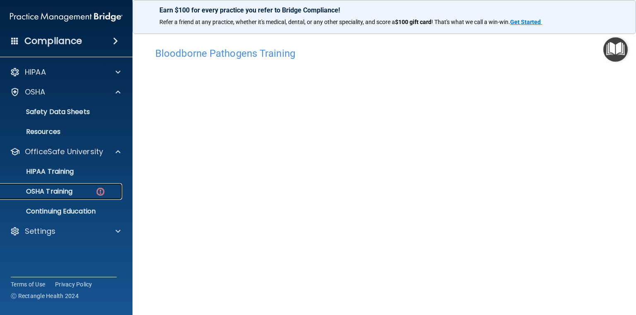
click at [99, 196] on img at bounding box center [100, 191] width 10 height 10
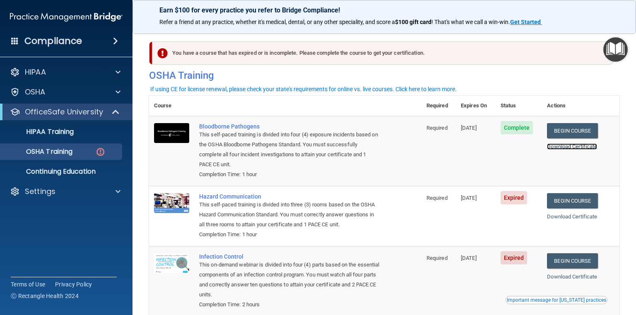
click at [583, 149] on link "Download Certificate" at bounding box center [572, 146] width 50 height 6
click at [212, 162] on div "This self-paced training is divided into four (4) exposure incidents based on t…" at bounding box center [289, 150] width 181 height 40
click at [578, 200] on link "Begin Course" at bounding box center [572, 200] width 51 height 15
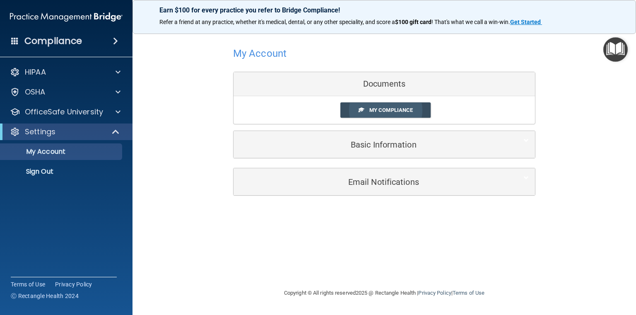
click at [404, 106] on link "My Compliance" at bounding box center [386, 109] width 91 height 15
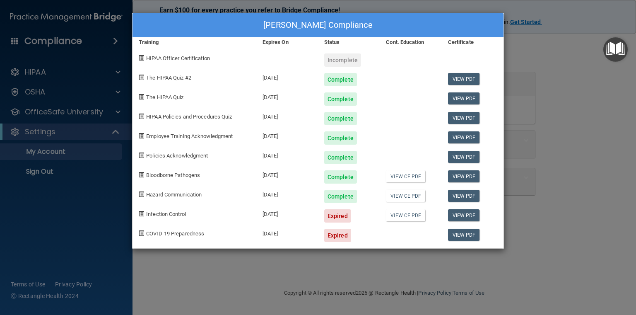
click at [558, 65] on div "[PERSON_NAME] Compliance Training Expires On Status Cont. Education Certificate…" at bounding box center [318, 157] width 636 height 315
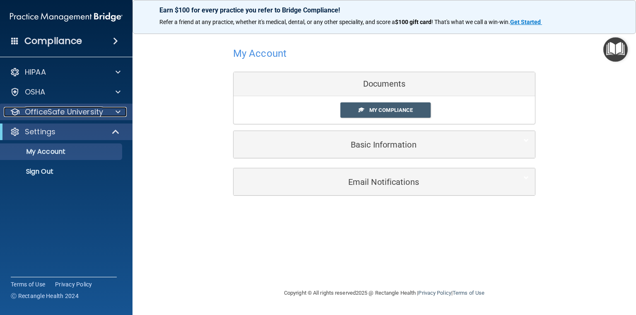
click at [93, 107] on p "OfficeSafe University" at bounding box center [64, 112] width 78 height 10
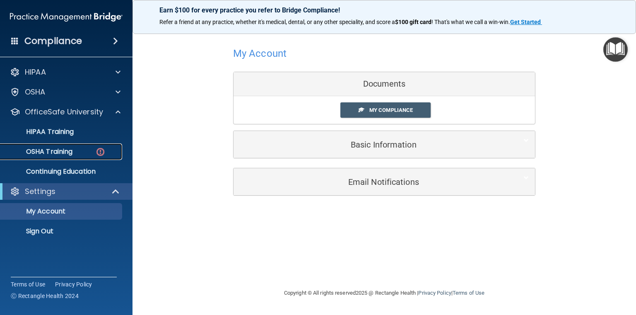
click at [83, 148] on div "OSHA Training" at bounding box center [61, 151] width 113 height 8
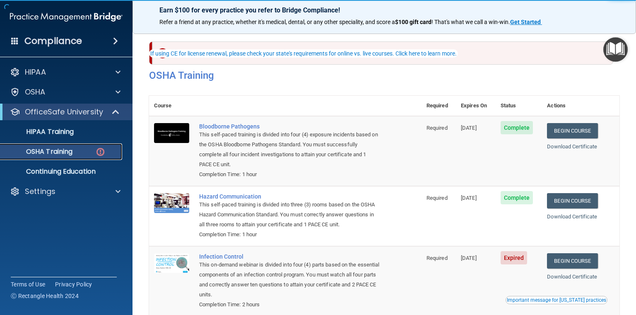
scroll to position [105, 0]
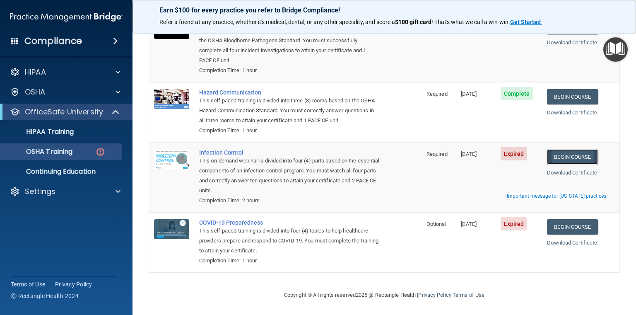
click at [588, 152] on link "Begin Course" at bounding box center [572, 156] width 51 height 15
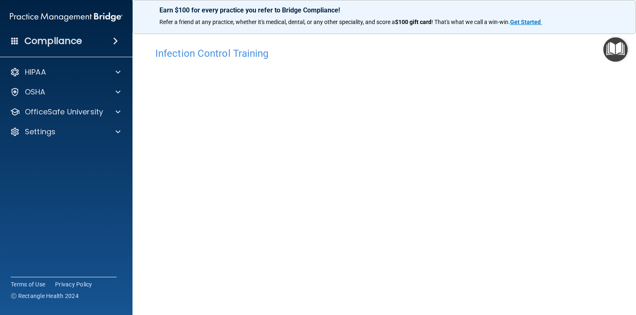
click at [612, 53] on img "Open Resource Center" at bounding box center [616, 49] width 24 height 24
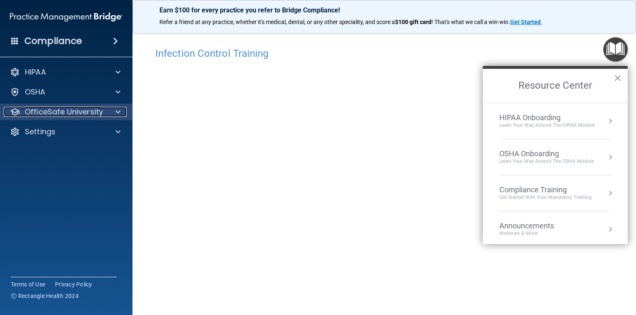
click at [100, 111] on p "OfficeSafe University" at bounding box center [64, 112] width 78 height 10
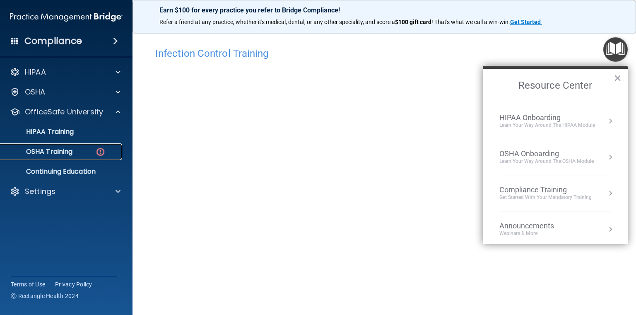
click at [80, 155] on div "OSHA Training" at bounding box center [61, 151] width 113 height 8
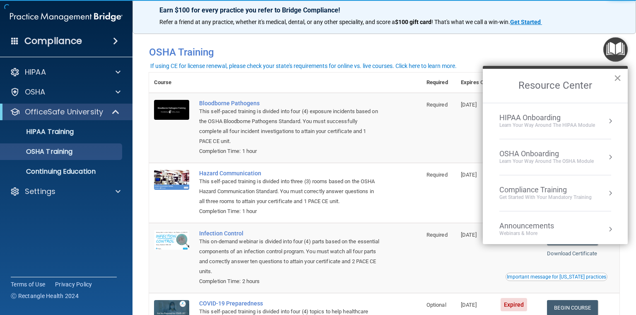
click at [616, 78] on button "×" at bounding box center [618, 77] width 8 height 13
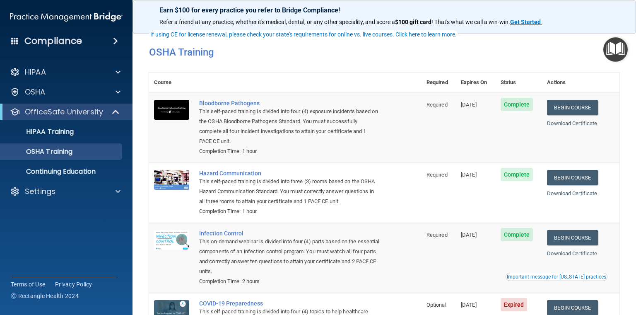
scroll to position [82, 0]
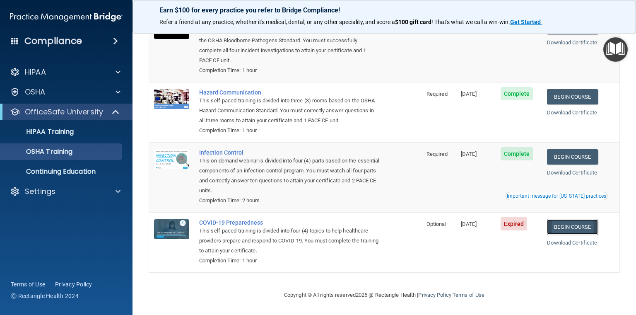
click at [571, 225] on link "Begin Course" at bounding box center [572, 226] width 51 height 15
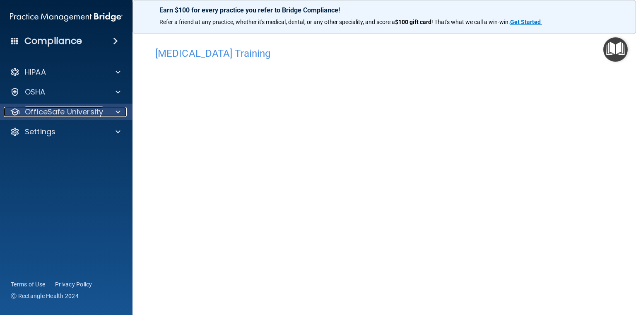
click at [61, 113] on p "OfficeSafe University" at bounding box center [64, 112] width 78 height 10
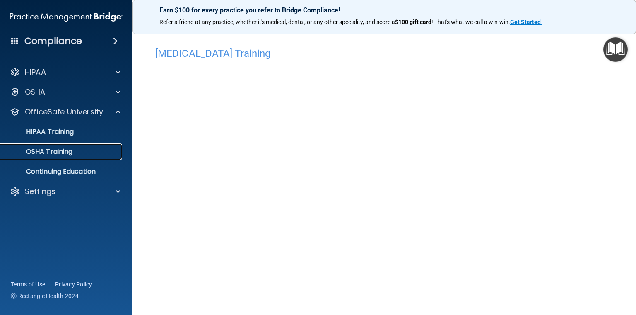
click at [58, 150] on p "OSHA Training" at bounding box center [38, 151] width 67 height 8
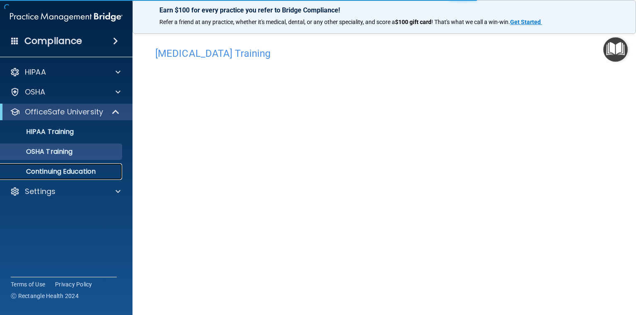
click at [61, 165] on link "Continuing Education" at bounding box center [57, 171] width 131 height 17
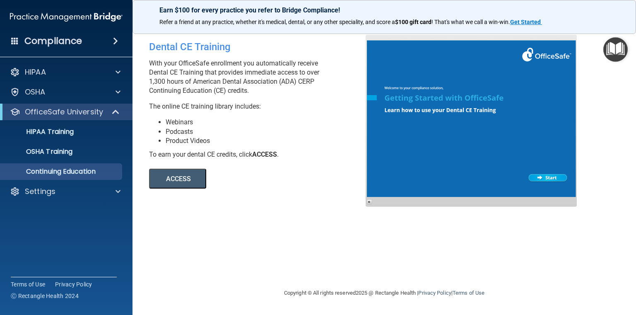
click at [177, 174] on button "ACCESS" at bounding box center [177, 179] width 57 height 20
click at [42, 40] on h4 "Compliance" at bounding box center [53, 41] width 58 height 12
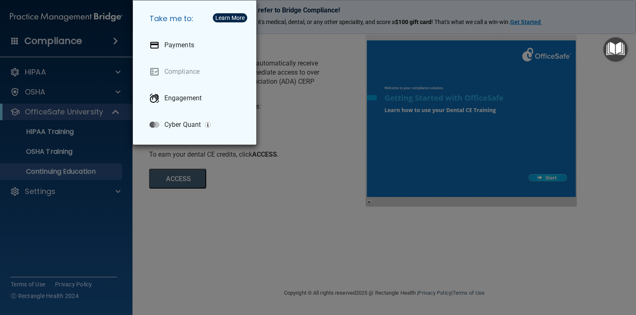
click at [65, 247] on div "Take me to: Payments Compliance Engagement Cyber Quant" at bounding box center [318, 157] width 636 height 315
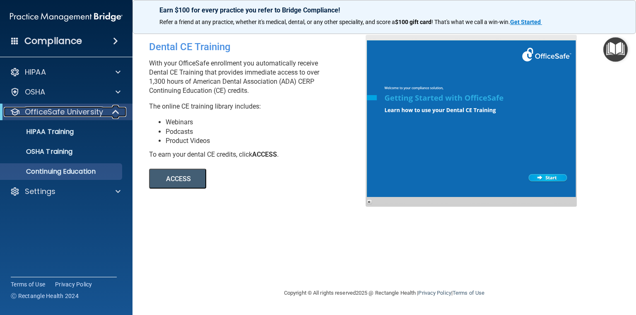
click at [63, 111] on p "OfficeSafe University" at bounding box center [64, 112] width 78 height 10
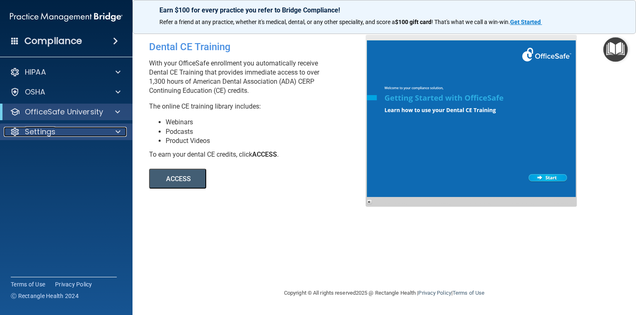
click at [51, 136] on p "Settings" at bounding box center [40, 132] width 31 height 10
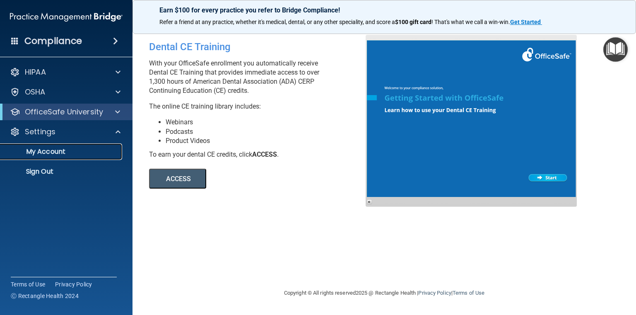
click at [51, 146] on link "My Account" at bounding box center [57, 151] width 131 height 17
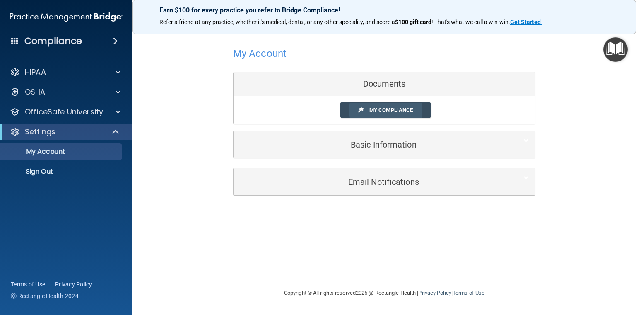
click at [390, 114] on link "My Compliance" at bounding box center [386, 109] width 91 height 15
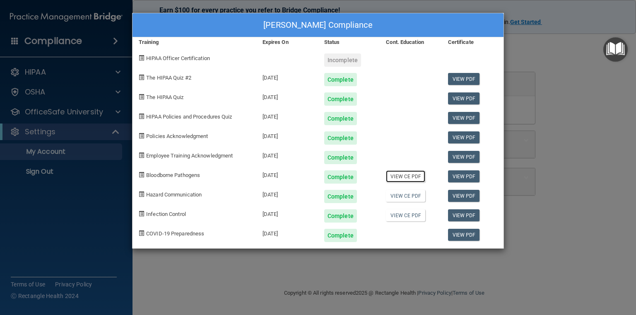
click at [404, 177] on link "View CE PDF" at bounding box center [405, 176] width 39 height 12
click at [420, 196] on link "View CE PDF" at bounding box center [405, 196] width 39 height 12
click at [413, 216] on link "View CE PDF" at bounding box center [405, 215] width 39 height 12
click at [351, 58] on div "Incomplete" at bounding box center [342, 59] width 37 height 13
click at [171, 59] on span "HIPAA Officer Certification" at bounding box center [178, 58] width 64 height 6
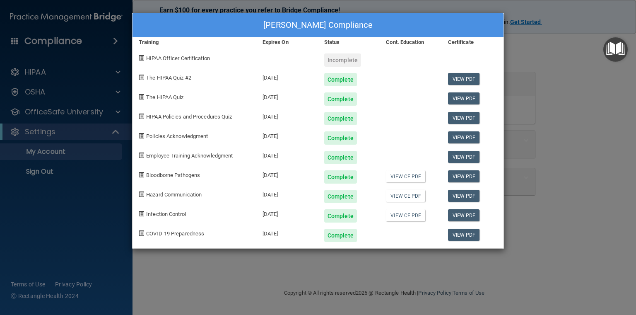
click at [142, 57] on span at bounding box center [141, 57] width 5 height 5
click at [101, 203] on div "[PERSON_NAME] Compliance Training Expires On Status Cont. Education Certificate…" at bounding box center [318, 157] width 636 height 315
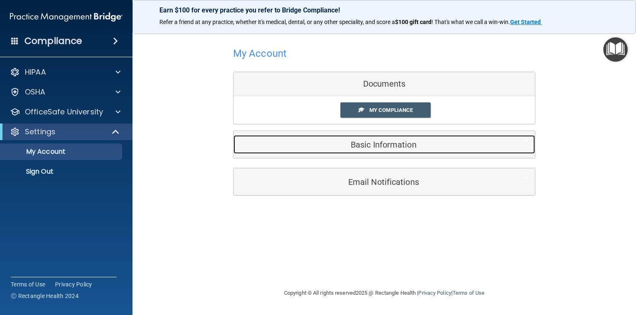
click at [394, 147] on h5 "Basic Information" at bounding box center [372, 144] width 264 height 9
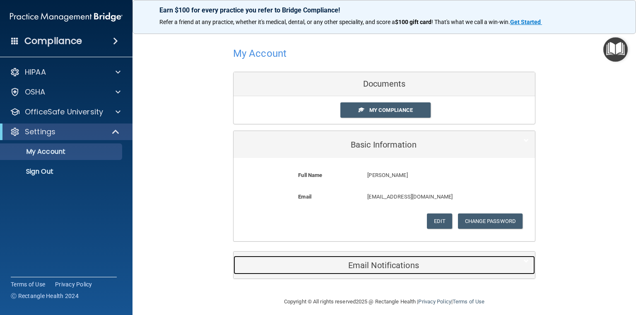
click at [388, 266] on h5 "Email Notifications" at bounding box center [372, 265] width 264 height 9
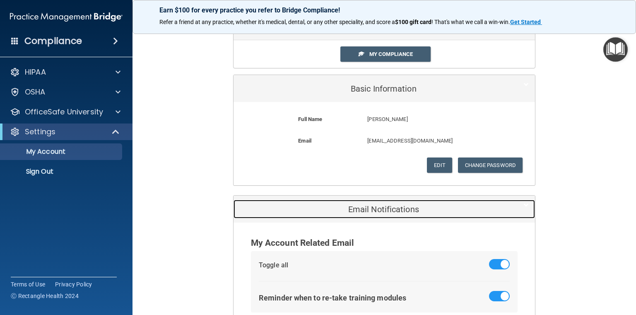
scroll to position [108, 0]
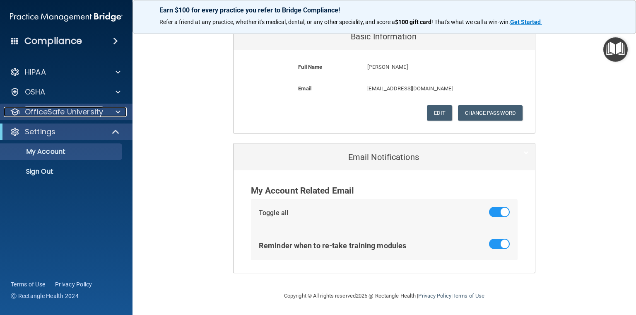
click at [36, 114] on p "OfficeSafe University" at bounding box center [64, 112] width 78 height 10
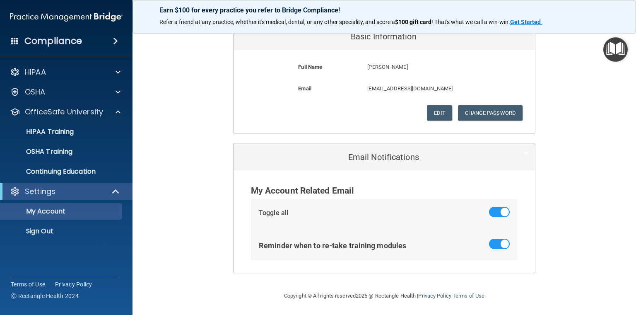
click at [194, 102] on div "My Account Documents My Compliance My Compliance My BAA Basic Information Full …" at bounding box center [384, 105] width 471 height 356
click at [80, 10] on img at bounding box center [66, 17] width 113 height 17
click at [62, 38] on h4 "Compliance" at bounding box center [53, 41] width 58 height 12
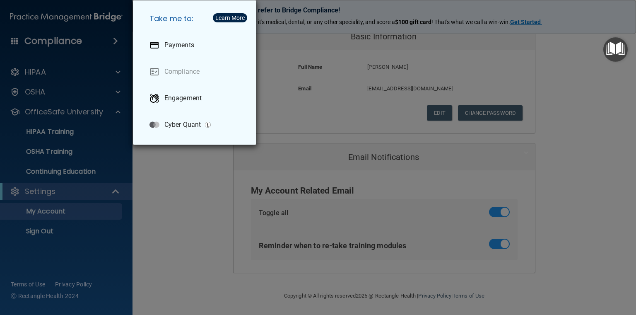
click at [39, 73] on div "Take me to: Payments Compliance Engagement Cyber Quant" at bounding box center [318, 157] width 636 height 315
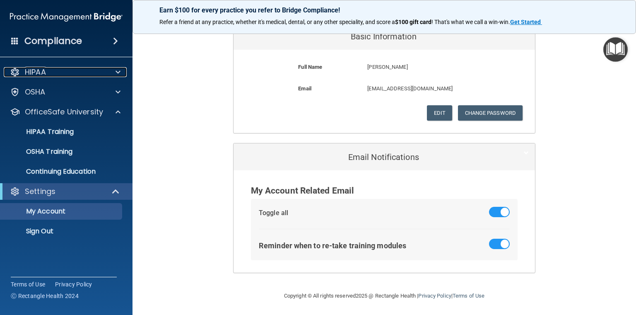
click at [39, 73] on p "HIPAA" at bounding box center [35, 72] width 21 height 10
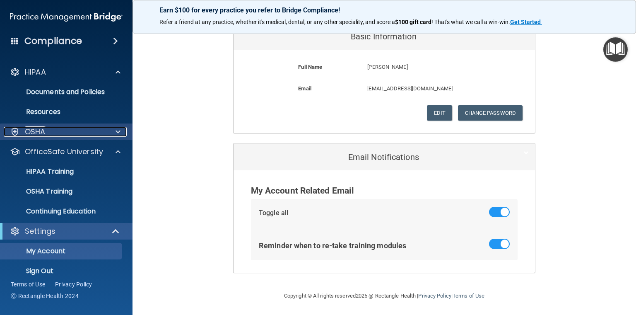
click at [49, 130] on div "OSHA" at bounding box center [55, 132] width 103 height 10
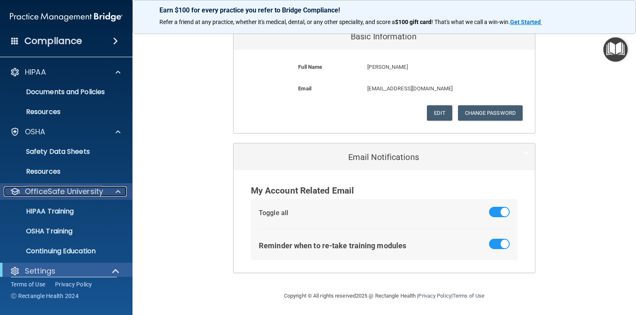
click at [46, 189] on p "OfficeSafe University" at bounding box center [64, 191] width 78 height 10
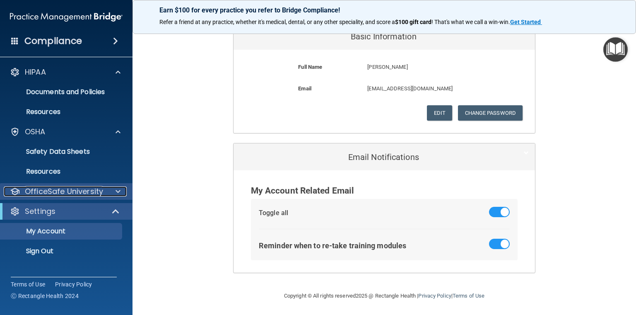
click at [46, 189] on p "OfficeSafe University" at bounding box center [64, 191] width 78 height 10
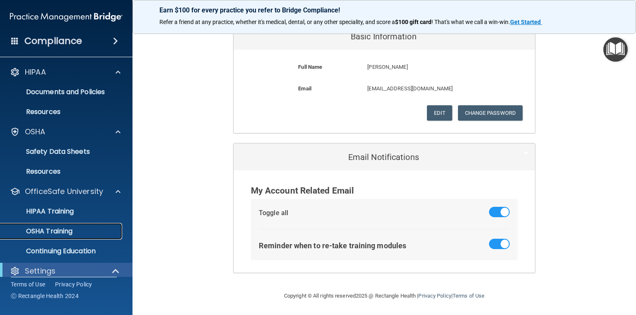
click at [51, 233] on p "OSHA Training" at bounding box center [38, 231] width 67 height 8
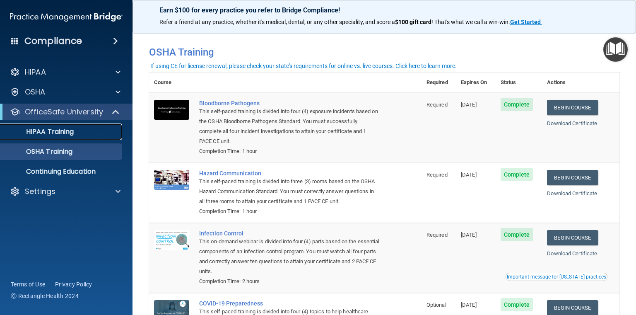
click at [72, 128] on p "HIPAA Training" at bounding box center [39, 132] width 68 height 8
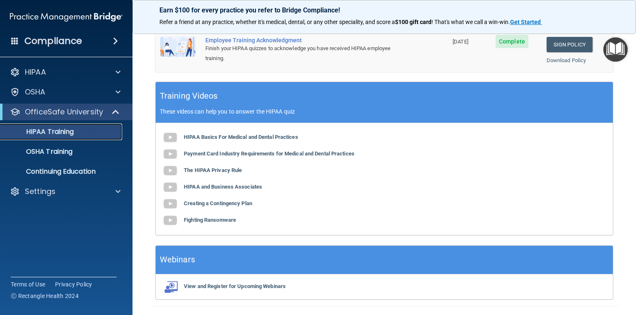
scroll to position [307, 0]
